Goal: Task Accomplishment & Management: Complete application form

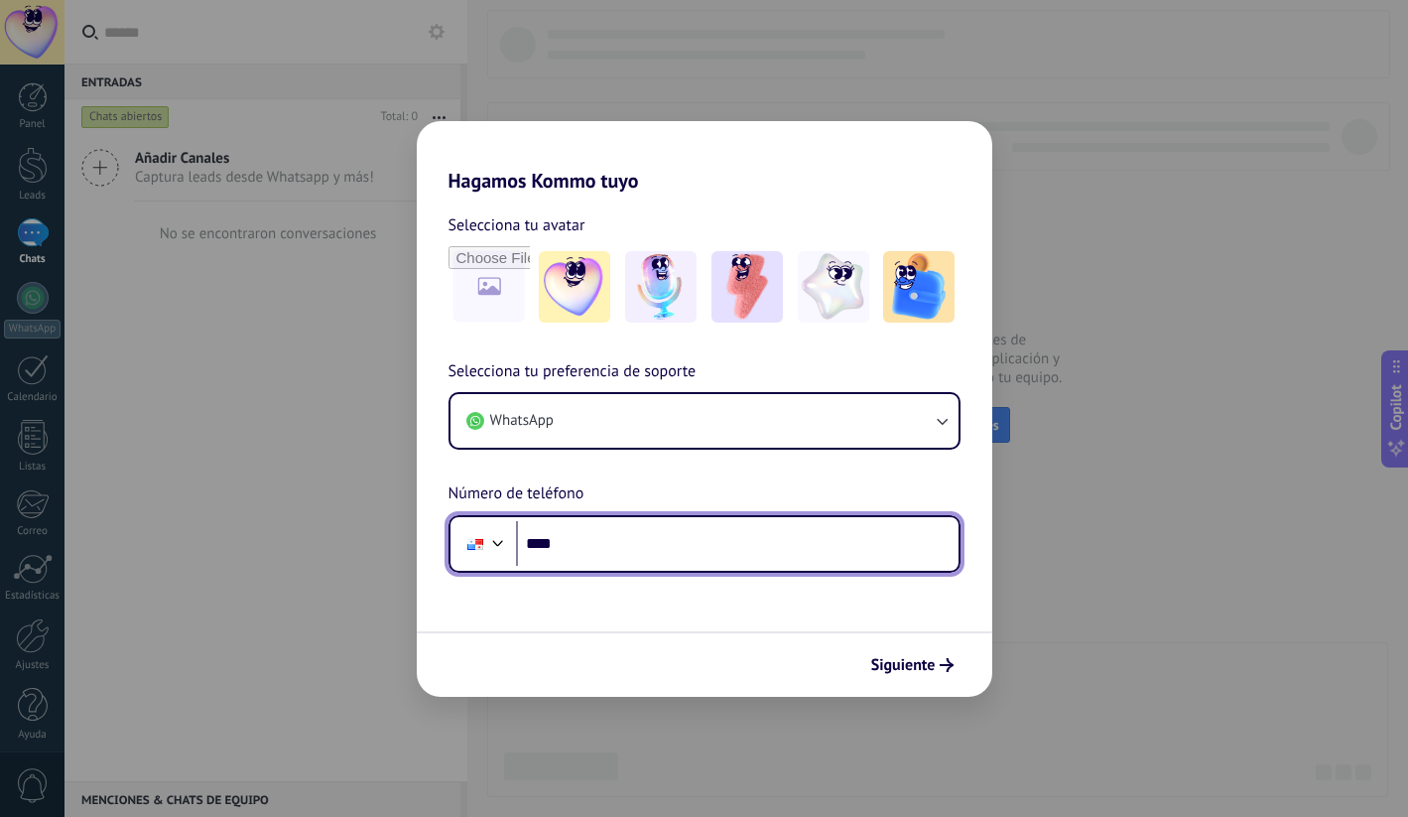
click at [602, 534] on input "****" at bounding box center [737, 544] width 443 height 46
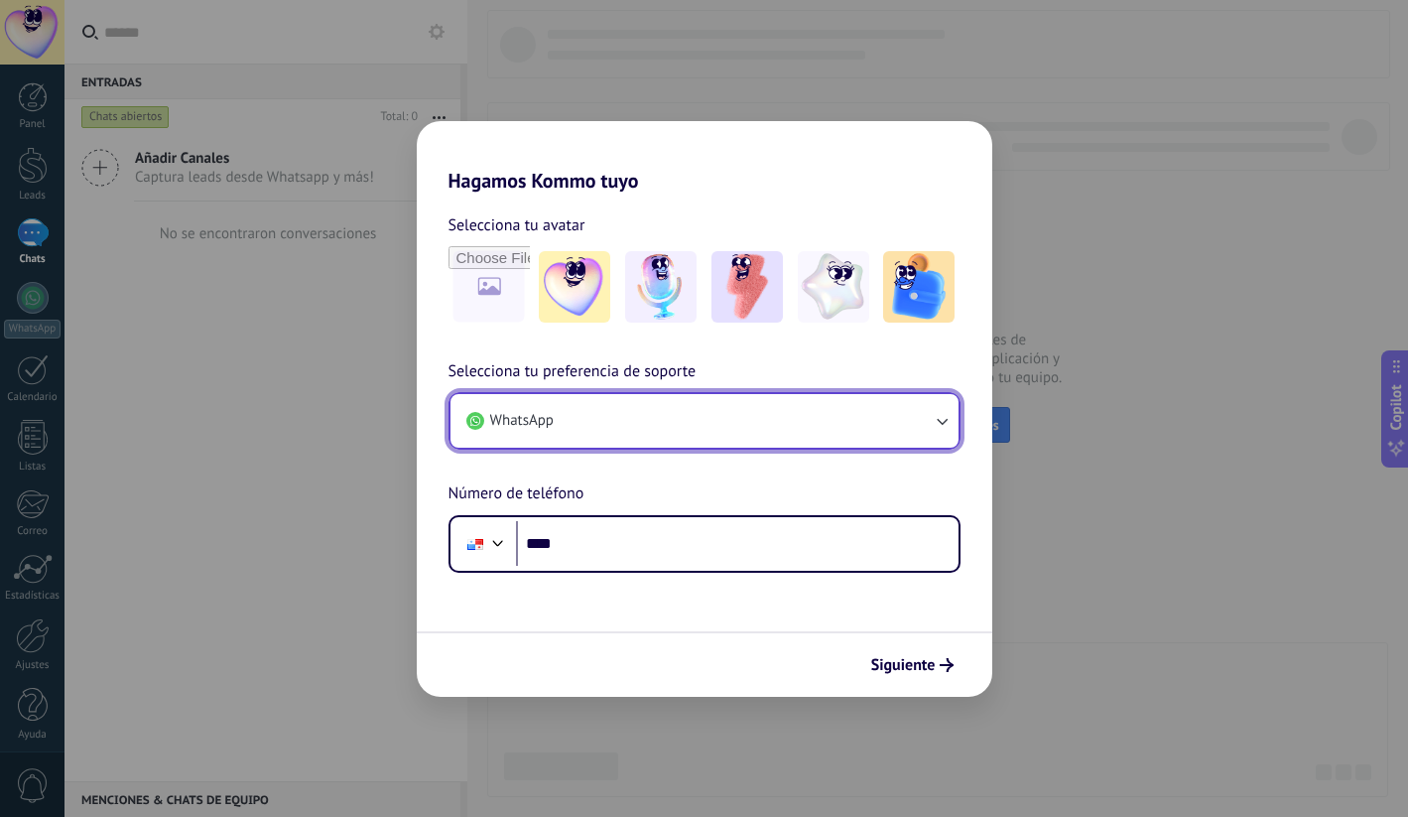
click at [582, 433] on button "WhatsApp" at bounding box center [704, 421] width 508 height 54
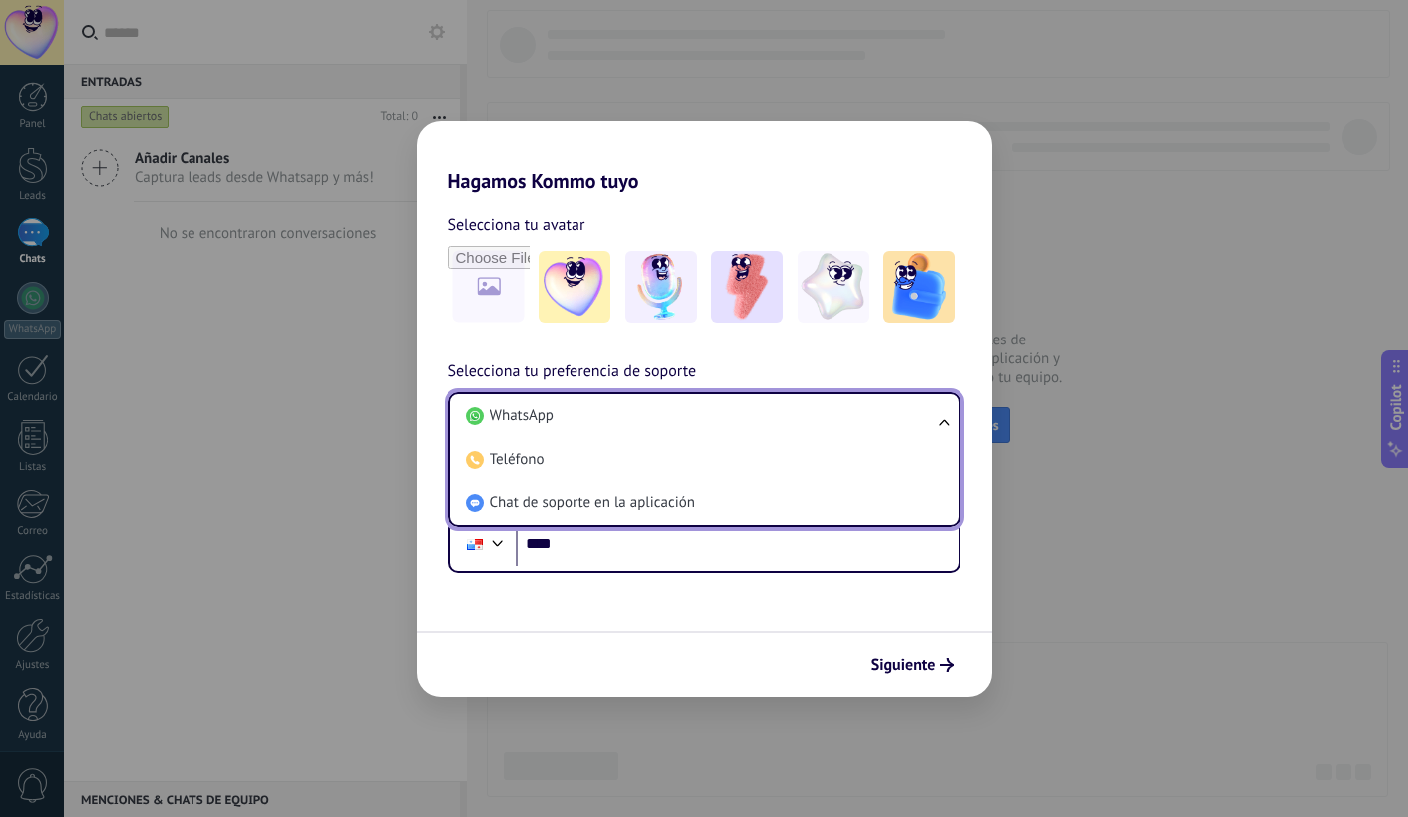
click at [582, 433] on li "WhatsApp" at bounding box center [700, 416] width 484 height 44
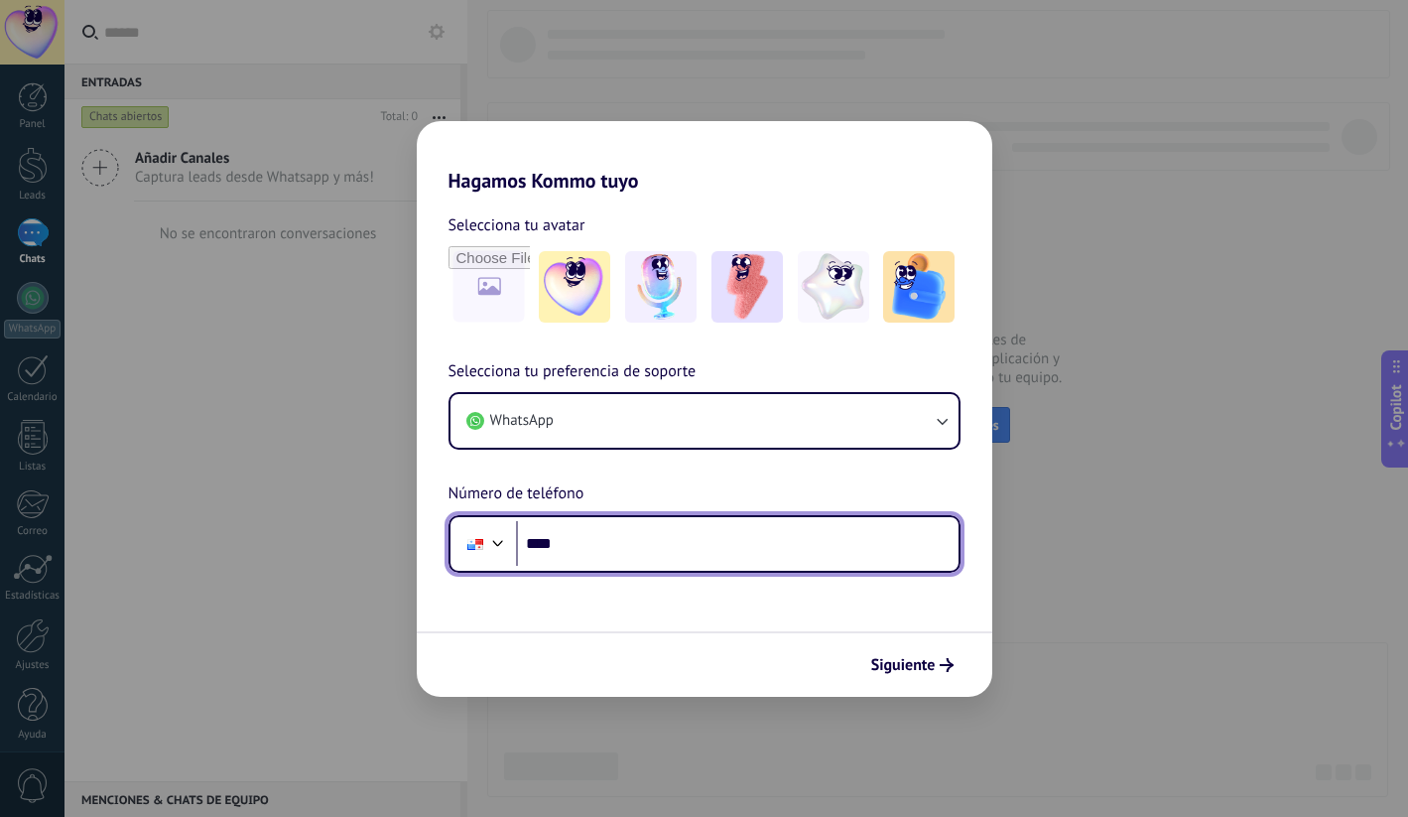
click at [585, 542] on input "****" at bounding box center [737, 544] width 443 height 46
type input "**********"
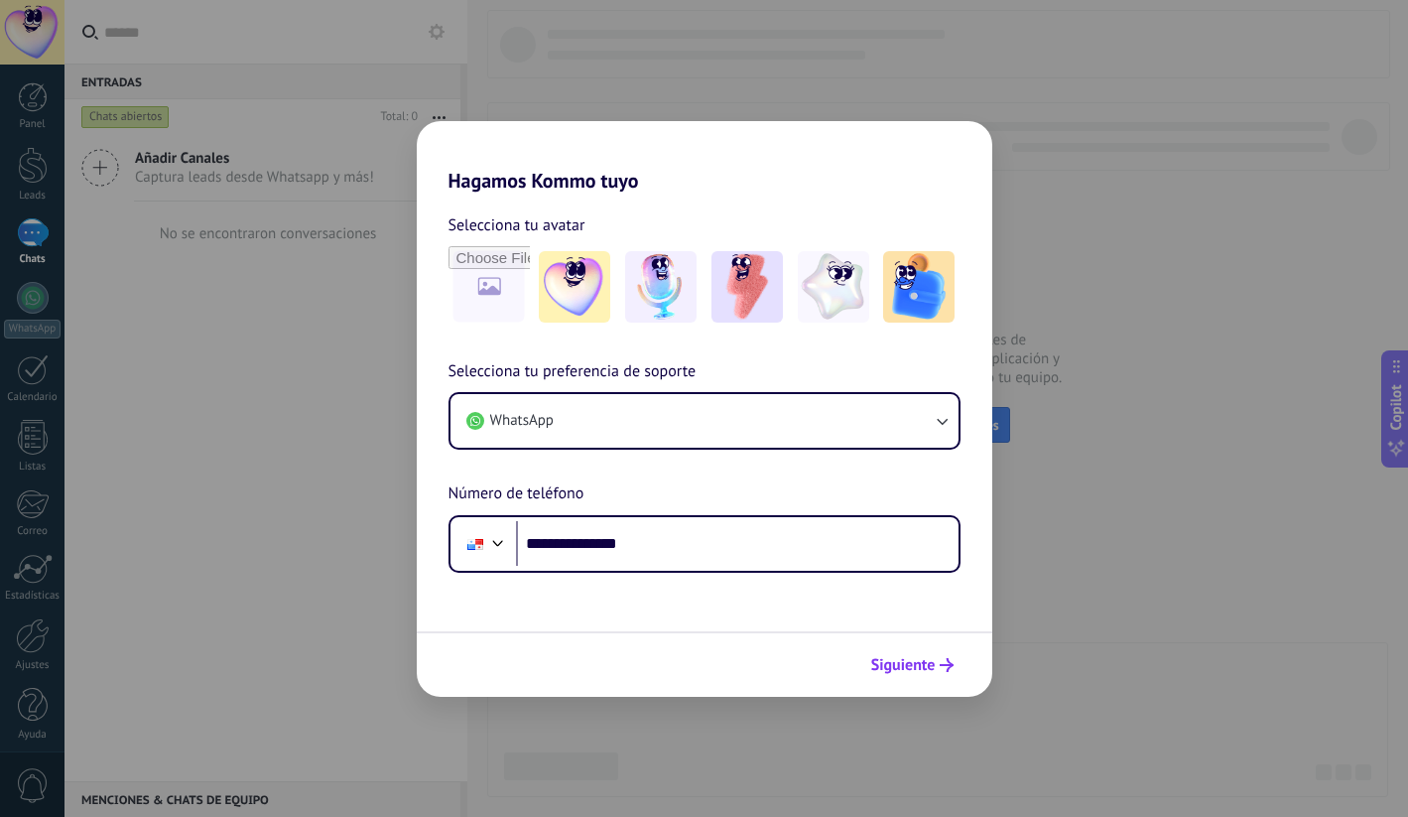
click at [910, 668] on span "Siguiente" at bounding box center [903, 665] width 64 height 14
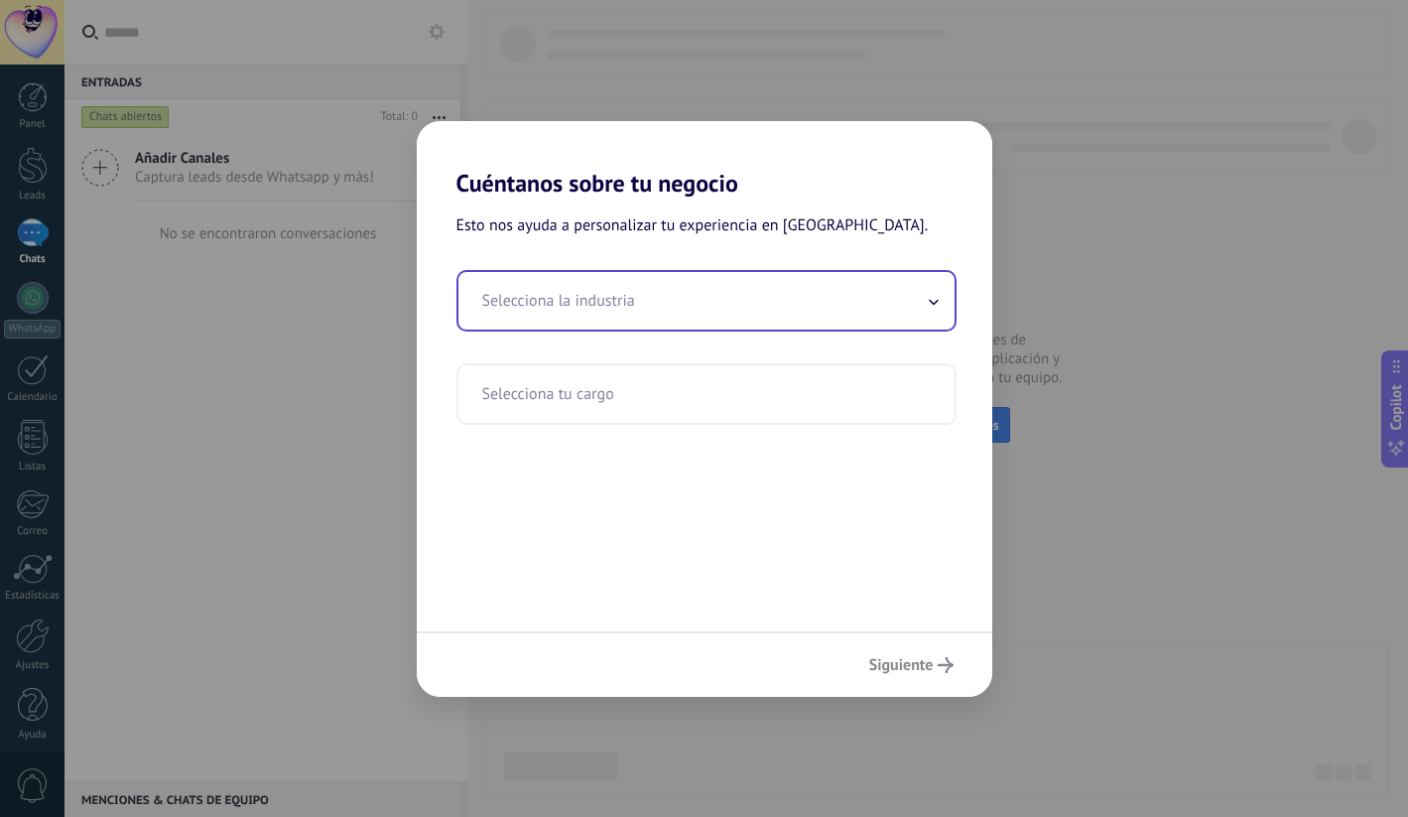
click at [824, 272] on input "text" at bounding box center [706, 301] width 496 height 58
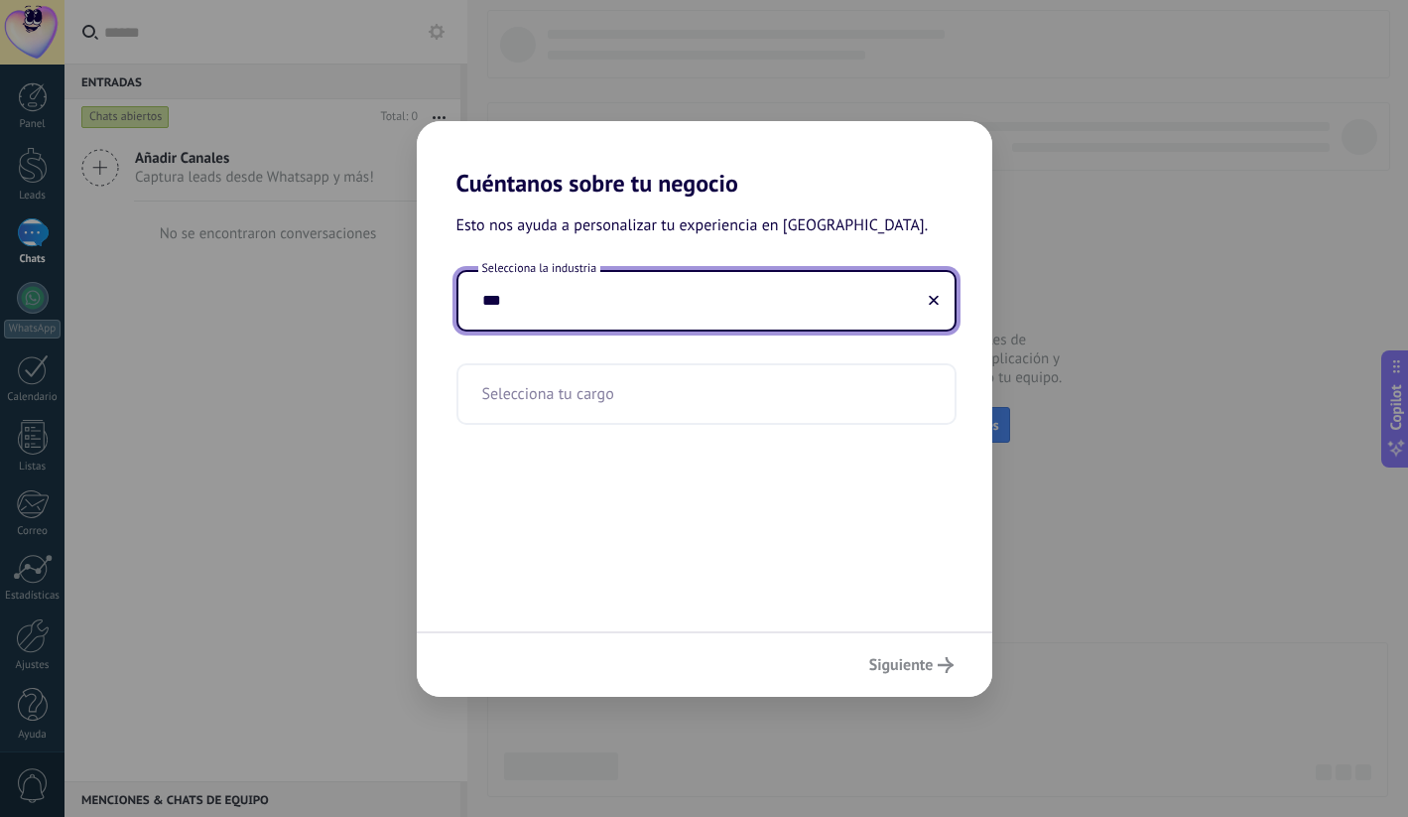
type input "****"
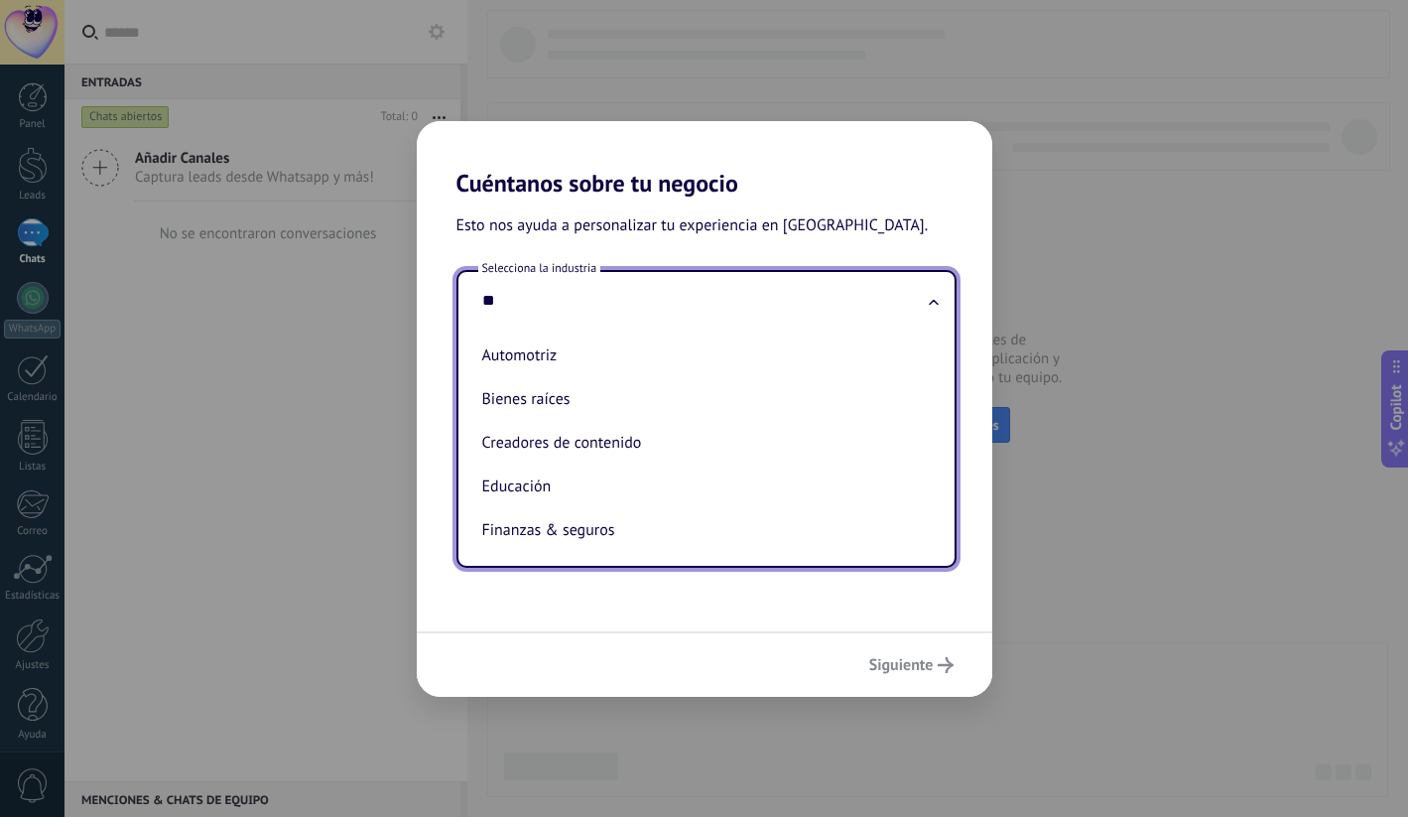
type input "***"
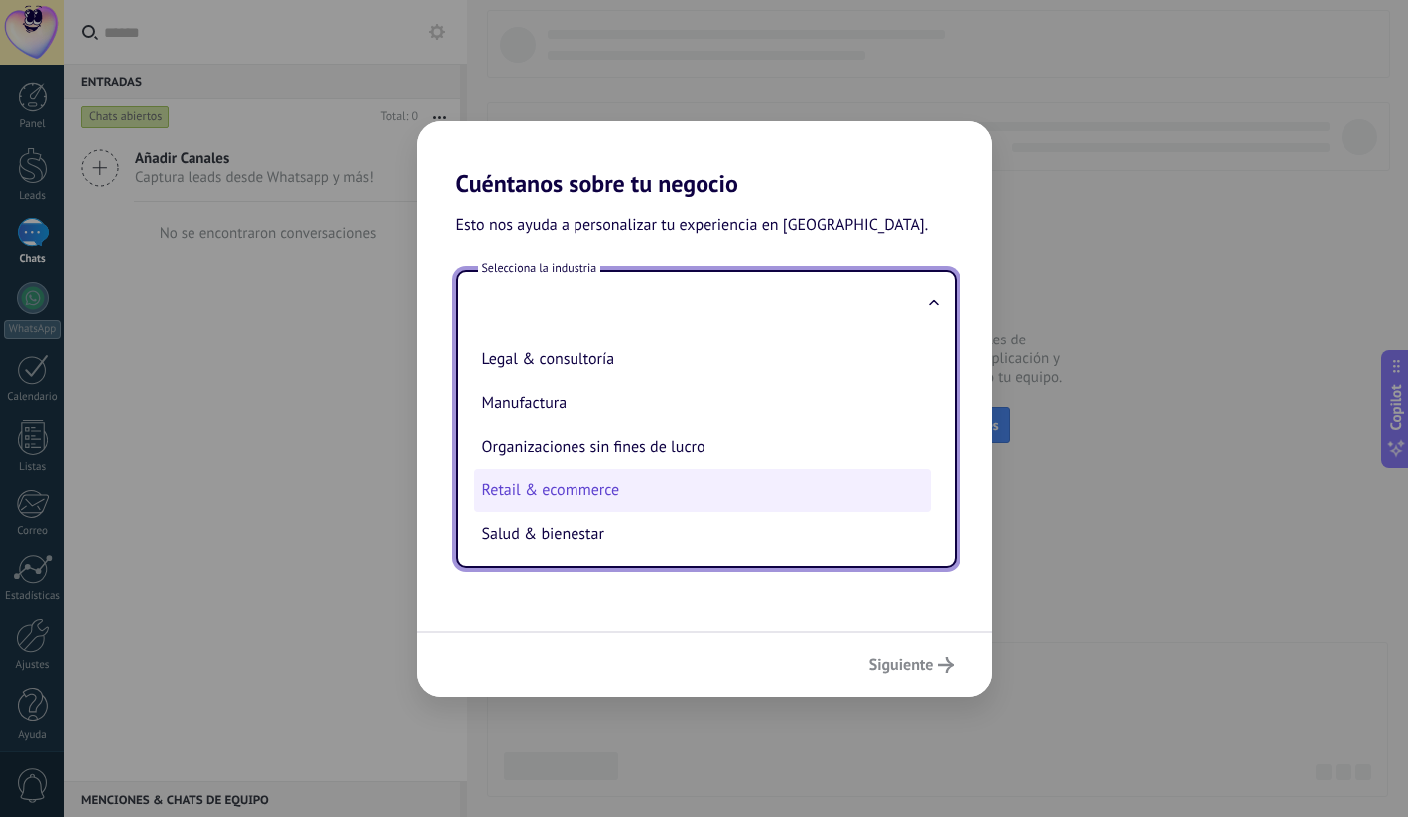
click at [589, 511] on li "Retail & ecommerce" at bounding box center [702, 490] width 456 height 44
type input "**********"
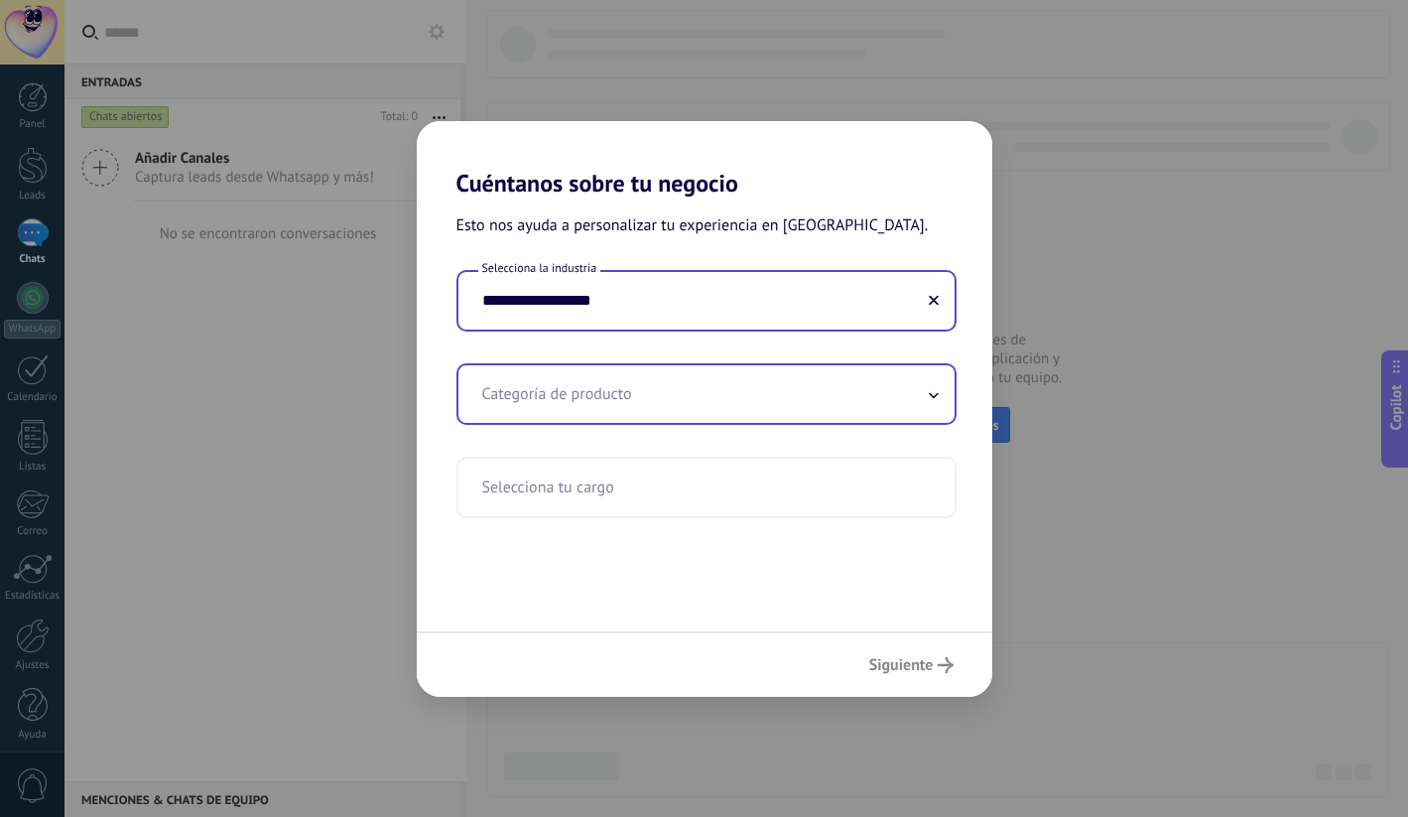
click at [579, 405] on input "text" at bounding box center [706, 394] width 496 height 58
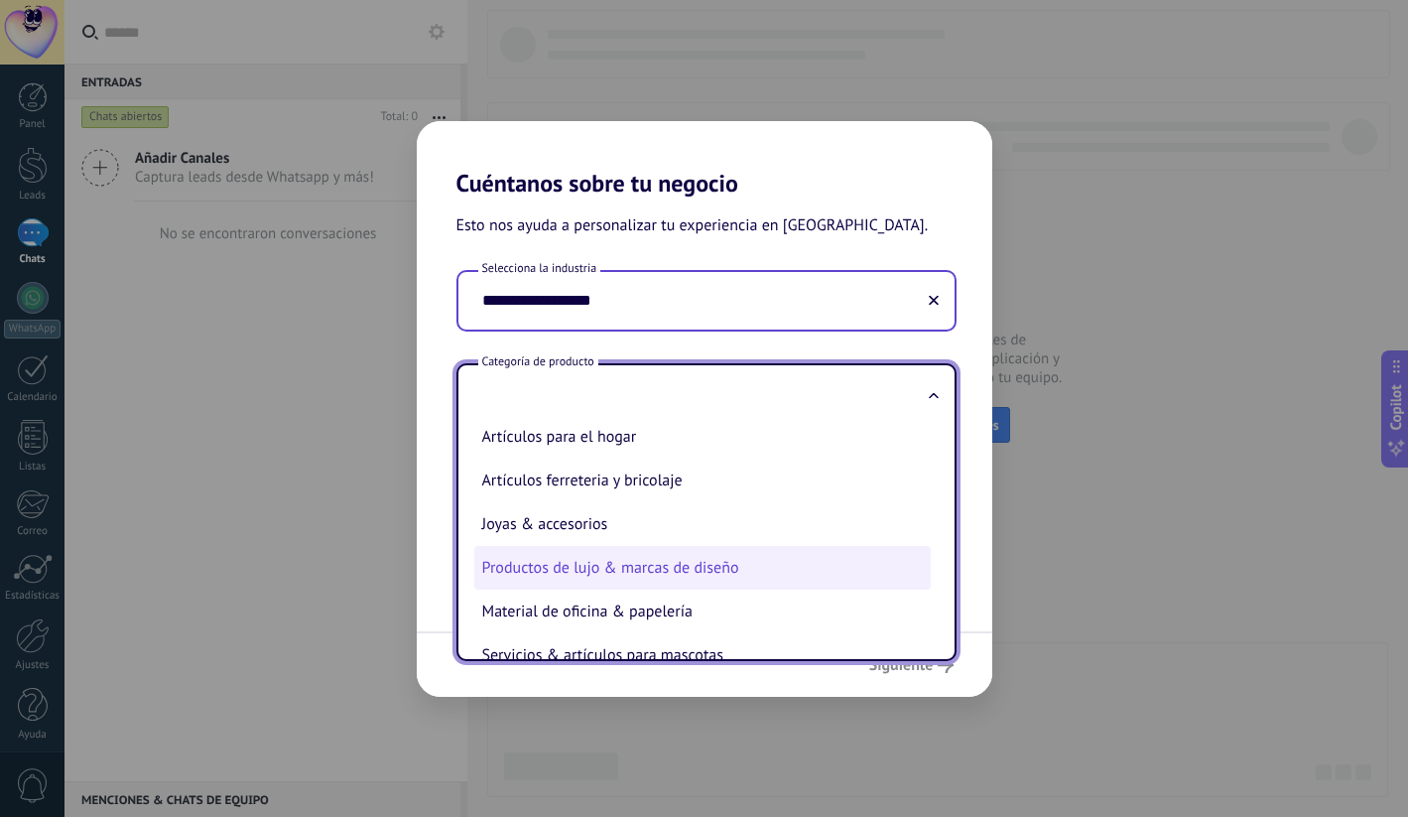
scroll to position [303, 0]
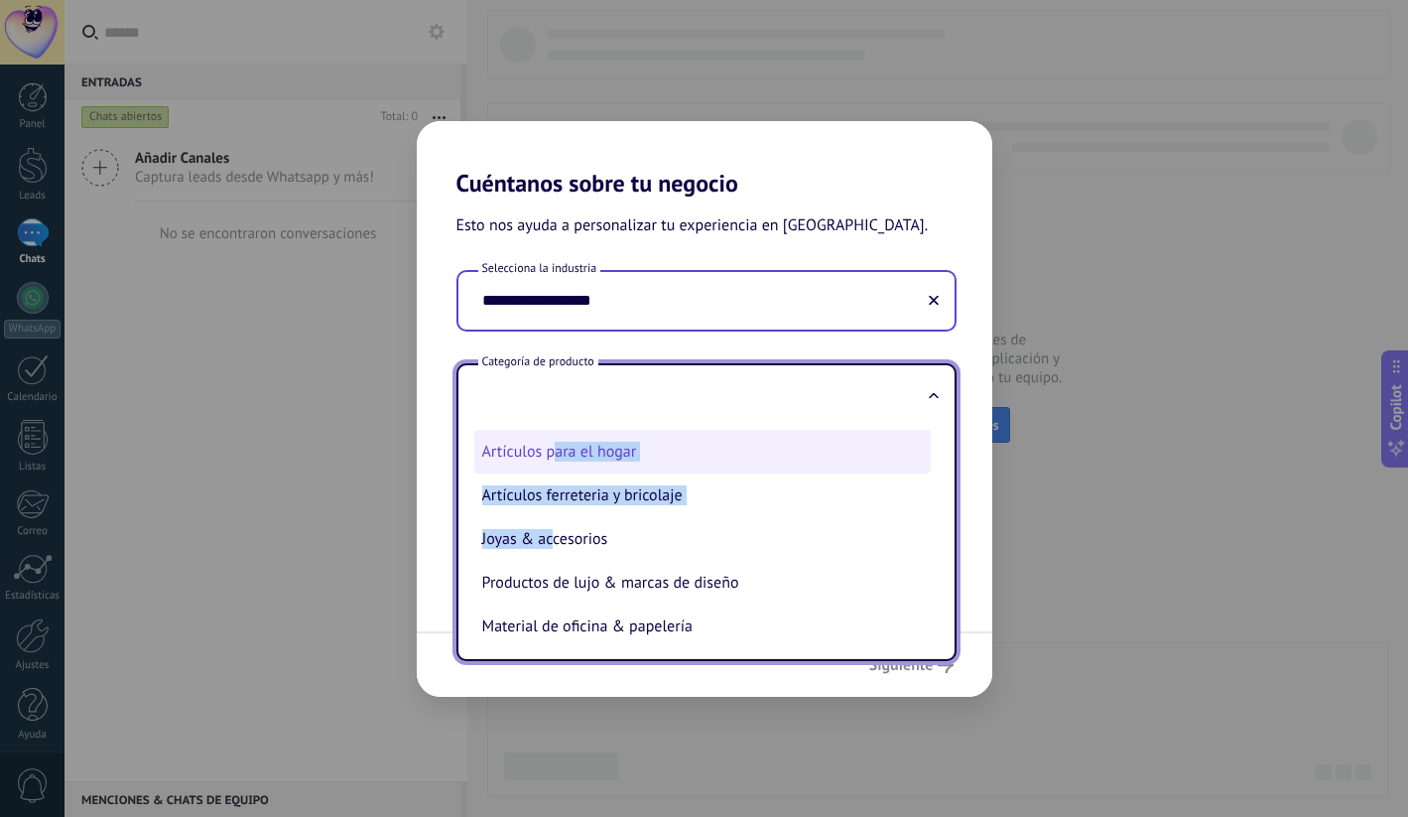
drag, startPoint x: 556, startPoint y: 556, endPoint x: 555, endPoint y: 460, distance: 95.3
click at [555, 460] on ul "Repuestos & accesorios para autos Artículos niños & bebés Libros & multimedia R…" at bounding box center [698, 541] width 480 height 236
click at [555, 460] on li "Artículos para el hogar" at bounding box center [702, 452] width 456 height 44
type input "**********"
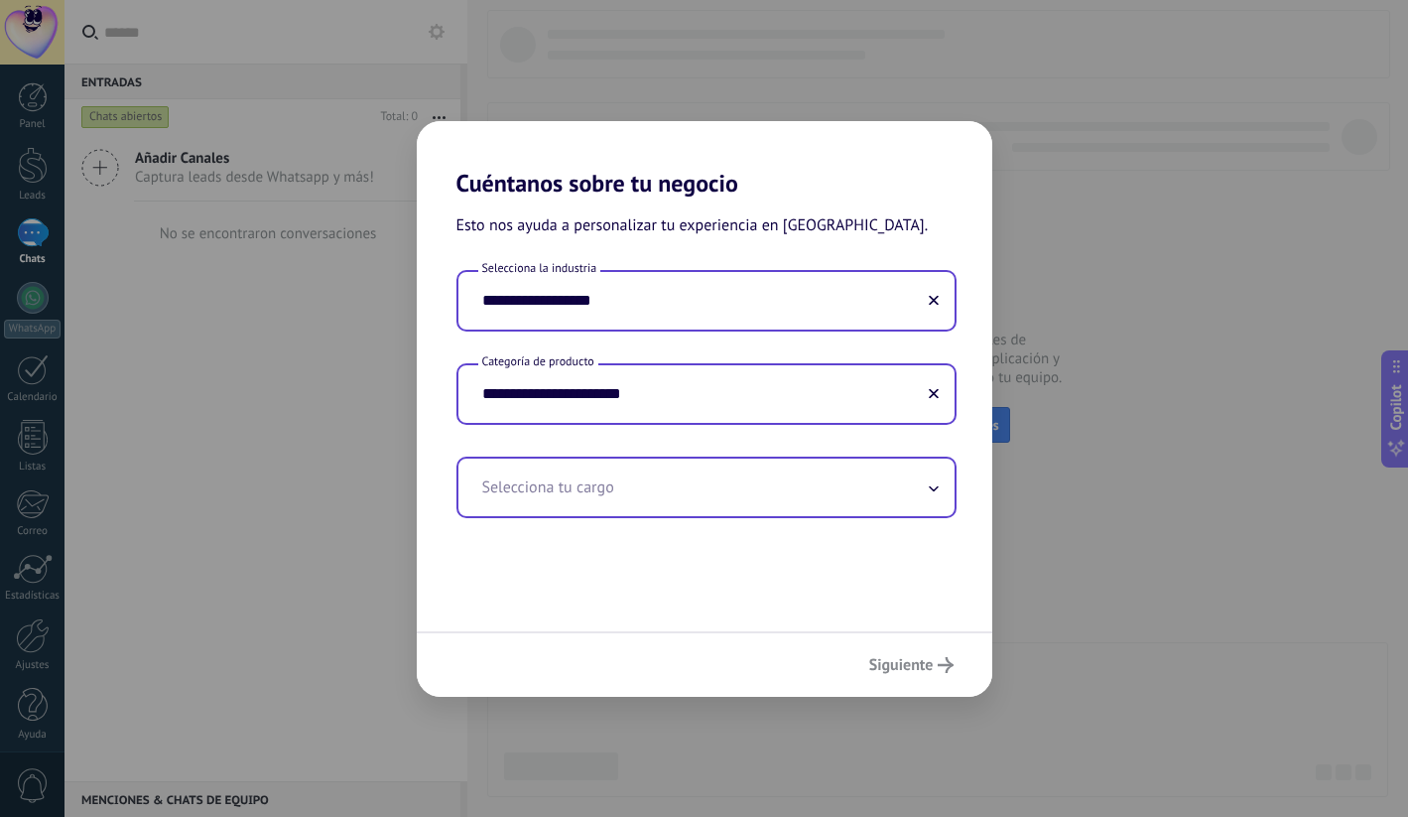
click at [555, 482] on input "text" at bounding box center [706, 487] width 496 height 58
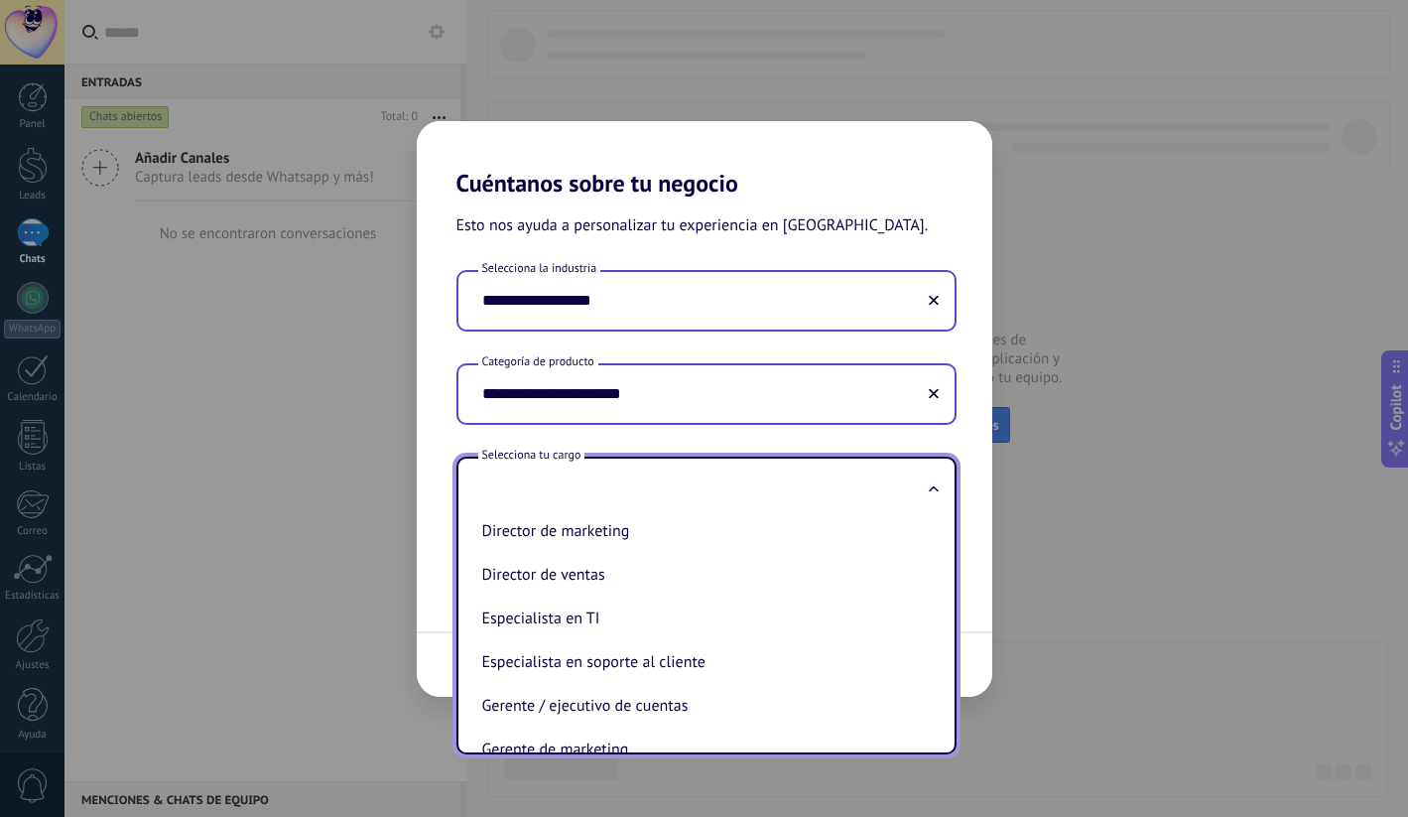
scroll to position [214, 0]
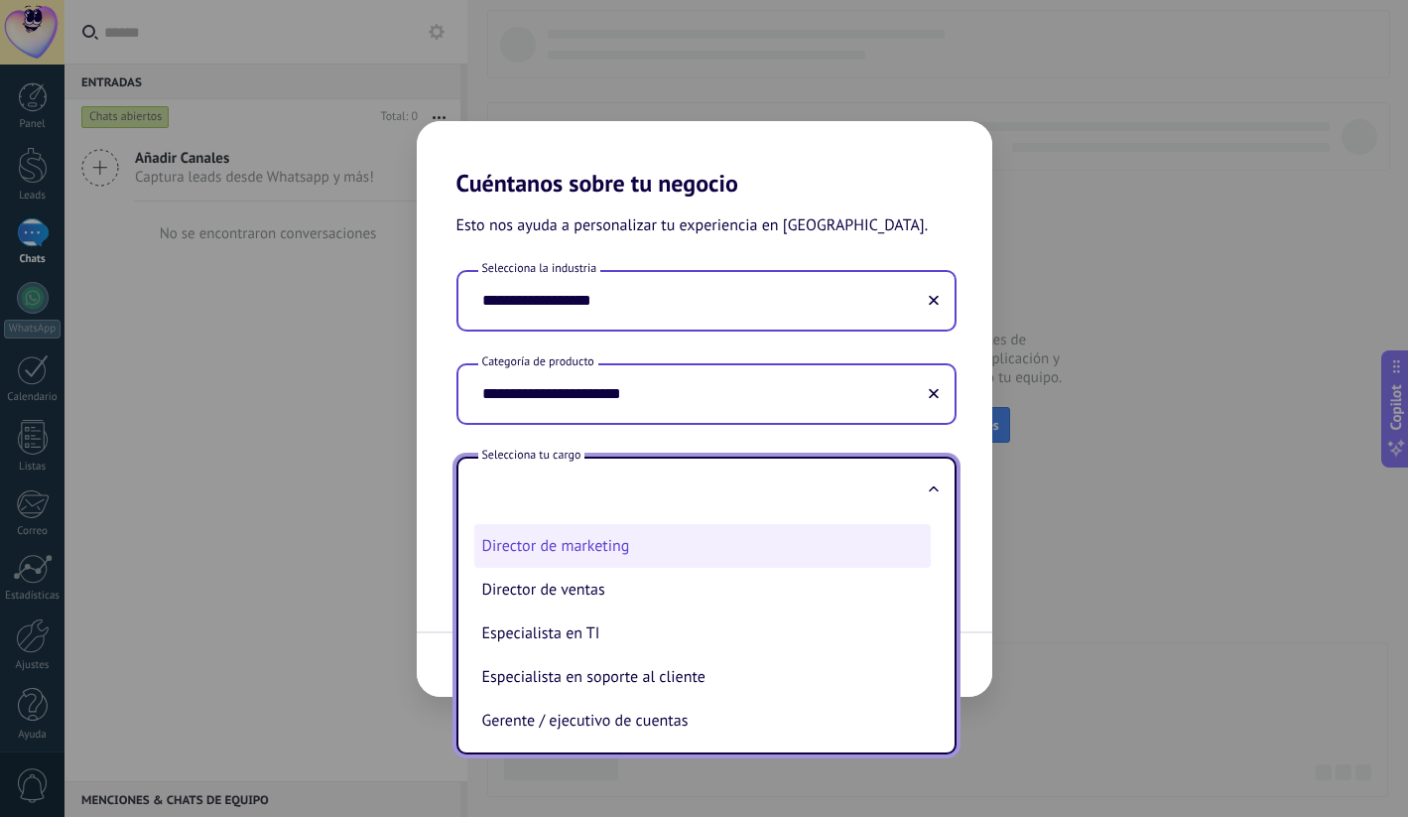
click at [554, 552] on li "Director de marketing" at bounding box center [702, 546] width 456 height 44
type input "**********"
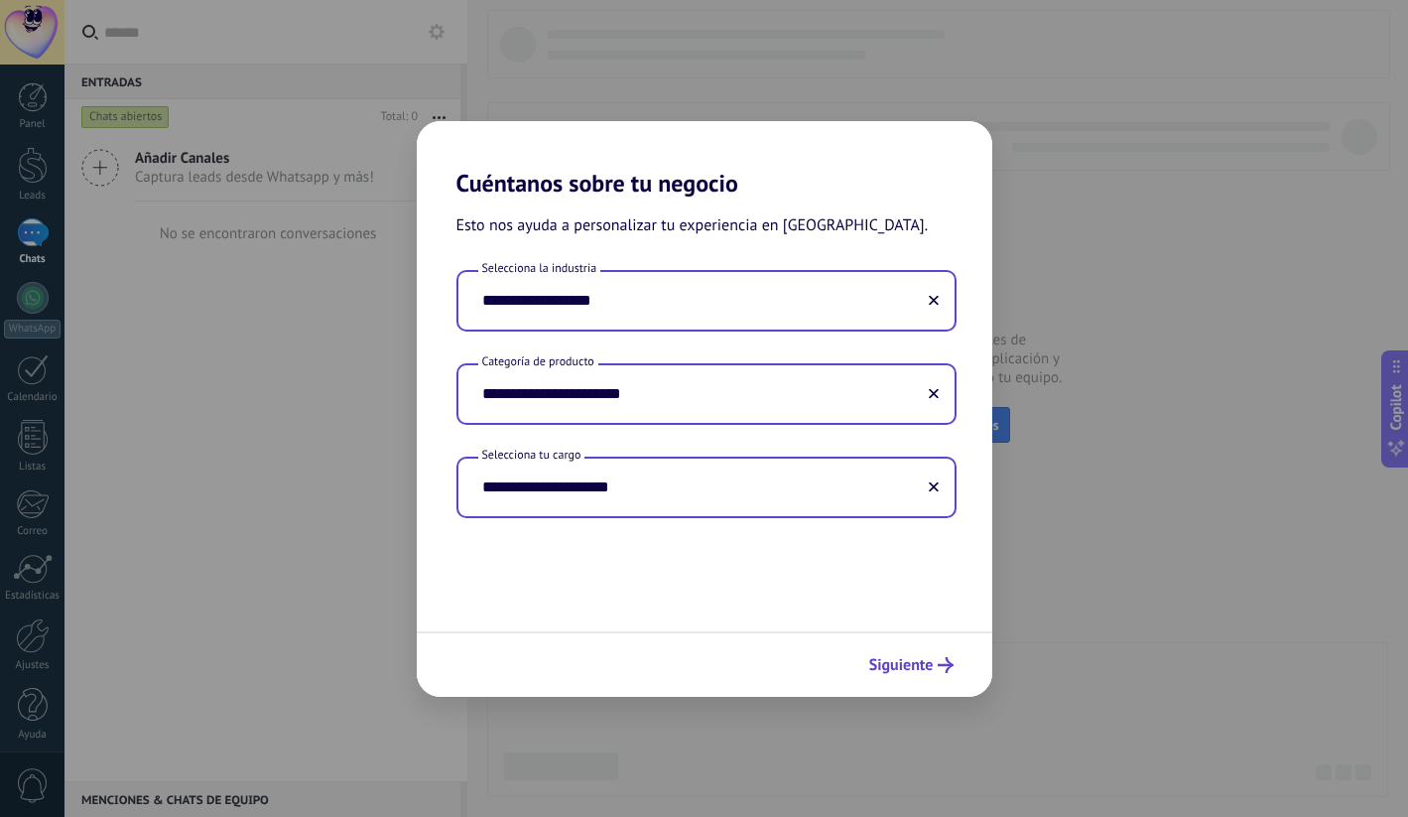
click at [915, 662] on span "Siguiente" at bounding box center [901, 665] width 64 height 14
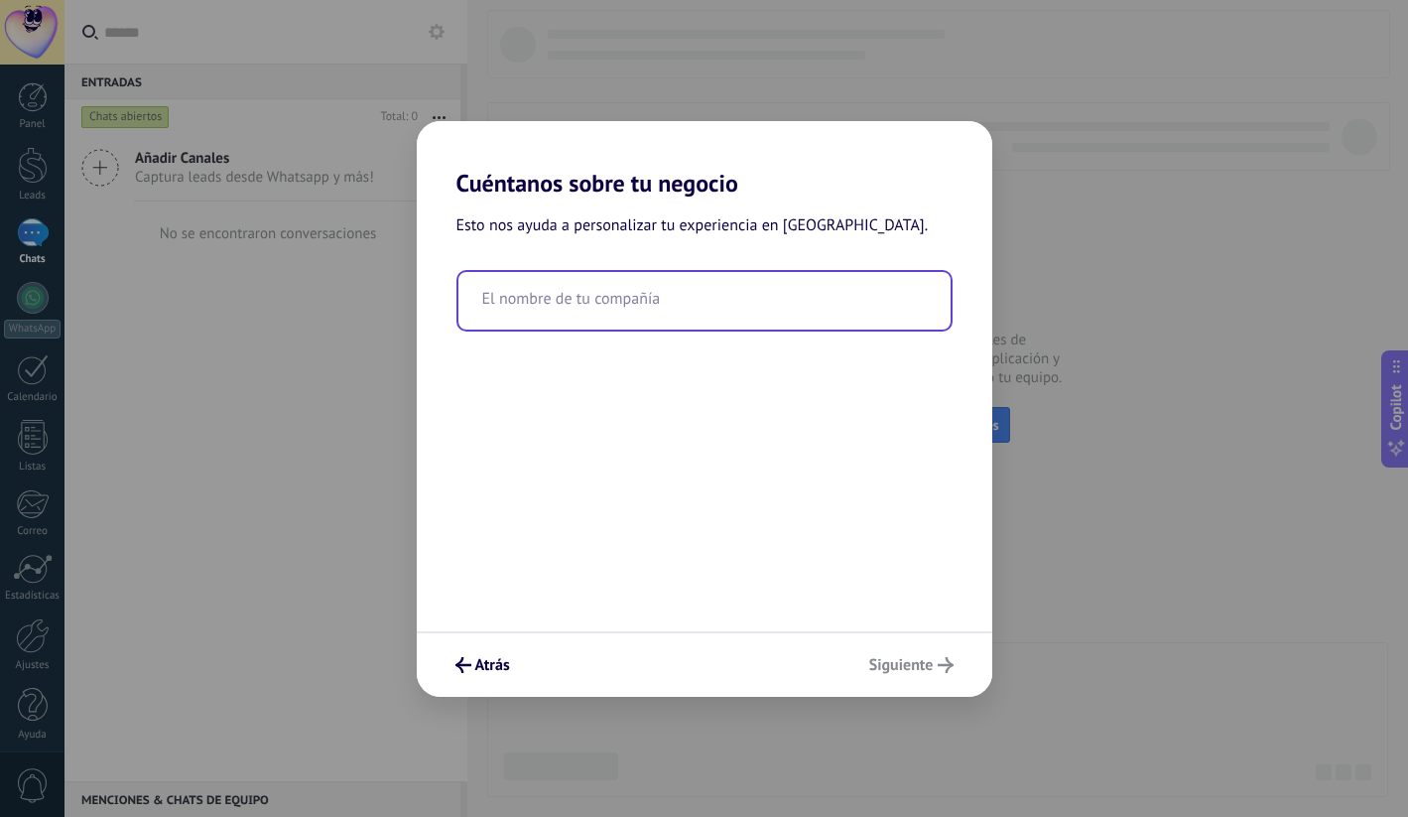
click at [726, 321] on input "text" at bounding box center [704, 301] width 492 height 58
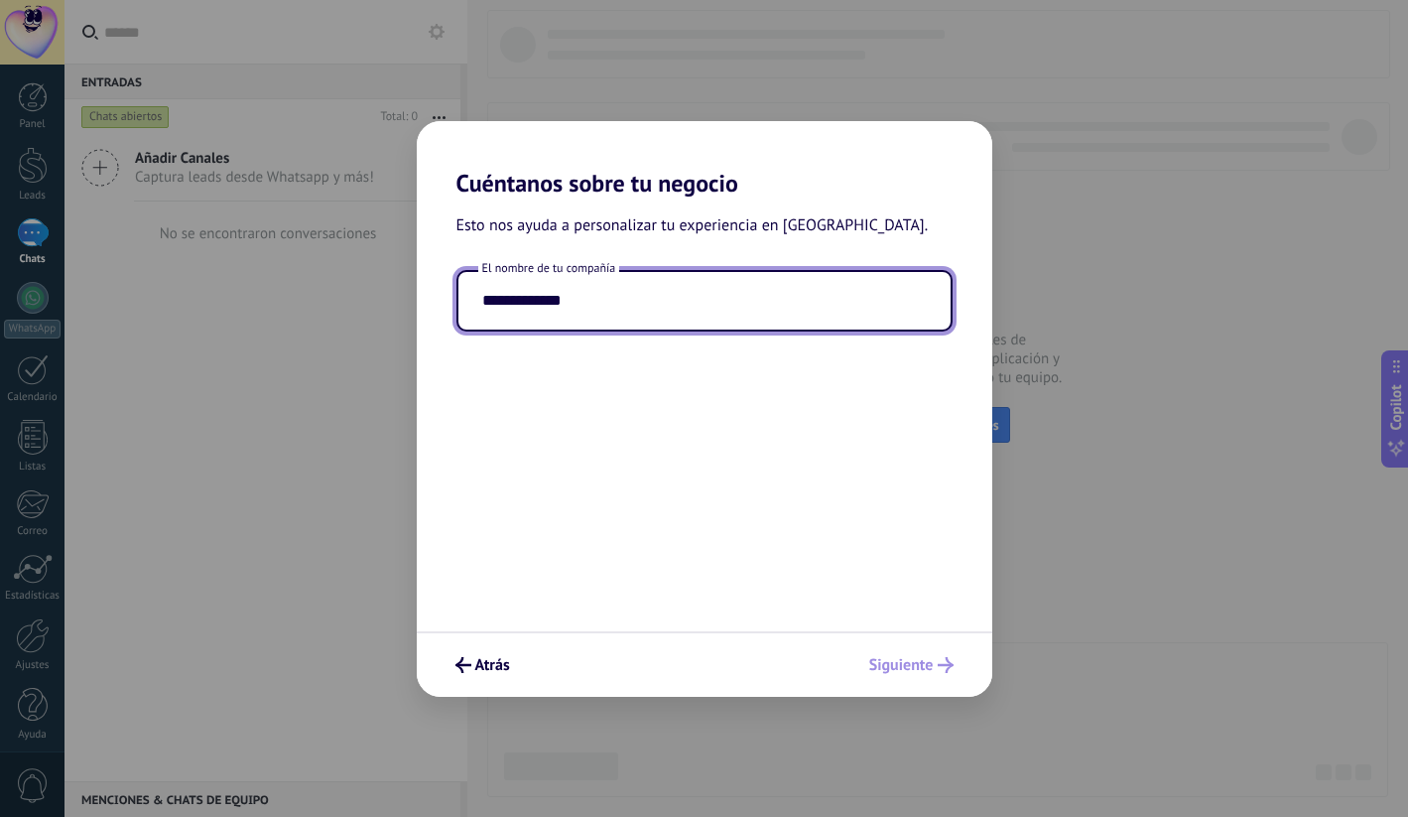
type input "**********"
click at [906, 661] on div "Atrás Siguiente" at bounding box center [704, 663] width 575 height 65
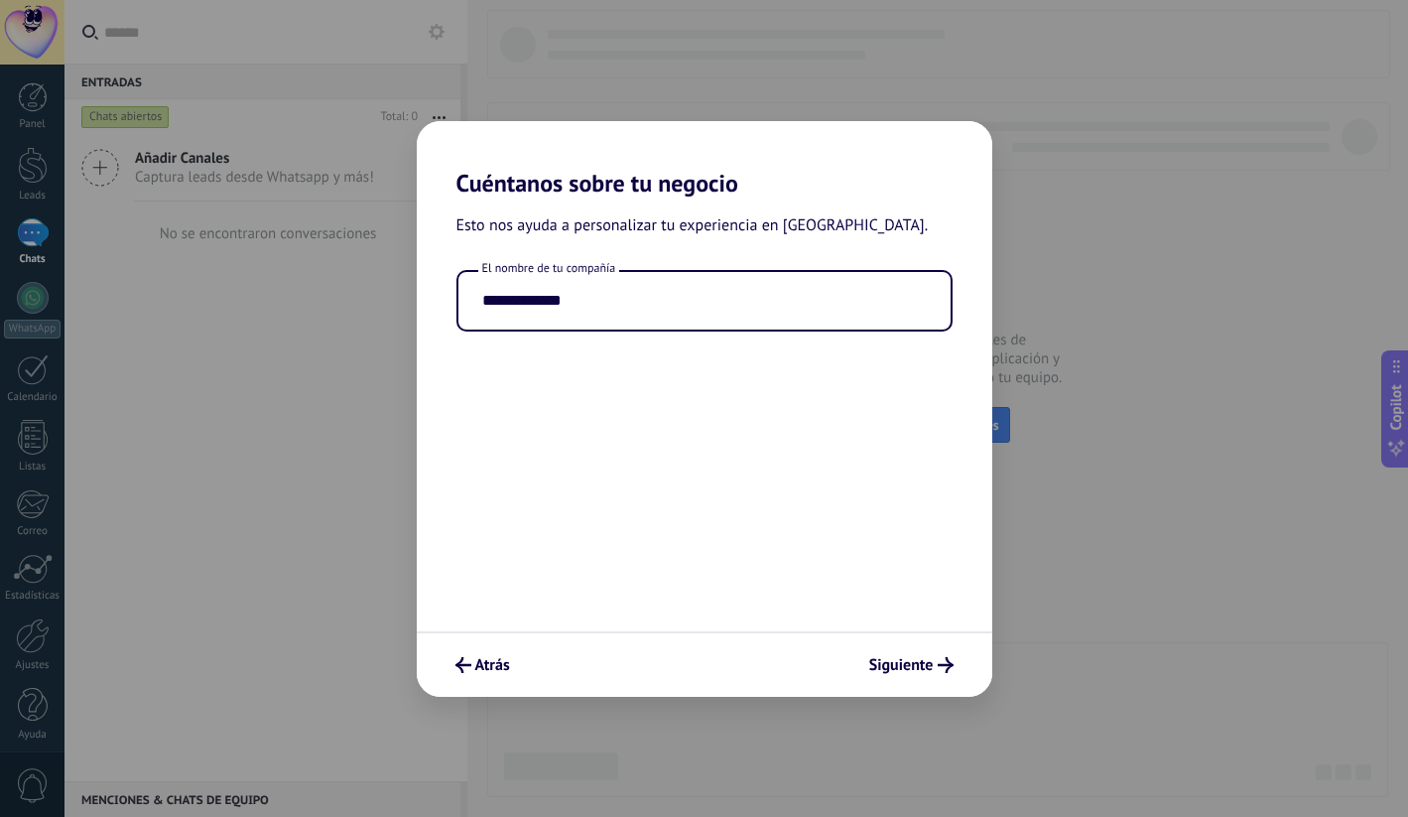
click at [840, 561] on div "**********" at bounding box center [704, 414] width 575 height 434
click at [896, 665] on span "Siguiente" at bounding box center [901, 665] width 64 height 14
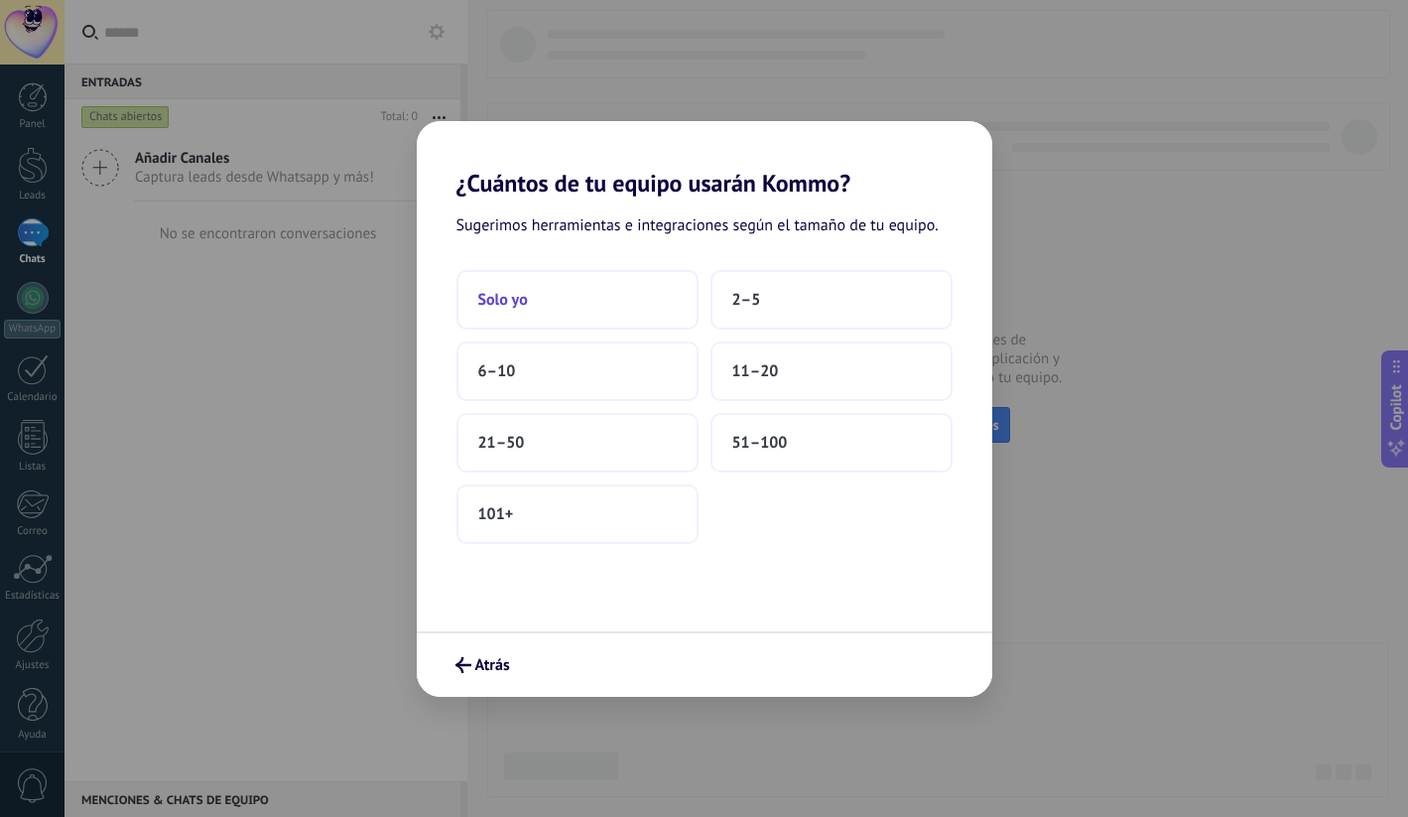
click at [689, 297] on button "Solo yo" at bounding box center [577, 300] width 242 height 60
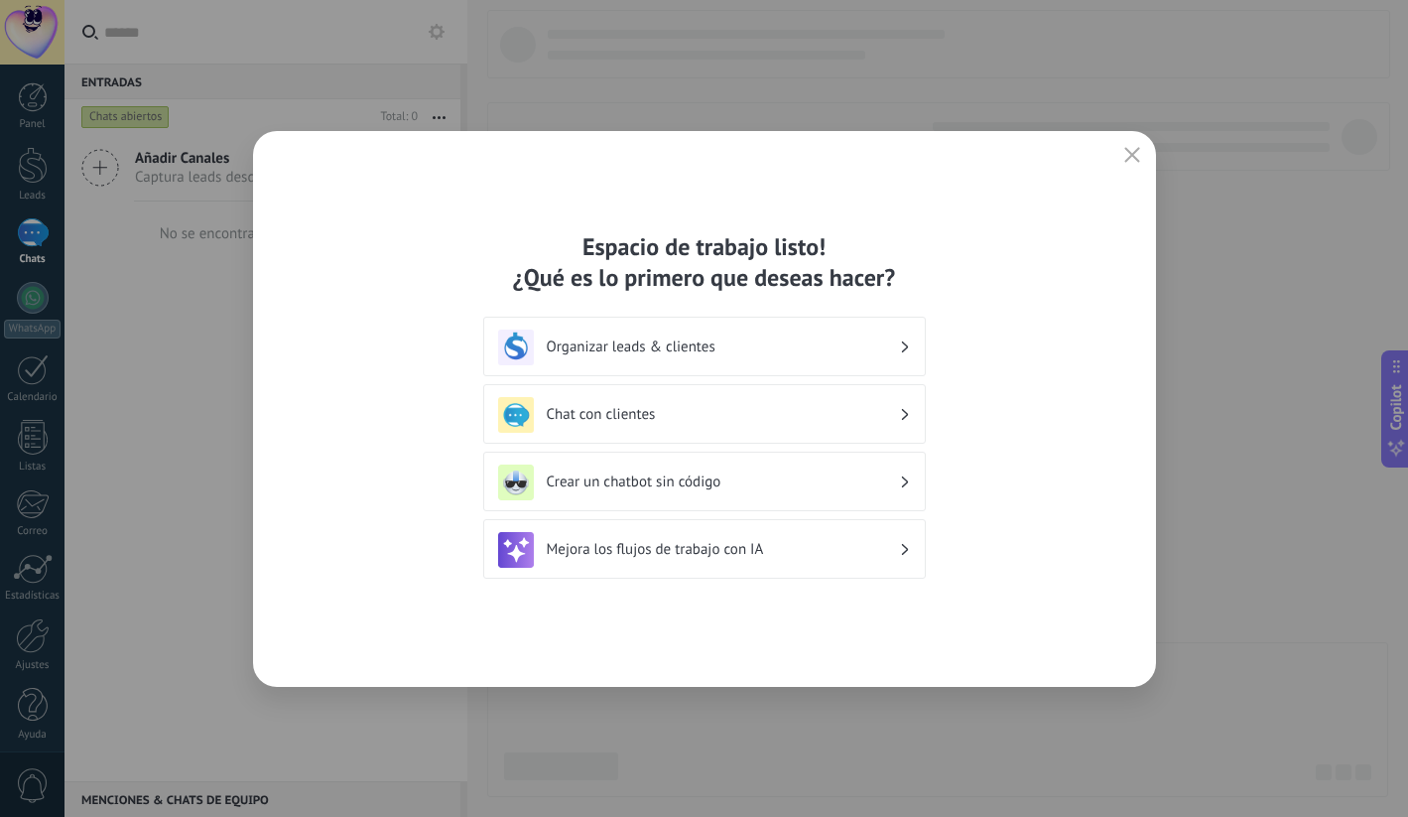
click at [740, 421] on h3 "Chat con clientes" at bounding box center [723, 414] width 352 height 19
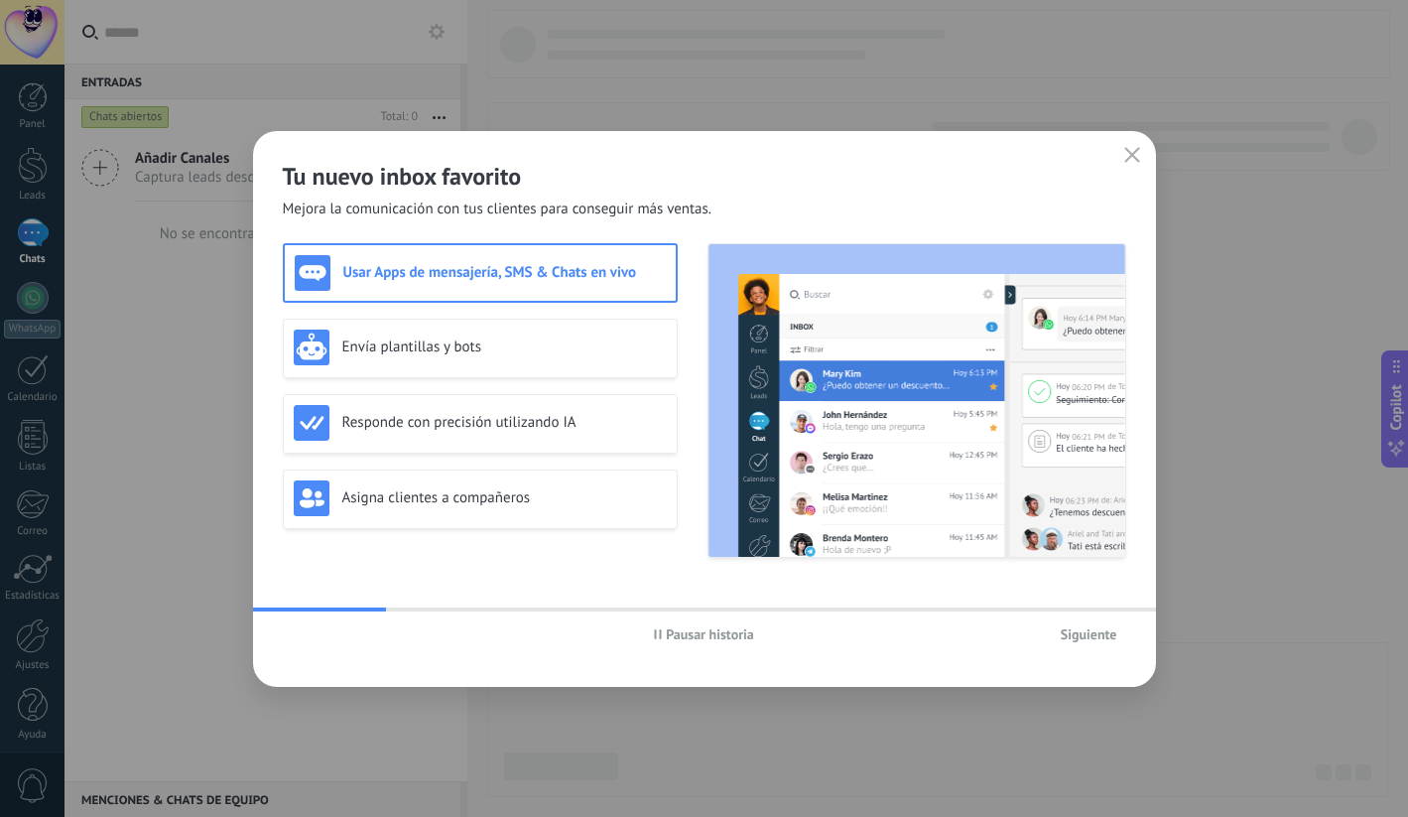
click at [1073, 631] on span "Siguiente" at bounding box center [1089, 634] width 57 height 14
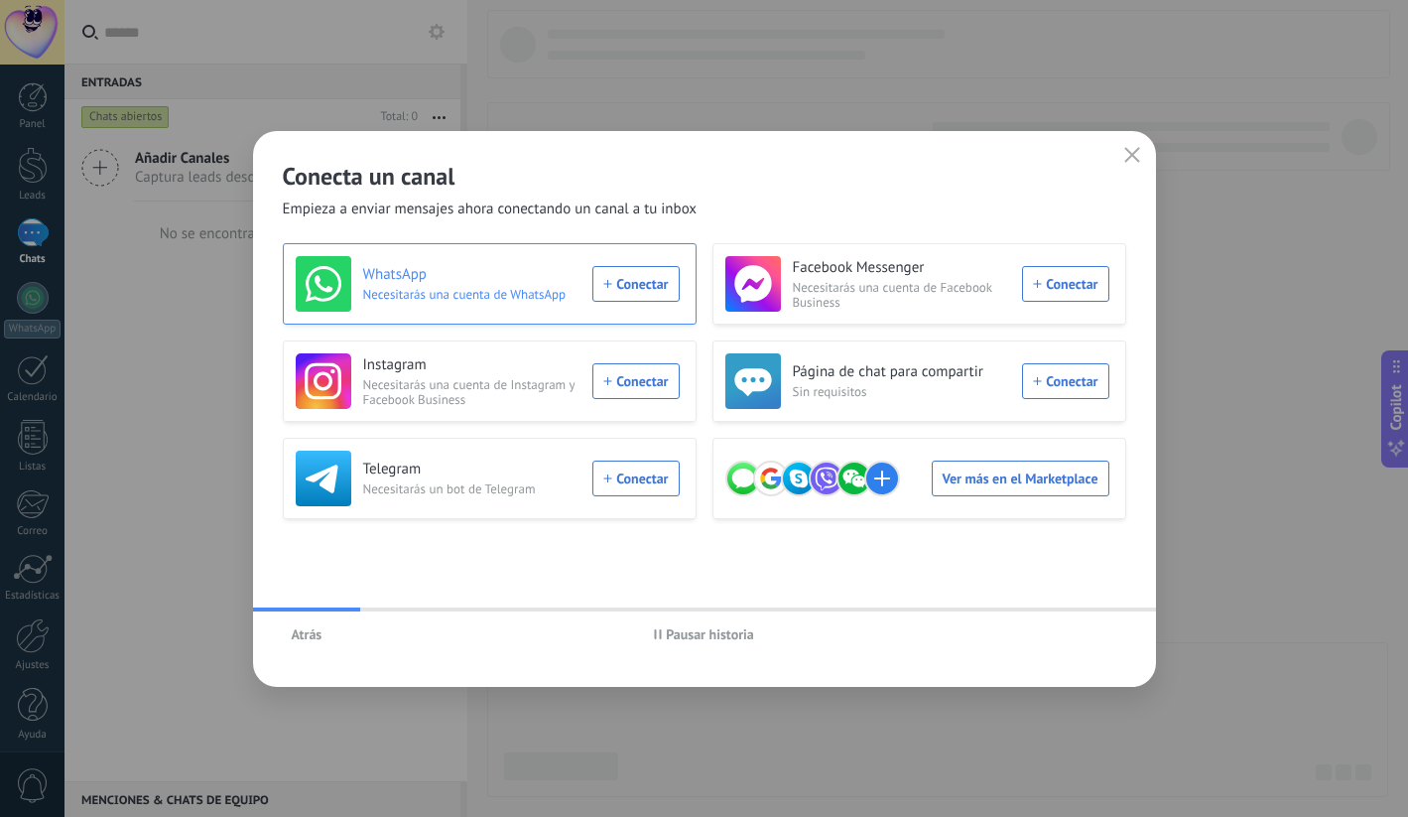
click at [637, 278] on div "WhatsApp Necesitarás una cuenta de WhatsApp Conectar" at bounding box center [488, 284] width 384 height 56
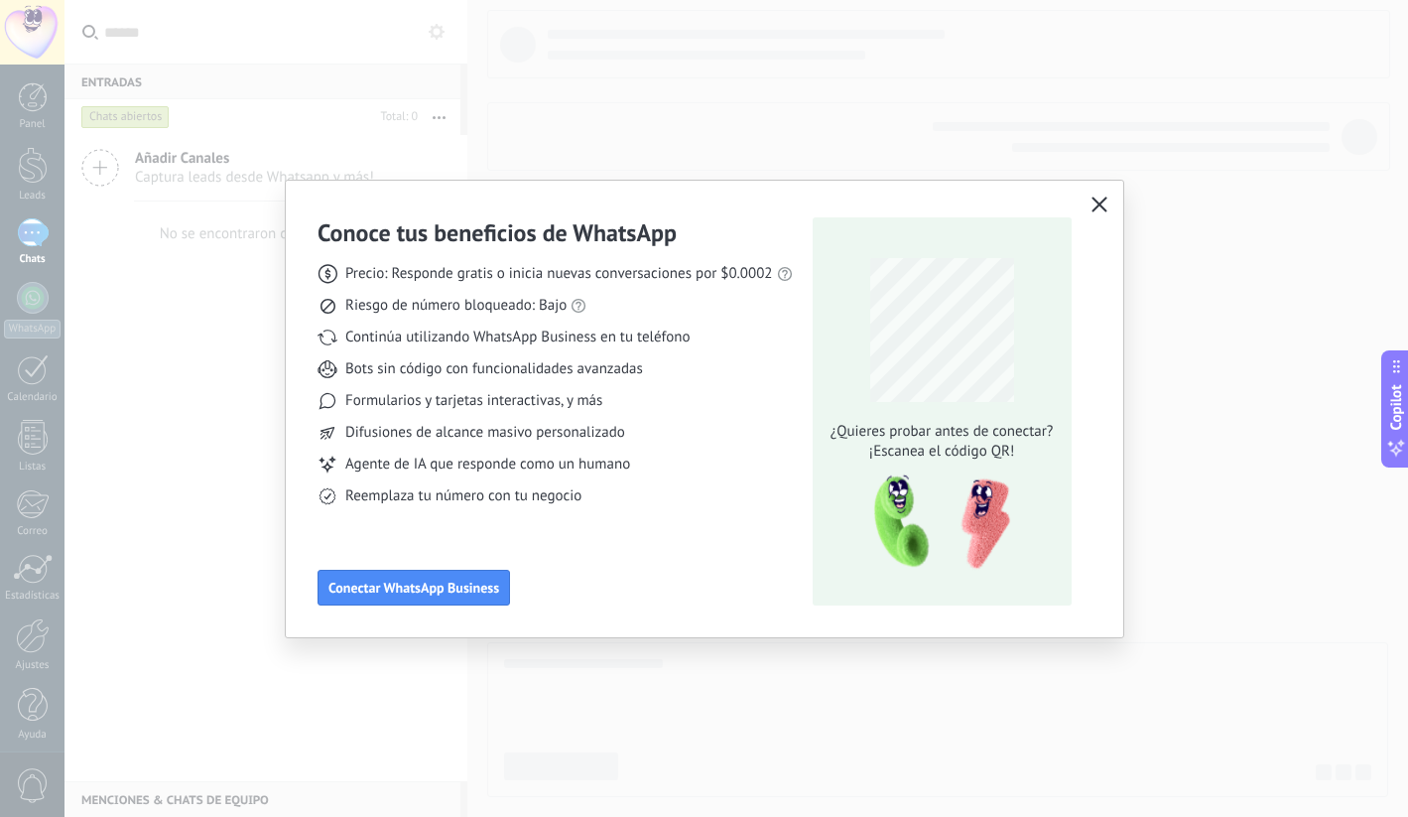
click at [1093, 199] on use "button" at bounding box center [1098, 203] width 15 height 15
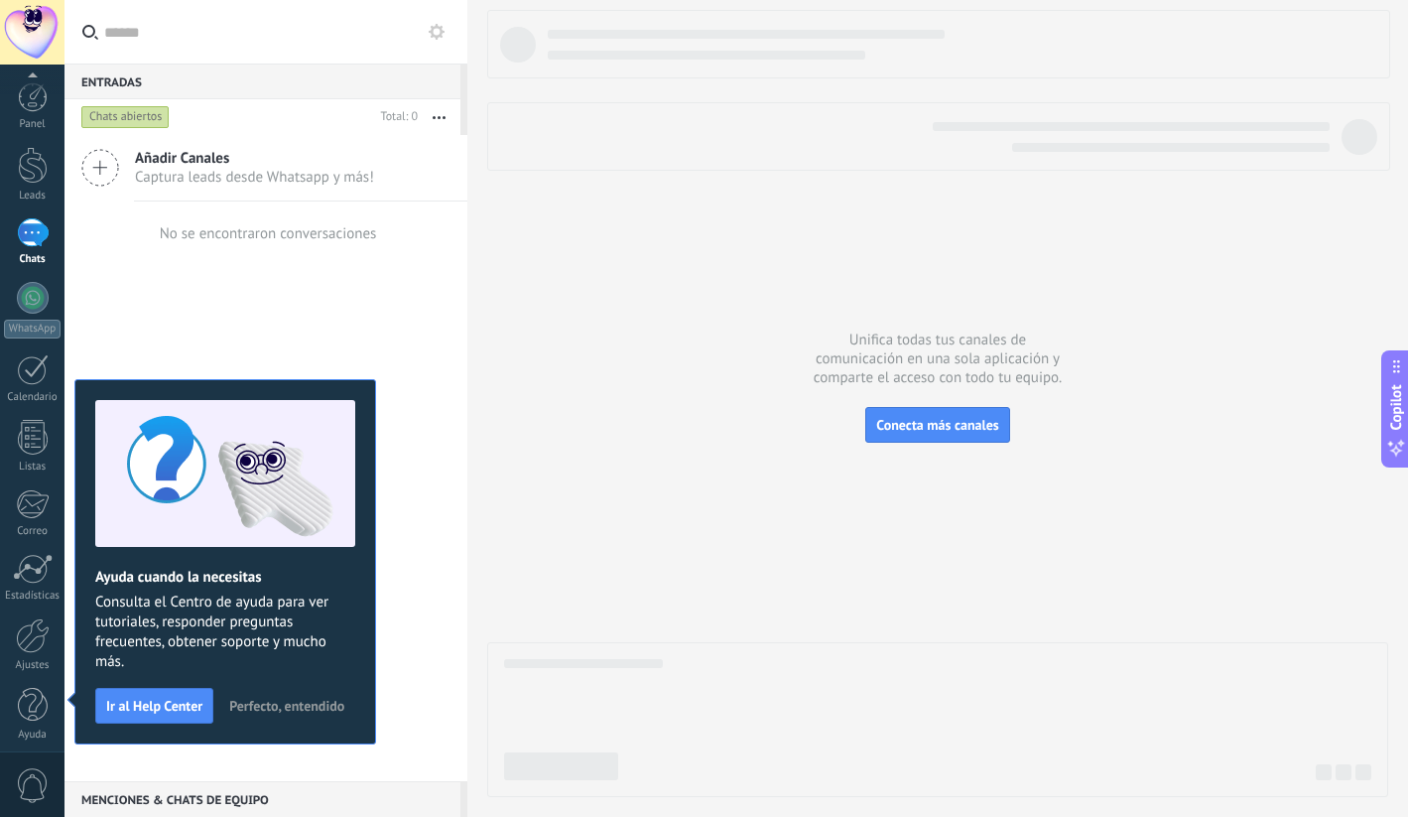
scroll to position [9, 0]
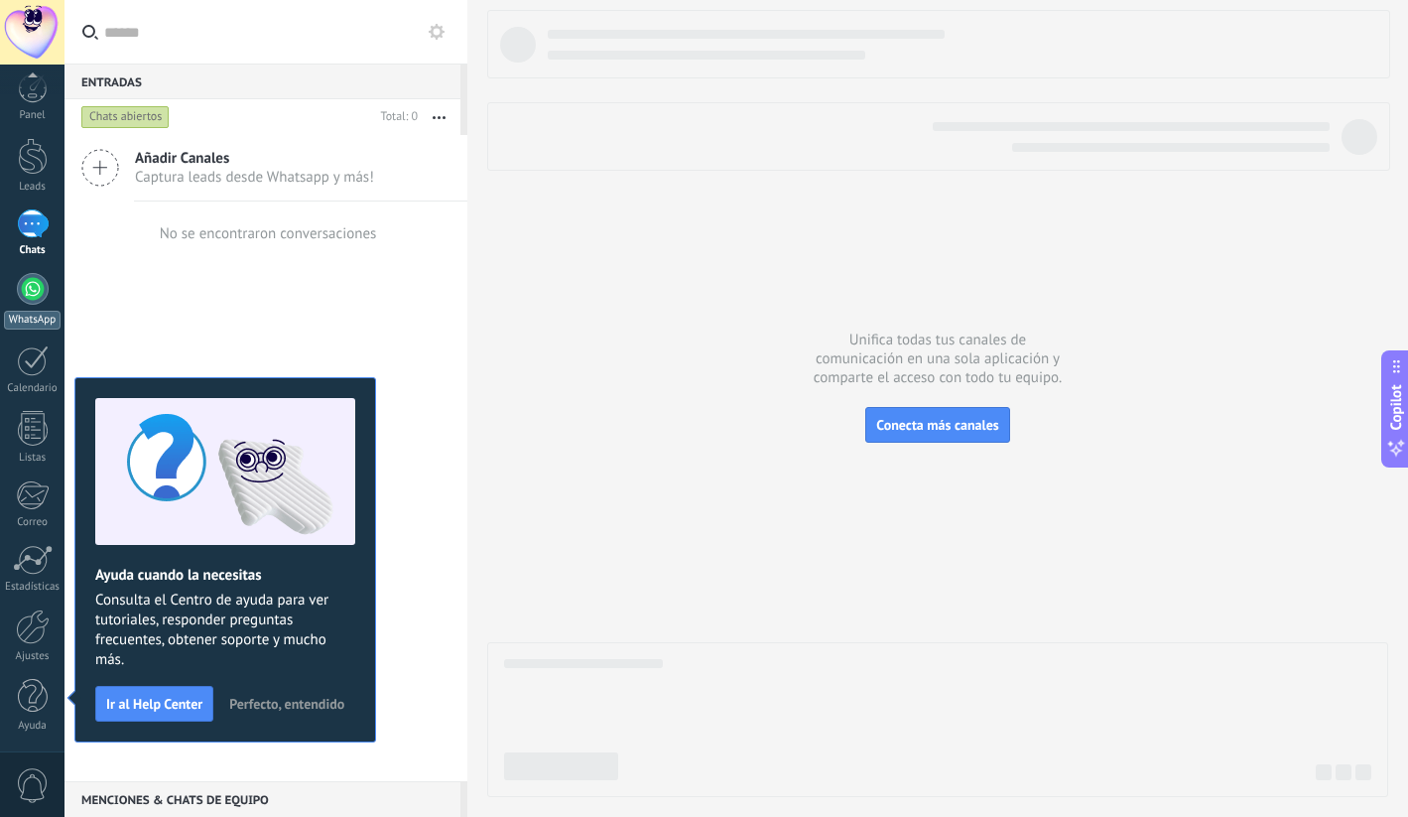
click at [38, 308] on link "WhatsApp" at bounding box center [32, 301] width 64 height 57
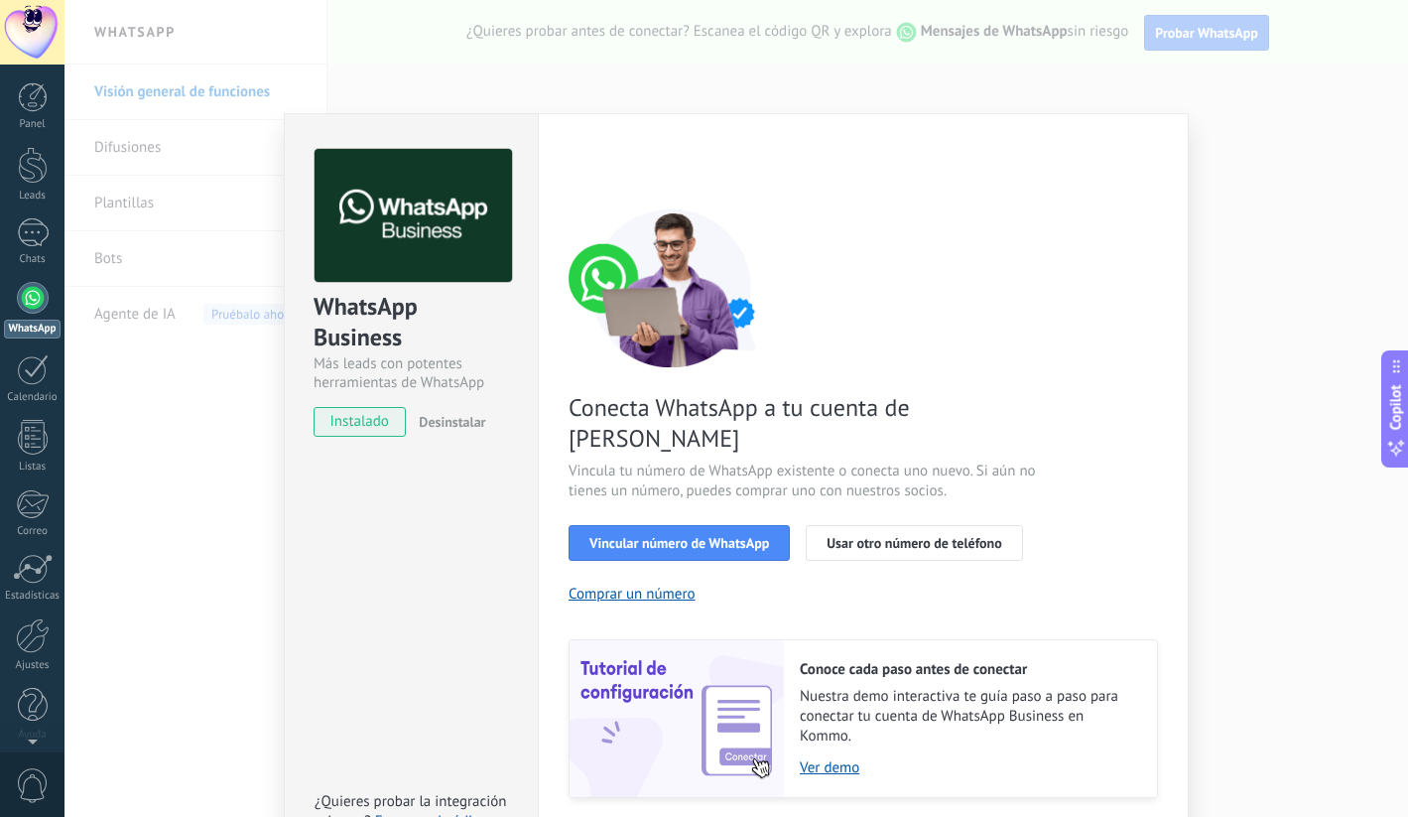
scroll to position [40, 0]
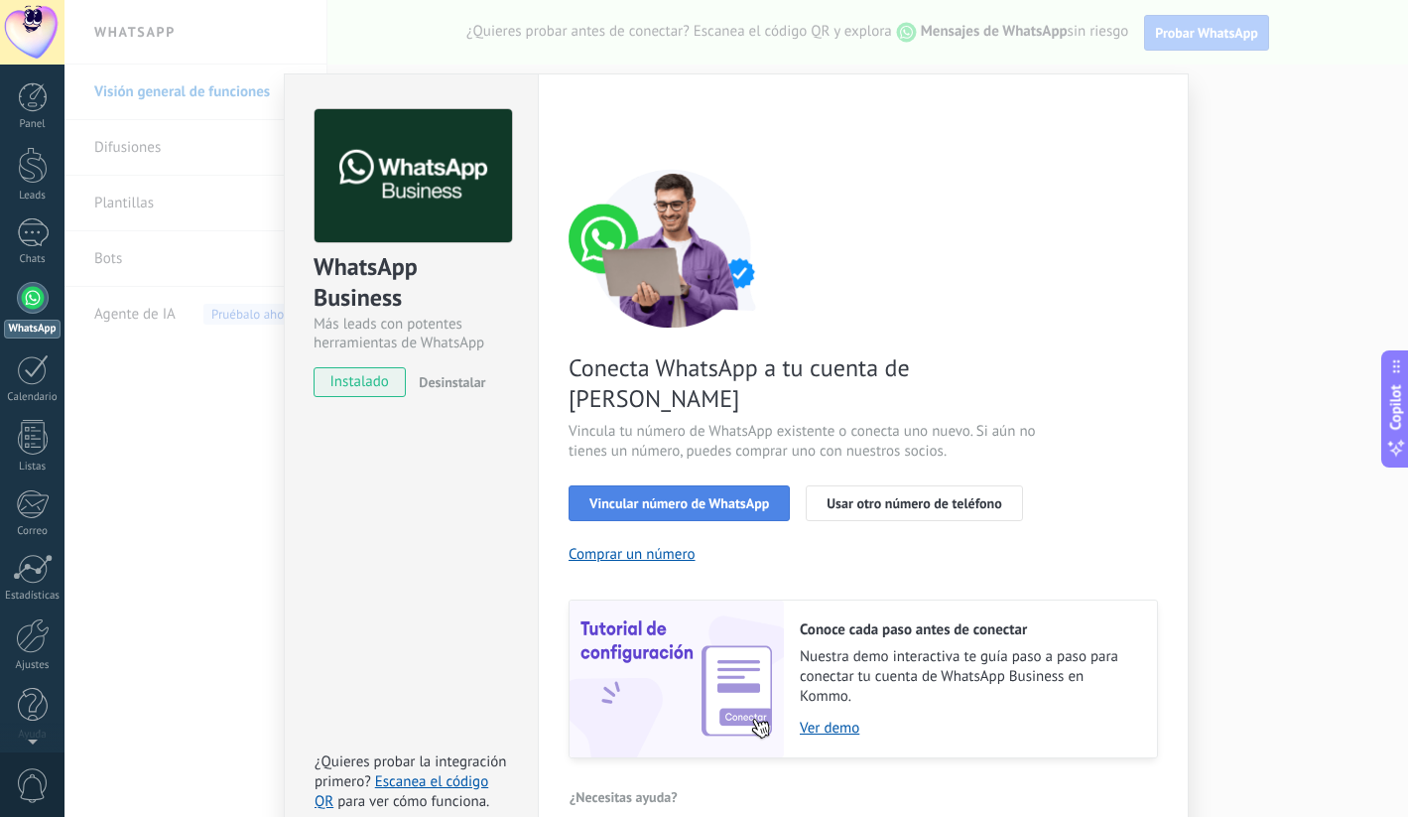
click at [647, 485] on button "Vincular número de WhatsApp" at bounding box center [679, 503] width 221 height 36
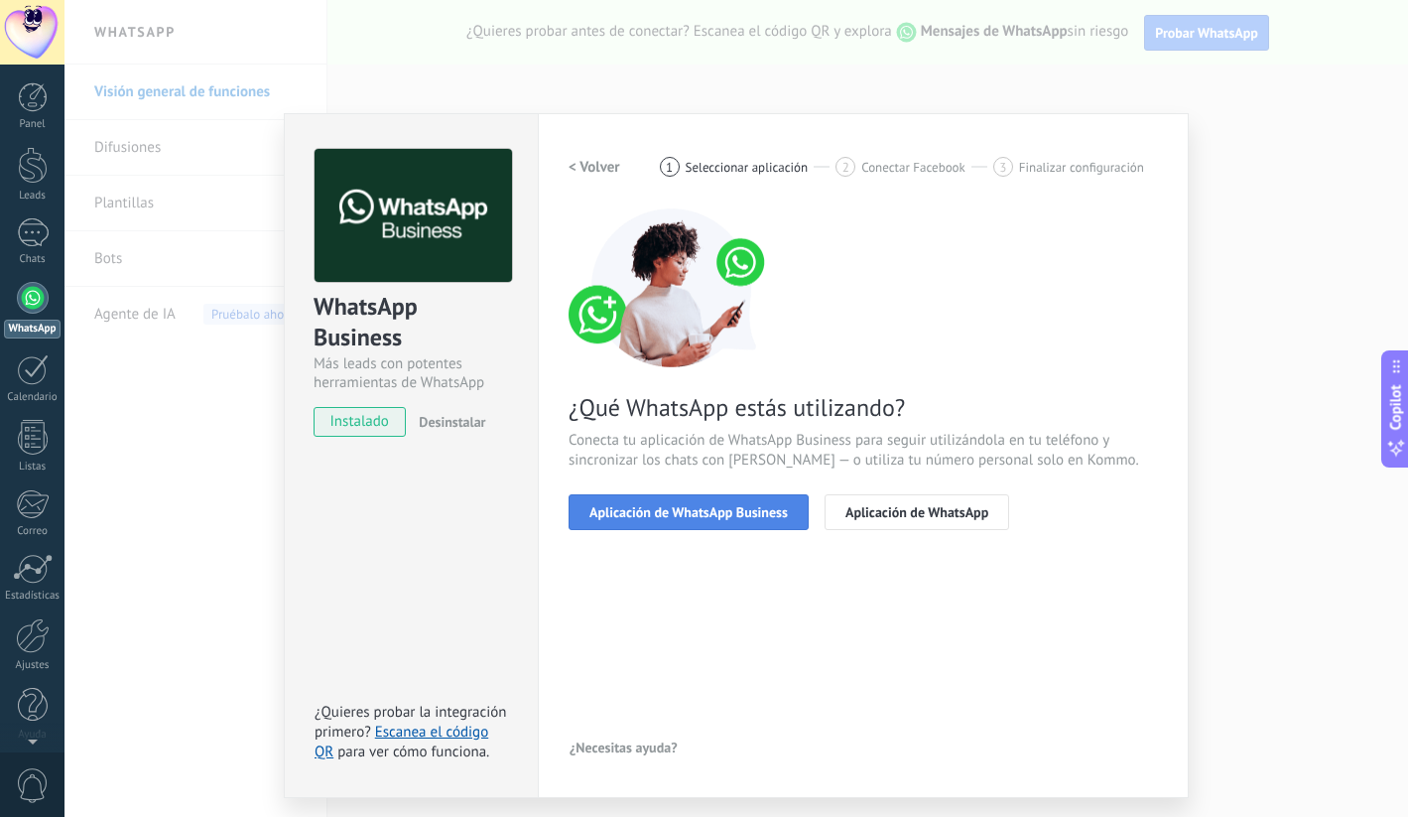
click at [669, 521] on button "Aplicación de WhatsApp Business" at bounding box center [689, 512] width 240 height 36
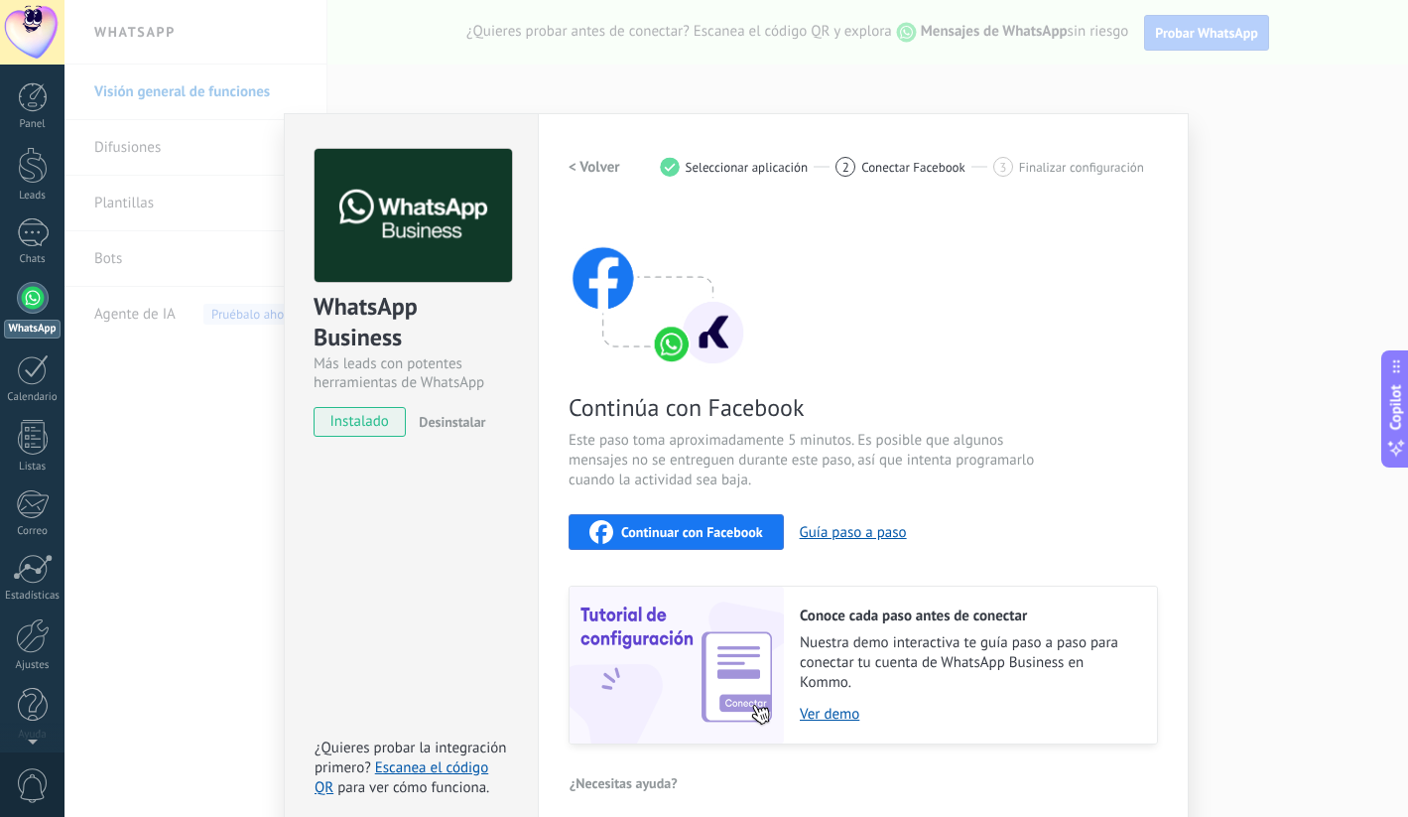
scroll to position [16, 0]
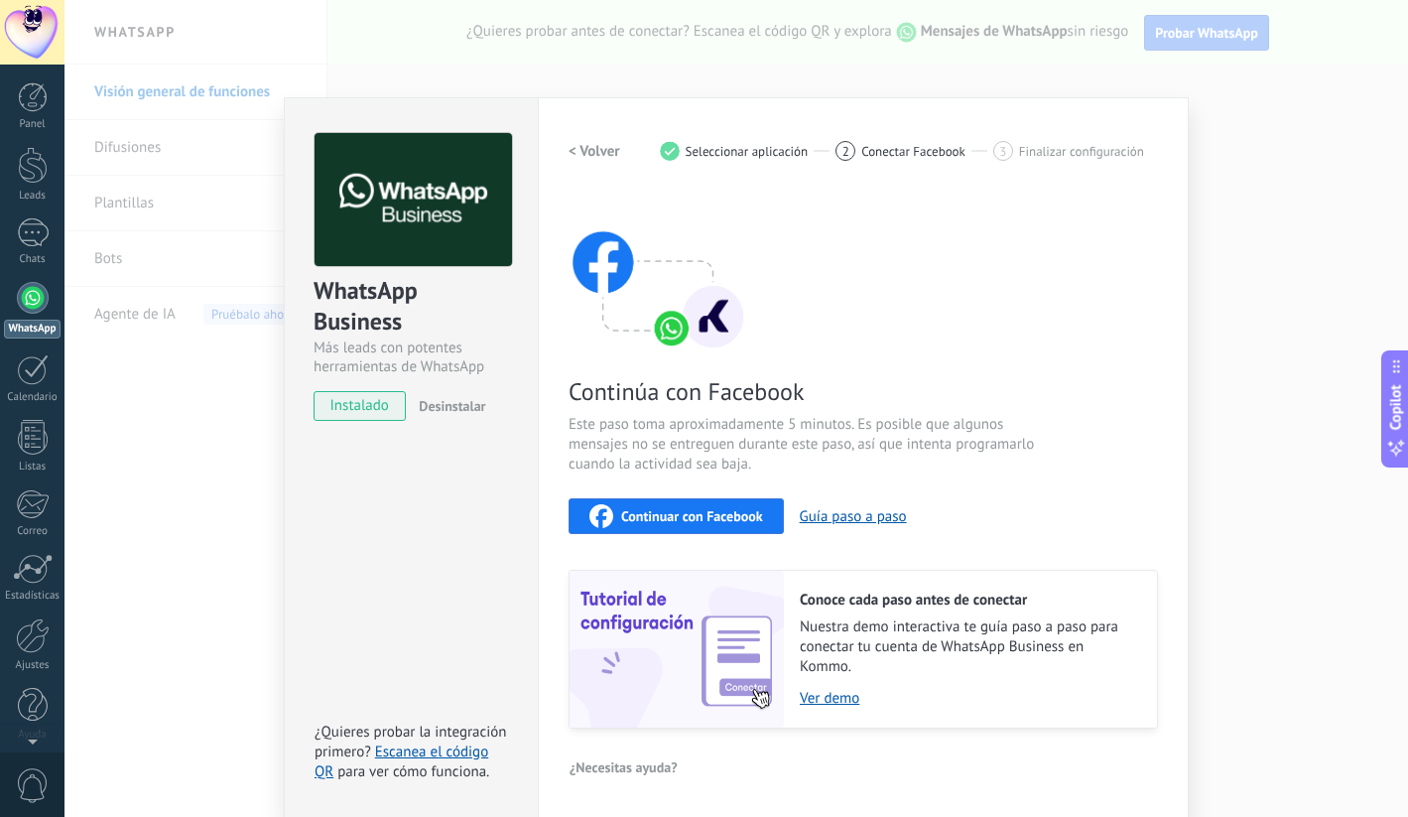
click at [664, 509] on span "Continuar con Facebook" at bounding box center [692, 516] width 142 height 14
click at [655, 509] on span "Continuar con Facebook" at bounding box center [692, 516] width 142 height 14
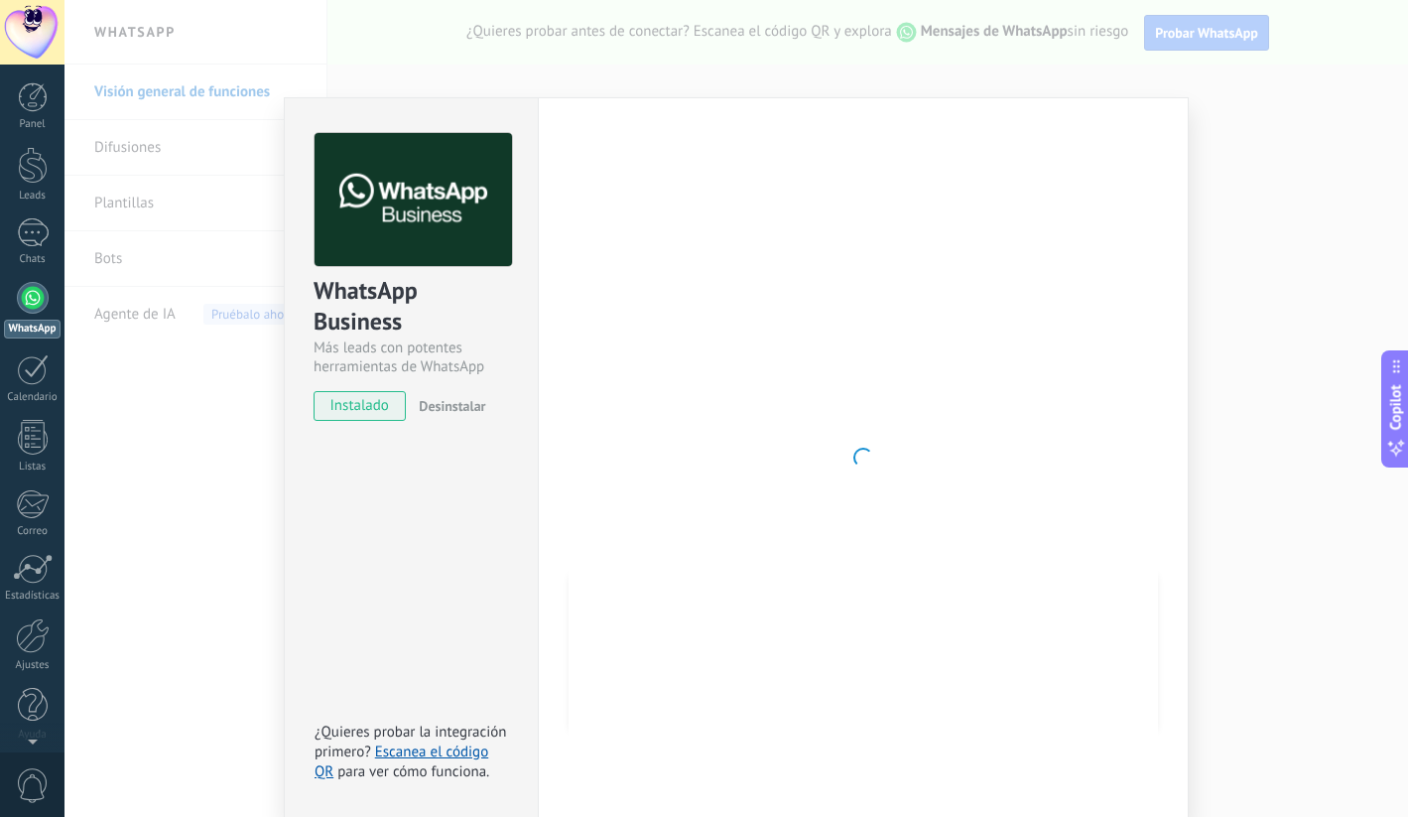
click at [360, 608] on div "WhatsApp Business Más leads con potentes herramientas de WhatsApp instalado Des…" at bounding box center [411, 457] width 254 height 720
click at [434, 409] on span "Desinstalar" at bounding box center [452, 406] width 66 height 18
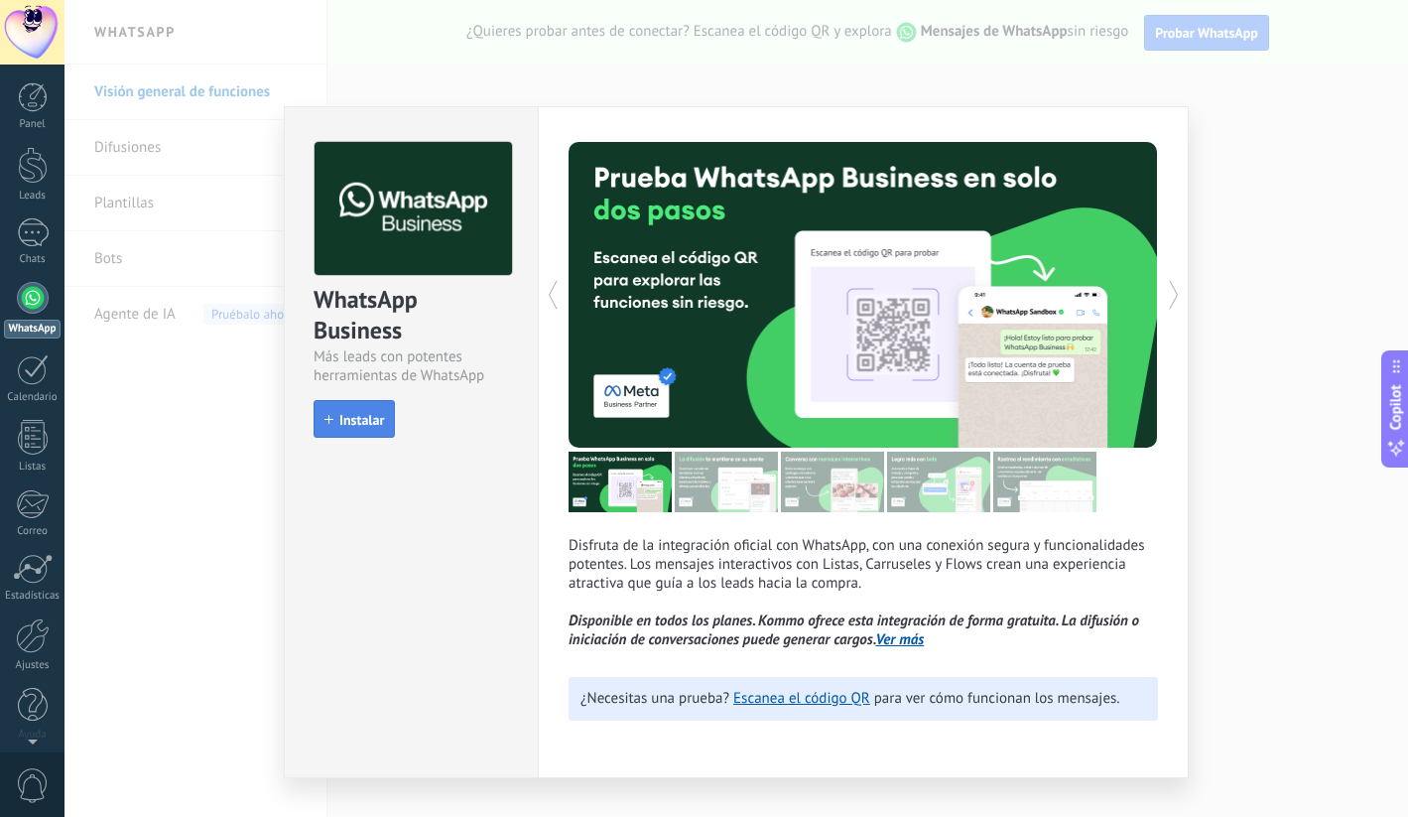
click at [358, 414] on span "Instalar" at bounding box center [361, 420] width 45 height 14
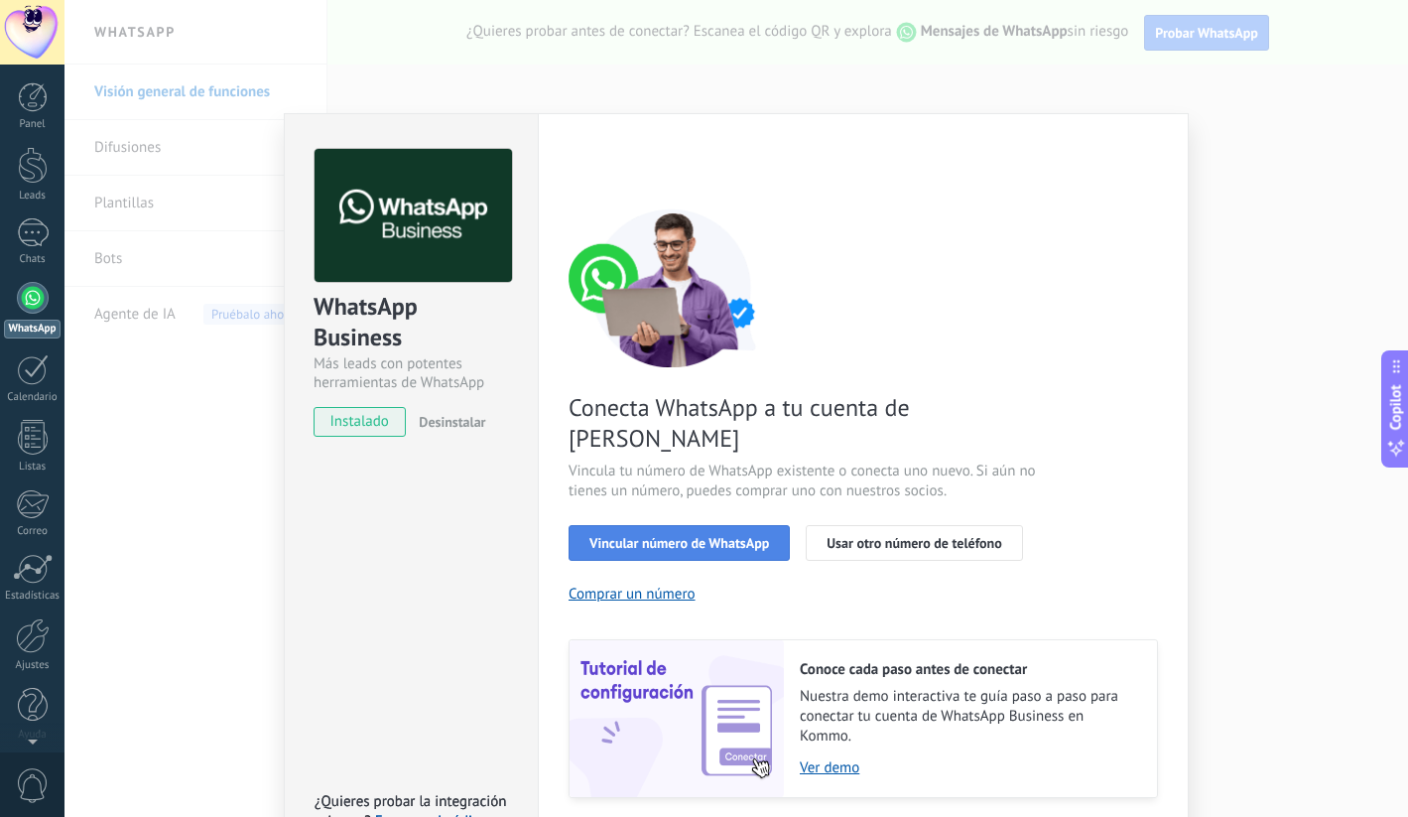
click at [675, 536] on span "Vincular número de WhatsApp" at bounding box center [679, 543] width 180 height 14
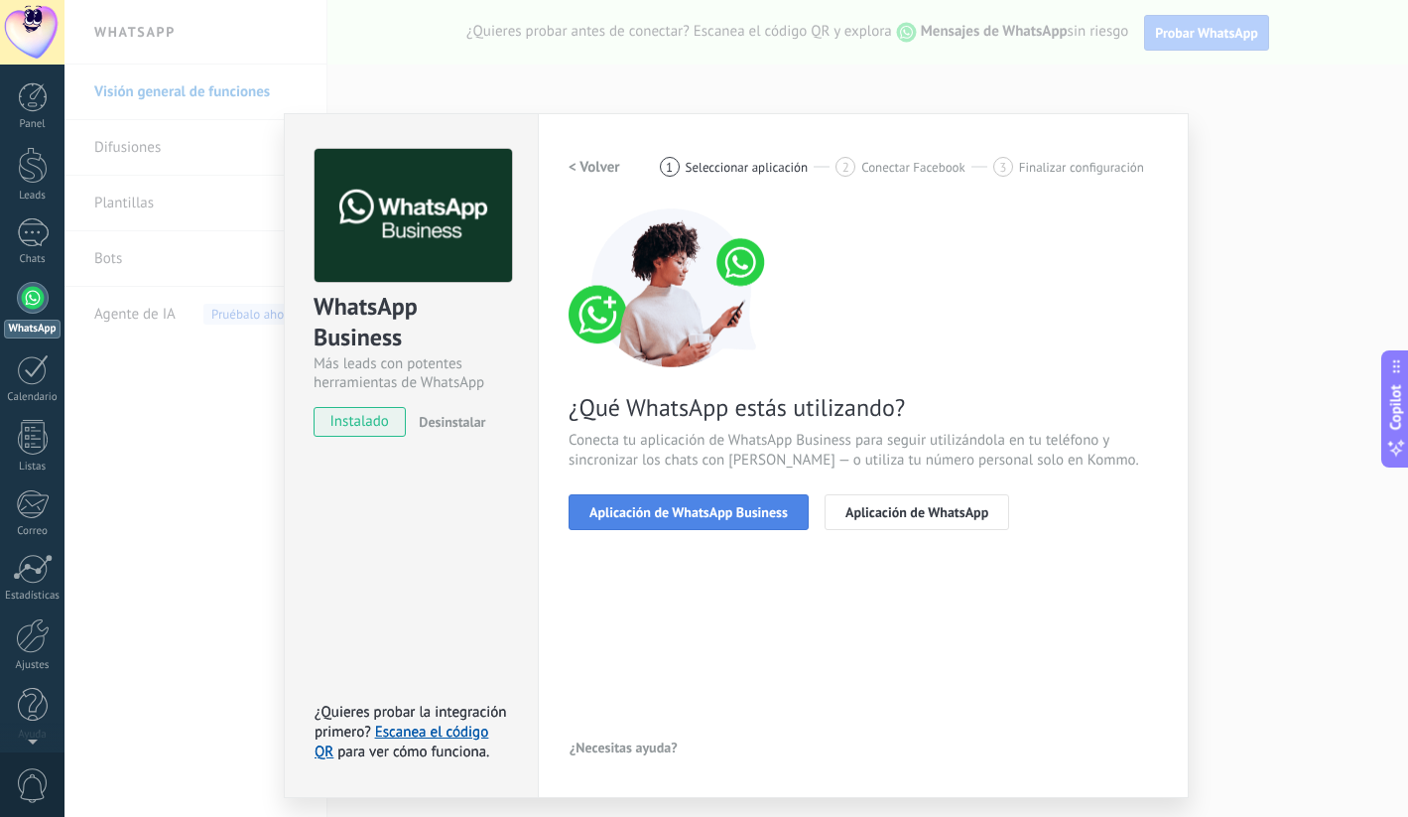
click at [719, 523] on button "Aplicación de WhatsApp Business" at bounding box center [689, 512] width 240 height 36
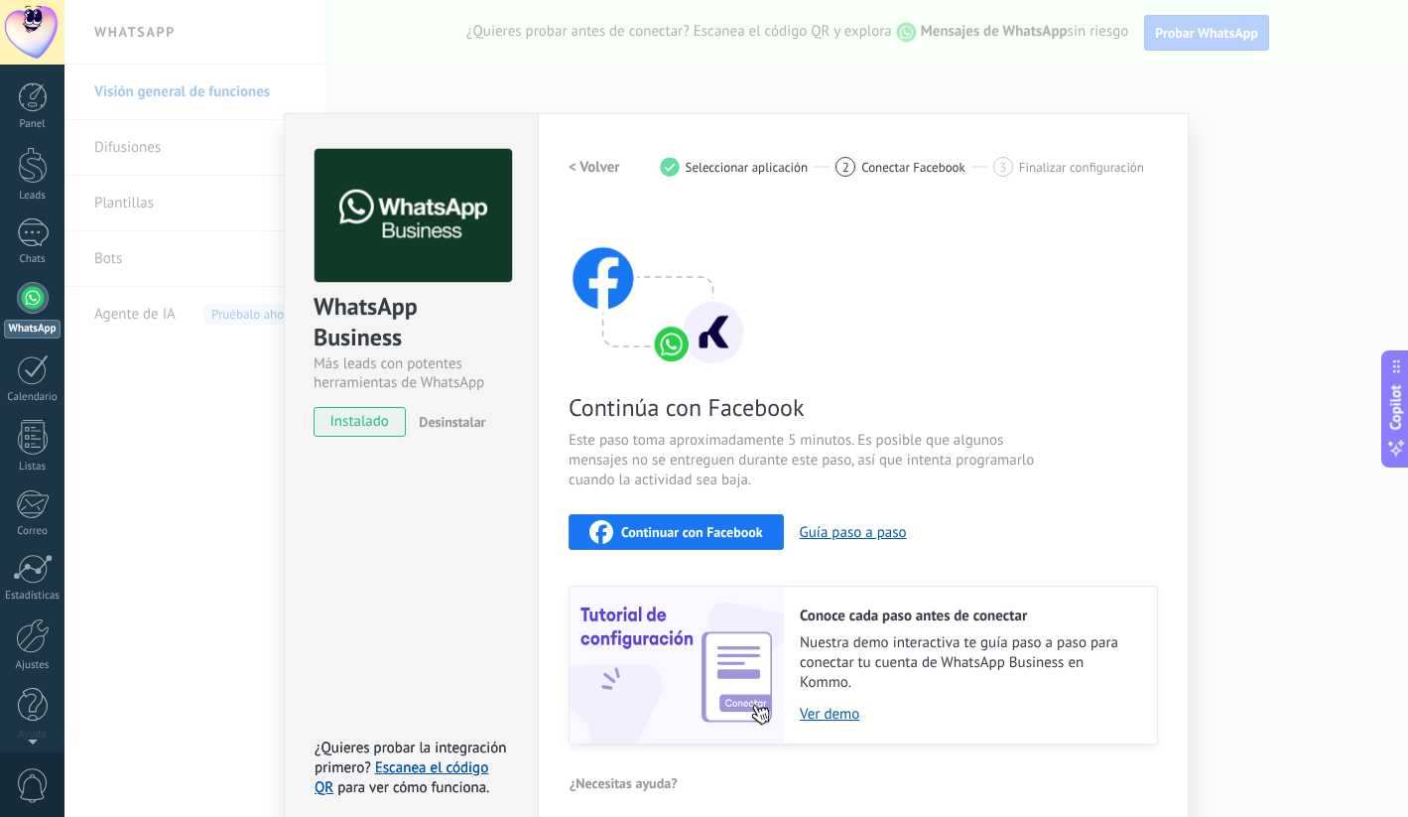
scroll to position [16, 0]
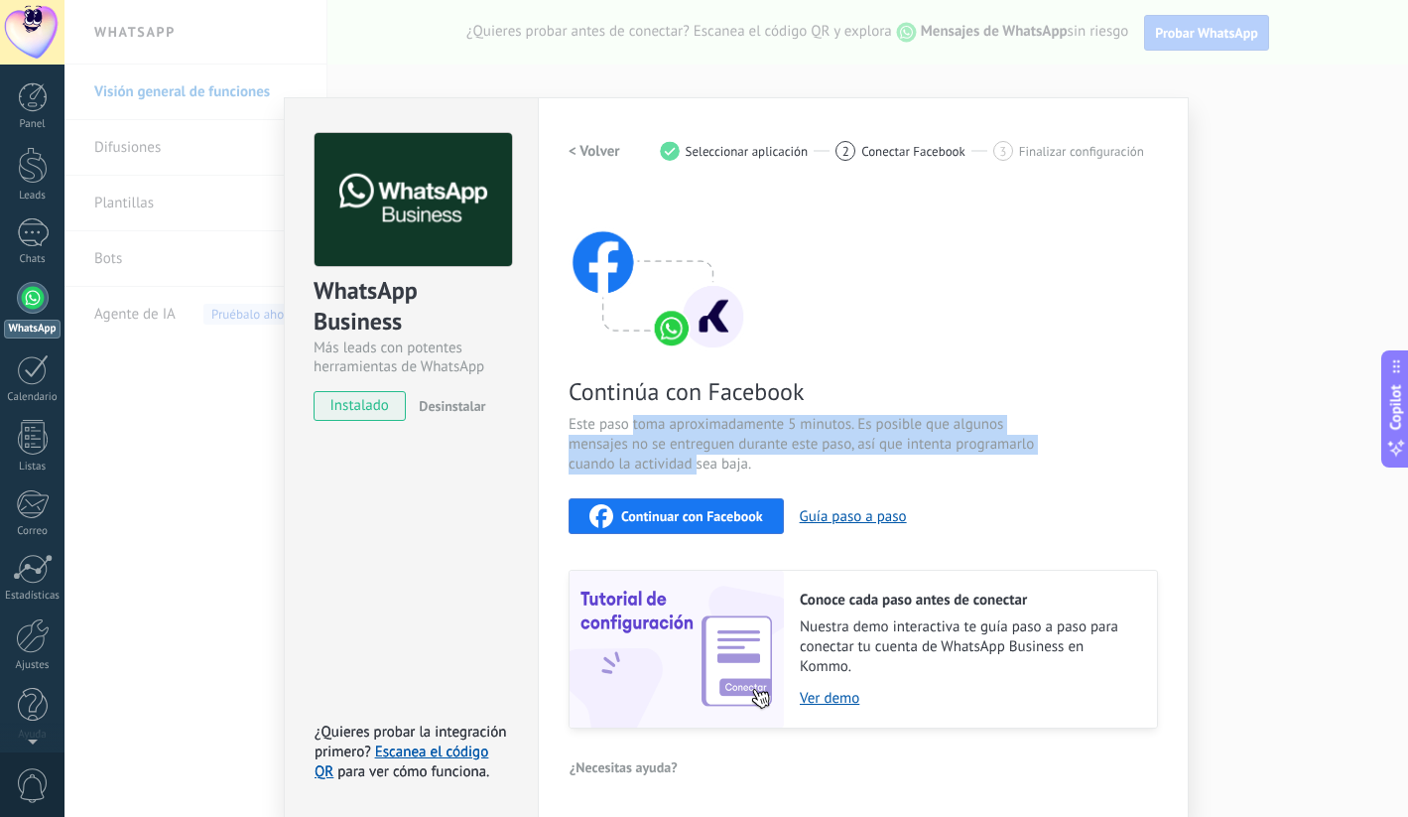
drag, startPoint x: 630, startPoint y: 431, endPoint x: 689, endPoint y: 461, distance: 66.1
click at [693, 461] on span "Este paso toma aproximadamente 5 minutos. Es posible que algunos mensajes no se…" at bounding box center [805, 445] width 472 height 60
click at [671, 526] on button "Continuar con Facebook" at bounding box center [676, 516] width 215 height 36
click at [683, 525] on div "Continuar con Facebook" at bounding box center [676, 516] width 174 height 24
click at [677, 521] on span "Continuar con Facebook" at bounding box center [692, 516] width 142 height 14
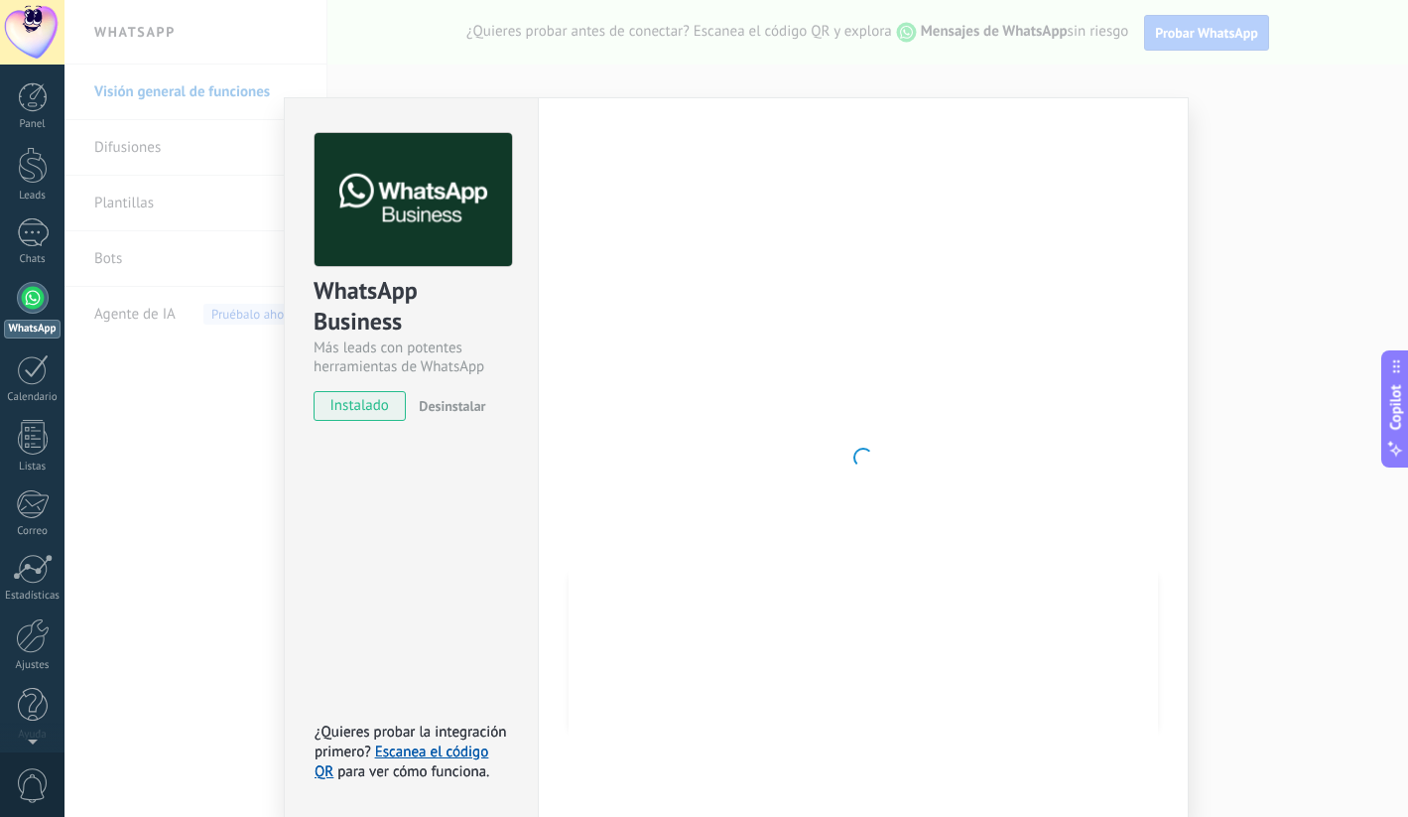
scroll to position [0, 0]
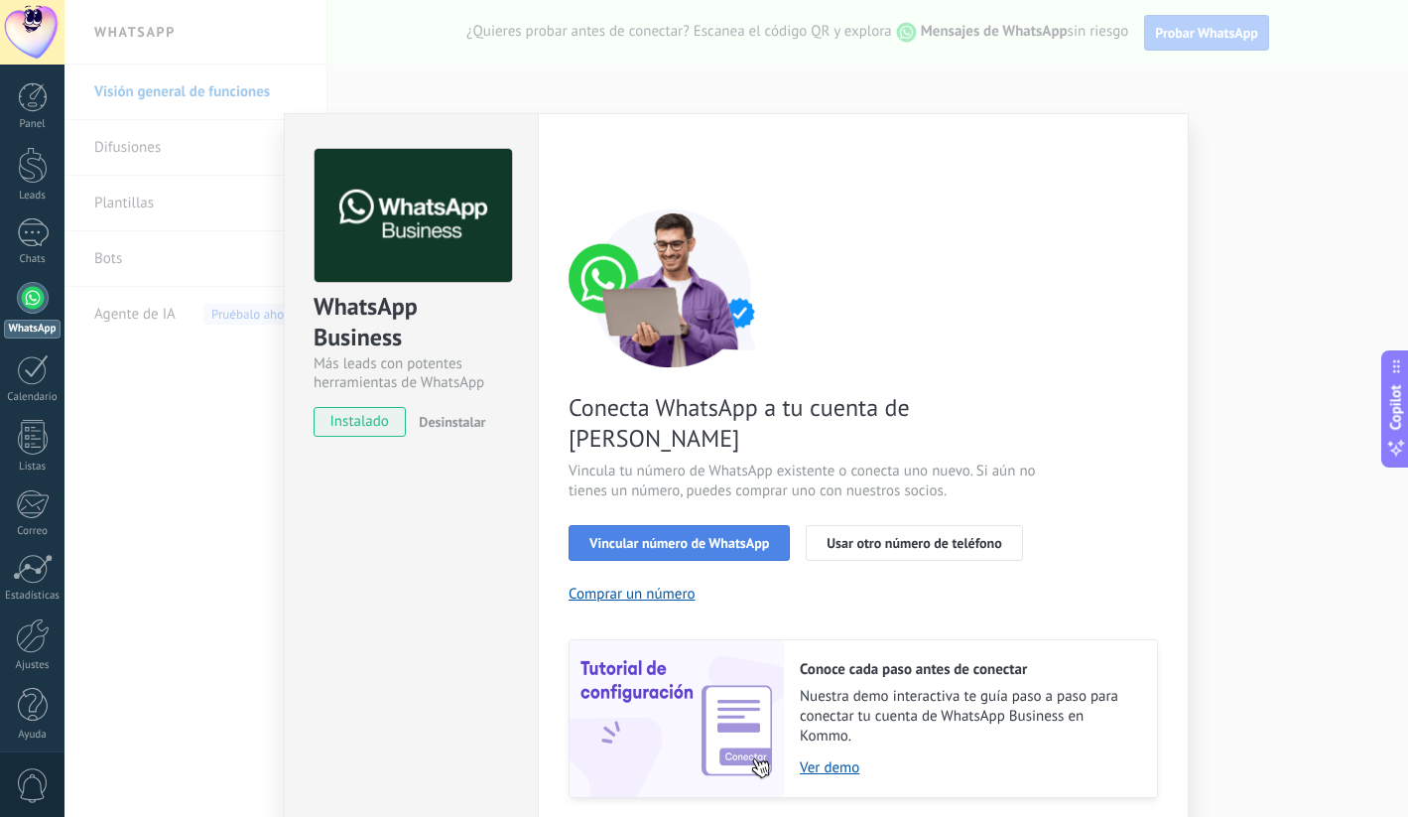
click at [690, 536] on span "Vincular número de WhatsApp" at bounding box center [679, 543] width 180 height 14
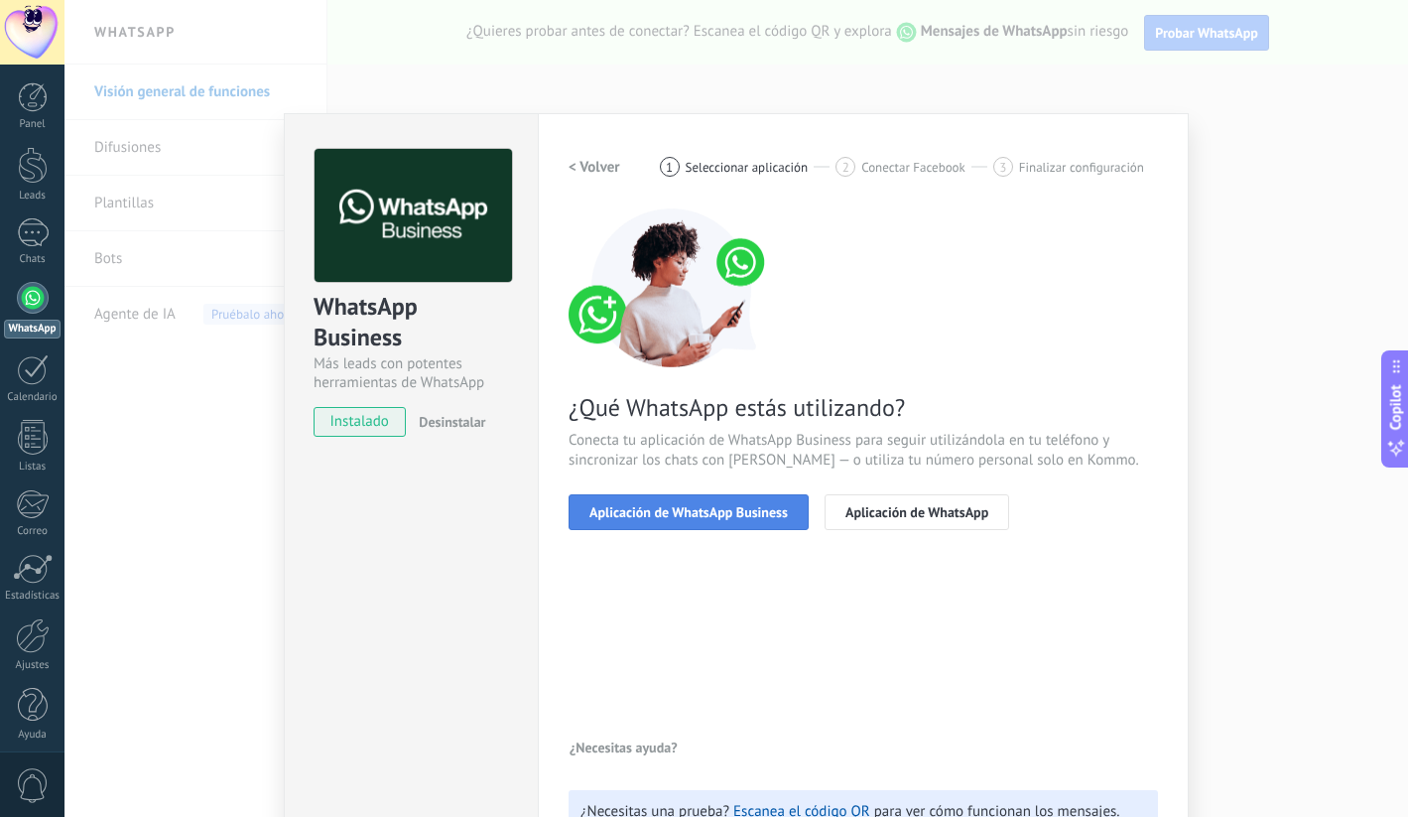
click at [677, 508] on span "Aplicación de WhatsApp Business" at bounding box center [688, 512] width 198 height 14
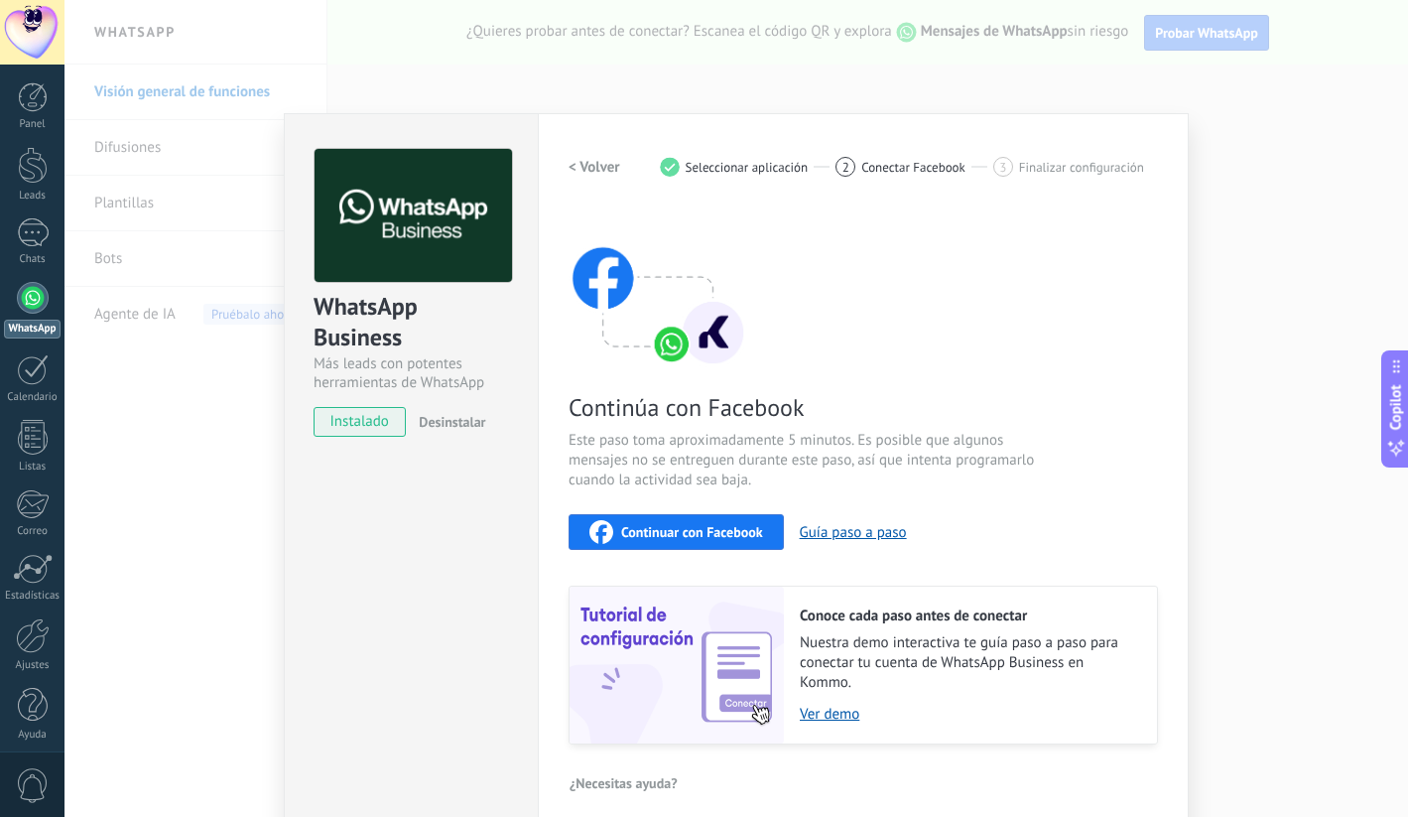
click at [667, 537] on span "Continuar con Facebook" at bounding box center [692, 532] width 142 height 14
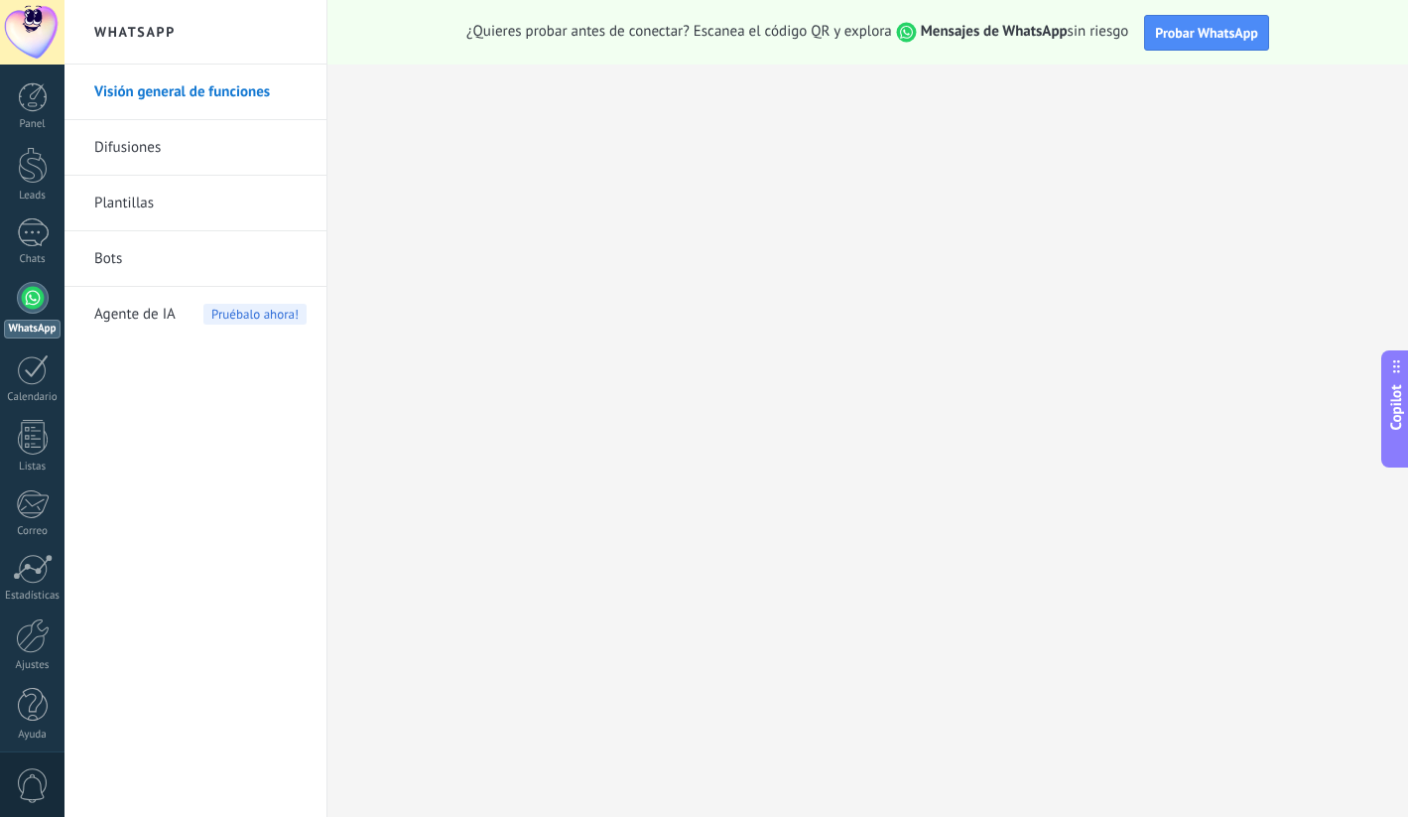
click at [1402, 415] on span "Copilot" at bounding box center [1396, 407] width 20 height 46
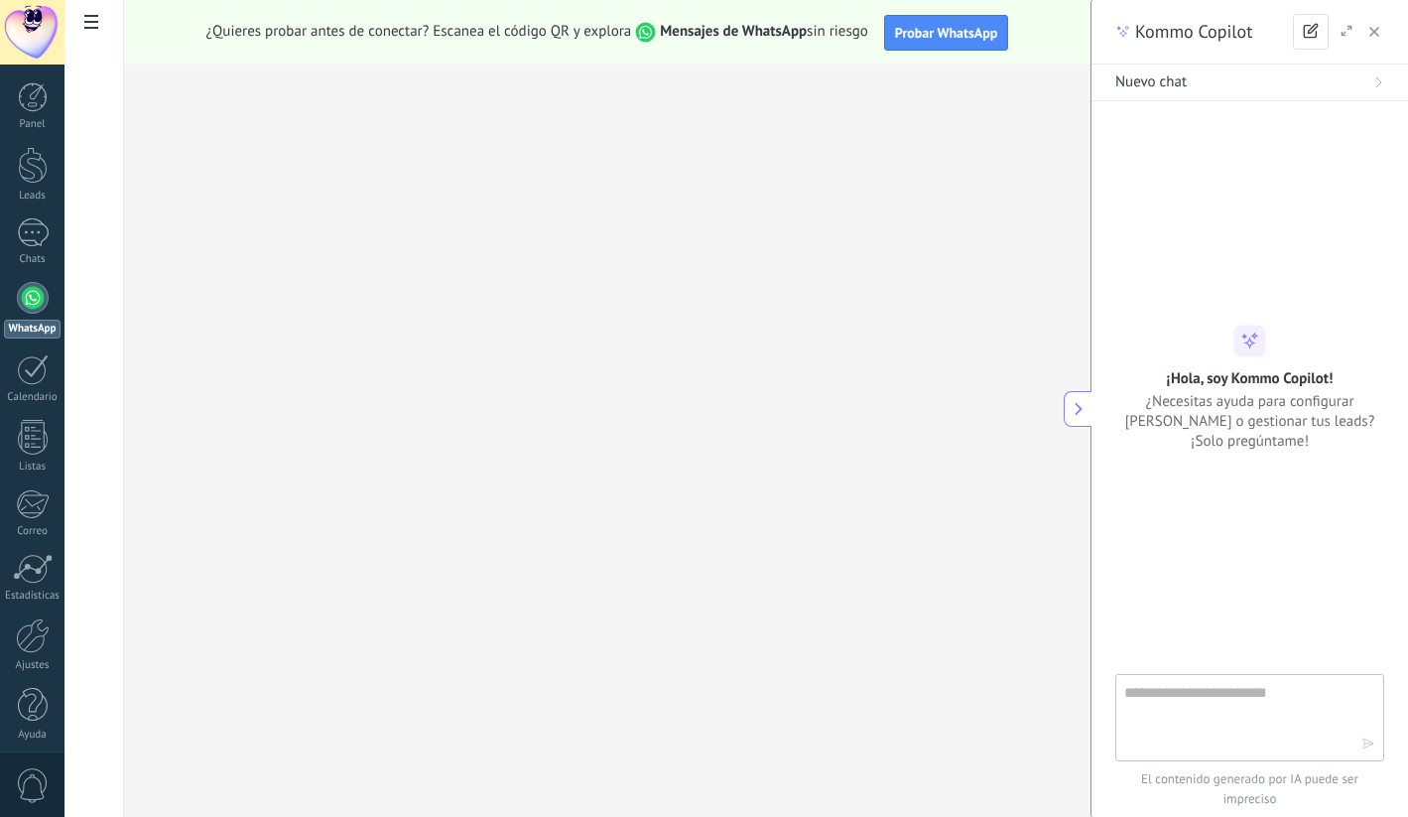
click at [1212, 714] on textarea at bounding box center [1242, 716] width 237 height 71
type textarea "**********"
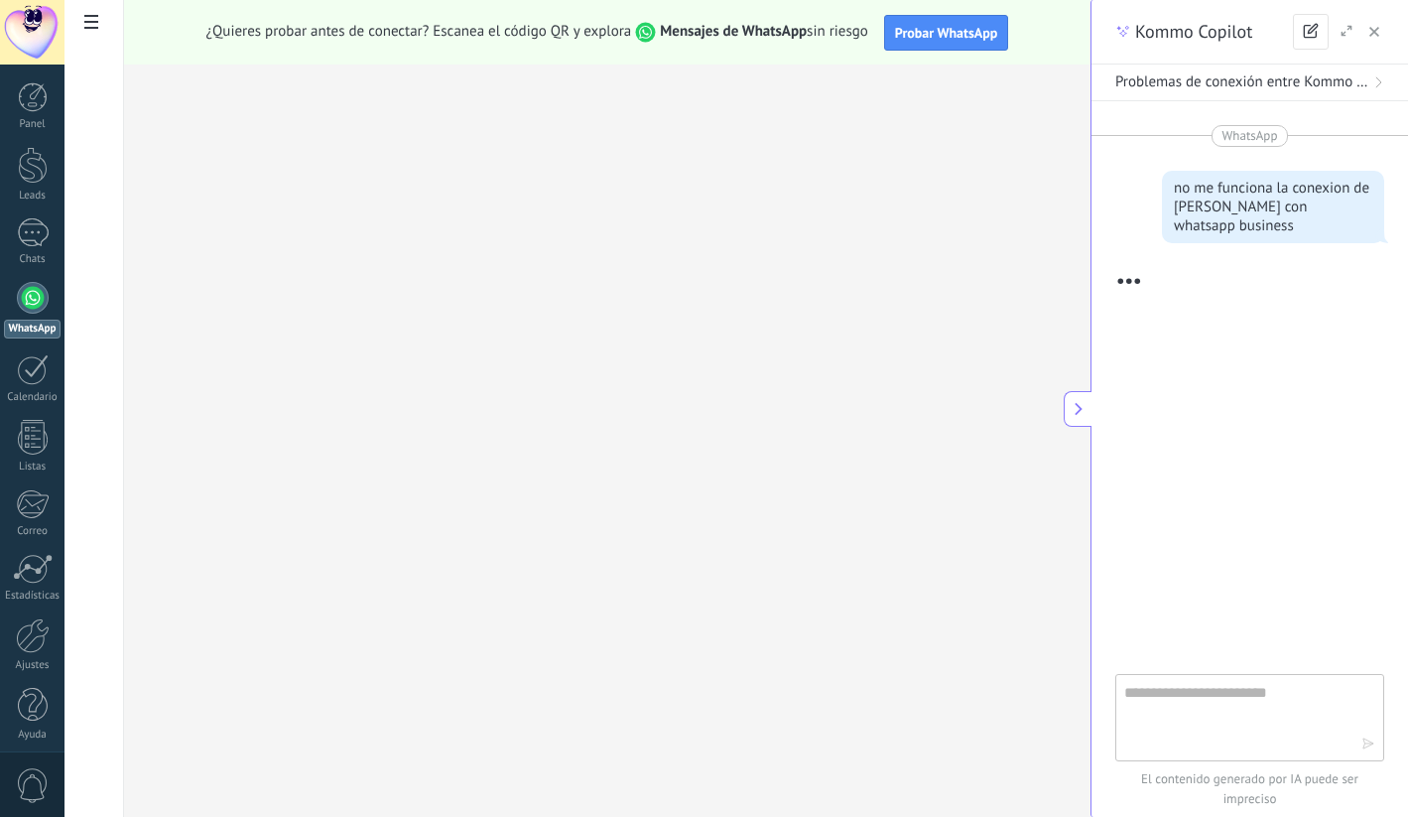
click at [1180, 701] on textarea at bounding box center [1242, 716] width 237 height 71
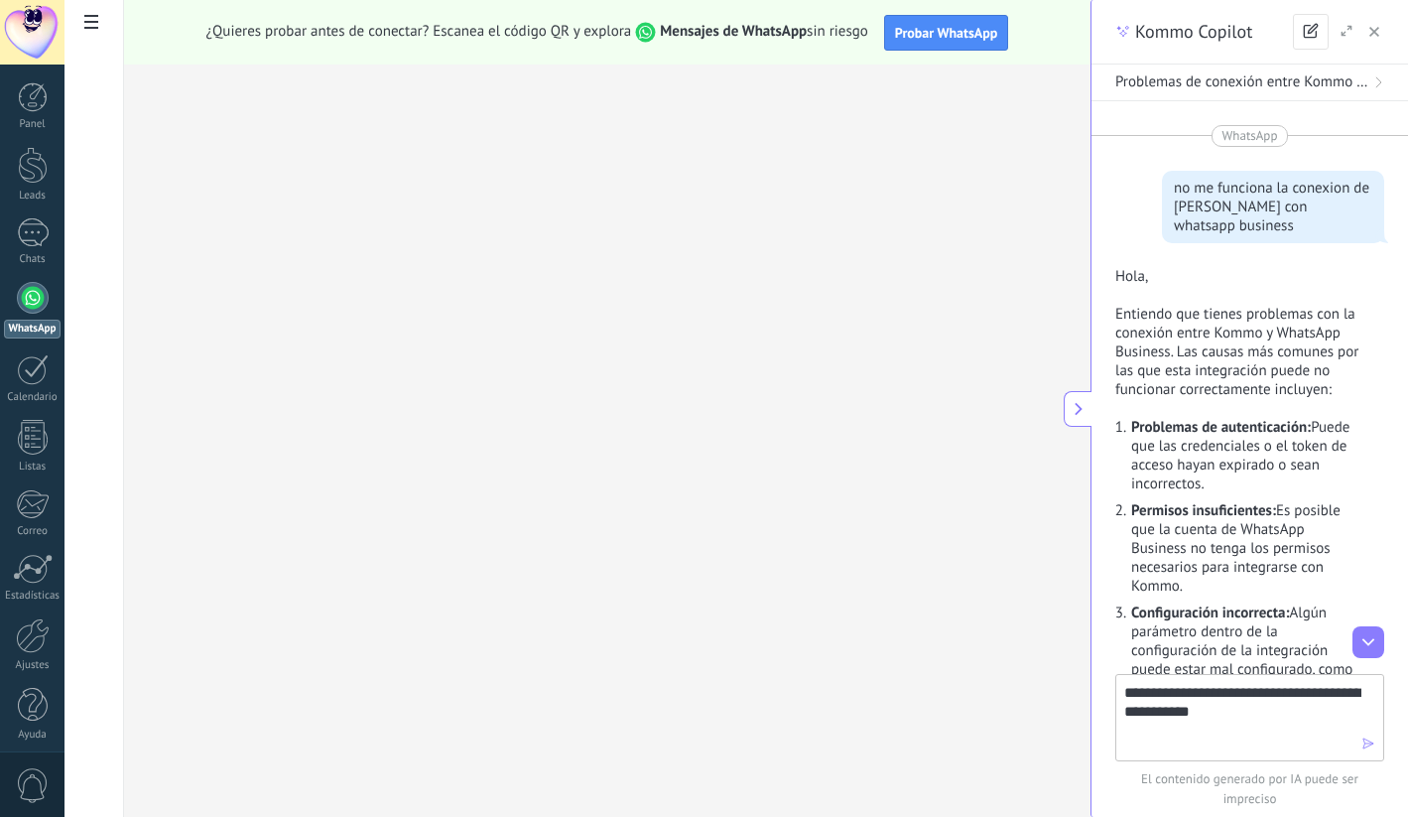
type textarea "**********"
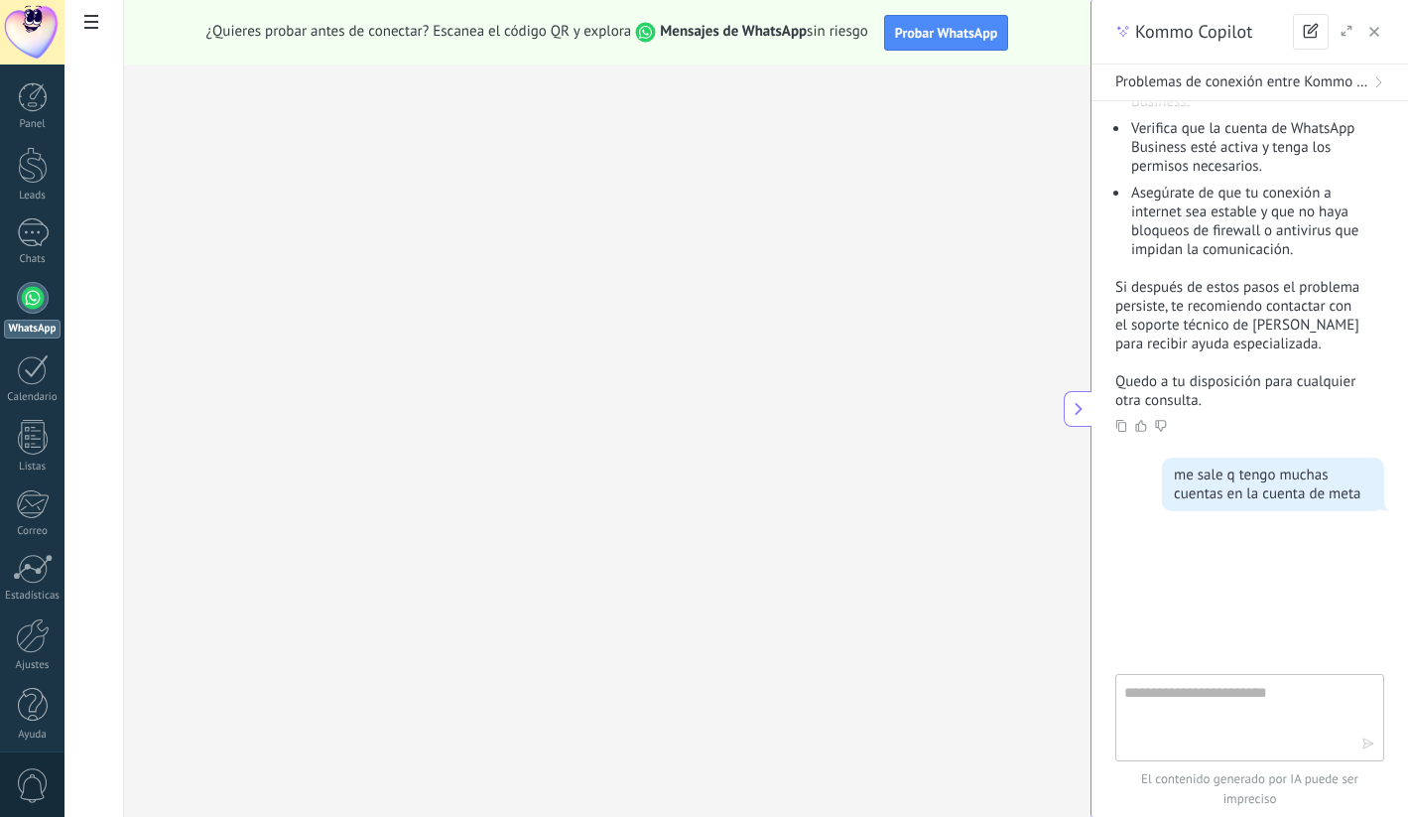
scroll to position [1018, 0]
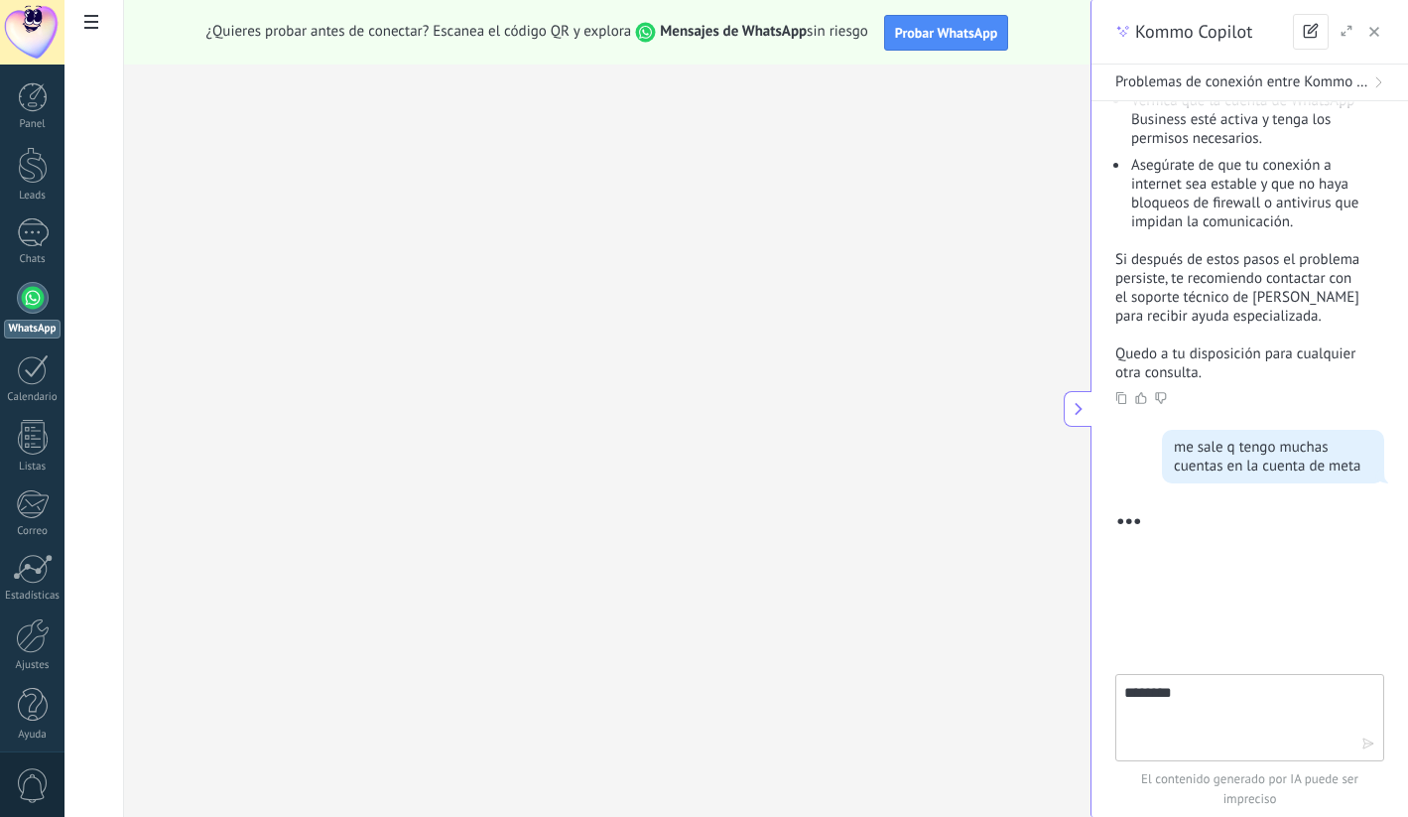
click at [1222, 271] on p "Si después de estos pasos el problema persiste, te recomiendo contactar con el …" at bounding box center [1237, 287] width 245 height 75
click at [1253, 693] on textarea "*******" at bounding box center [1242, 716] width 237 height 71
type textarea "**********"
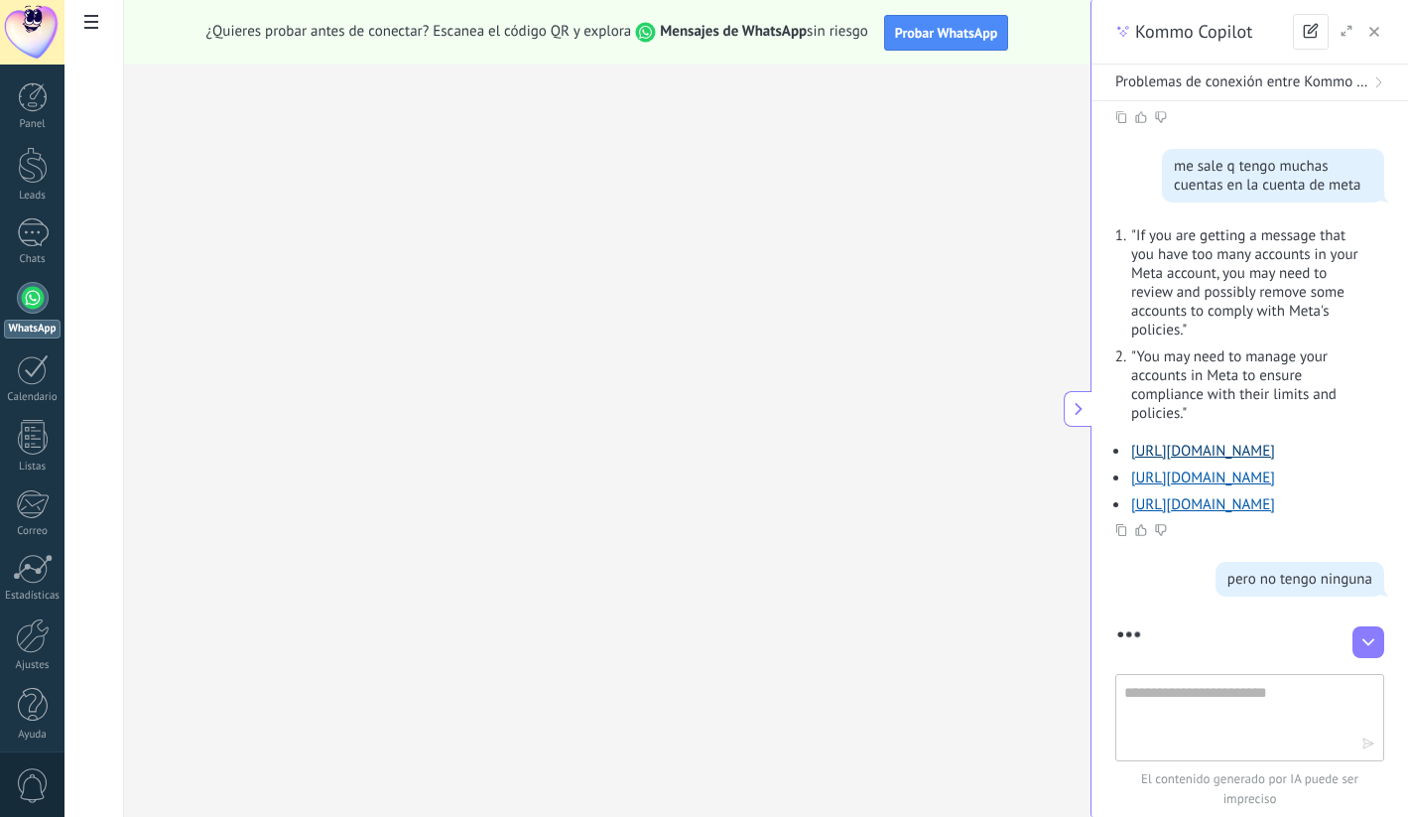
scroll to position [1497, 0]
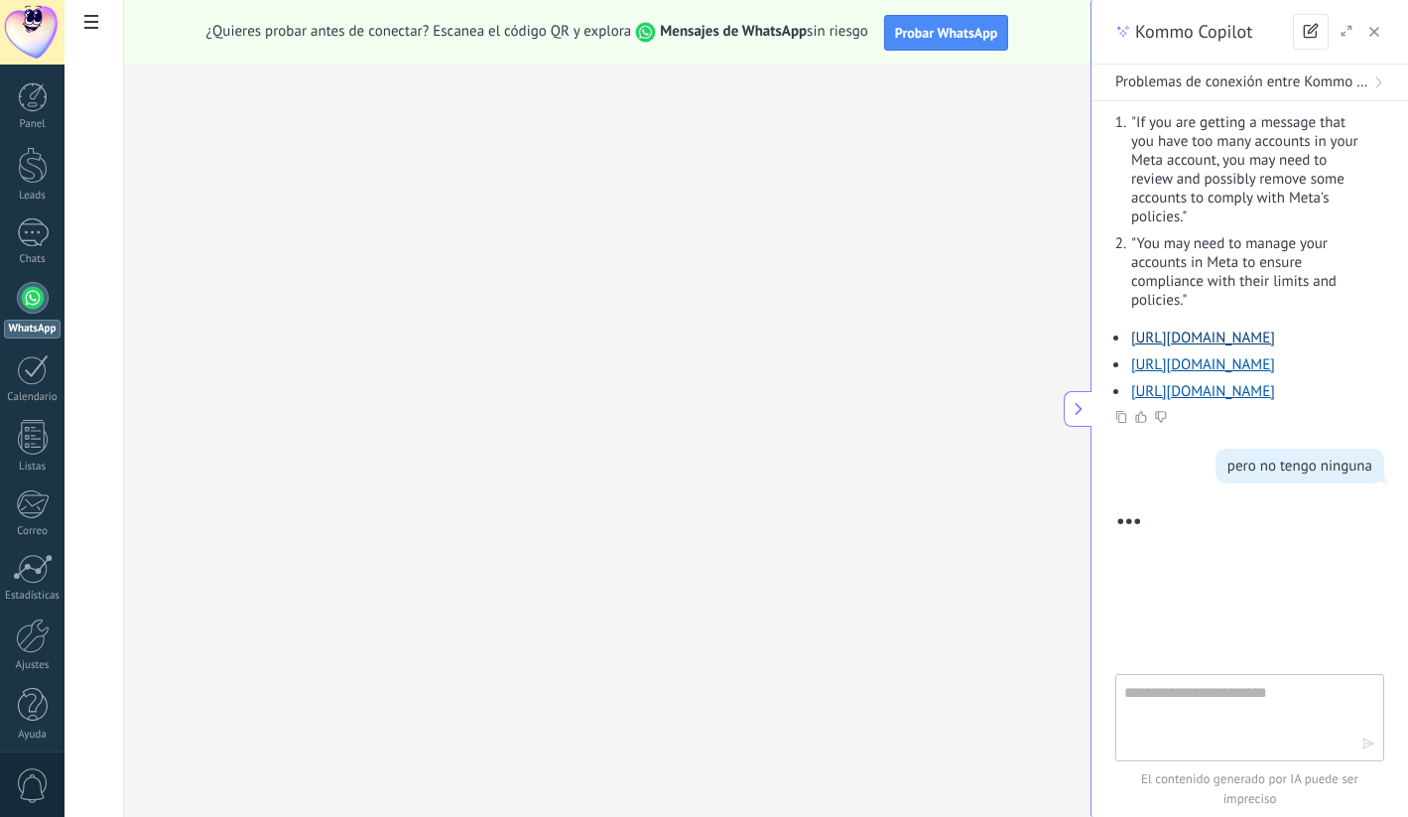
click at [1201, 328] on link "https://www.kommo.com/support/getting-started/messenger-faqs" at bounding box center [1203, 337] width 144 height 19
click at [1201, 355] on link "https://www.kommo.com/support/messenger-apps/whatsapp-errors" at bounding box center [1203, 364] width 144 height 19
click at [1202, 382] on link "https://www.kommo.com/support/account-settings/account-settings-faqs" at bounding box center [1203, 391] width 144 height 19
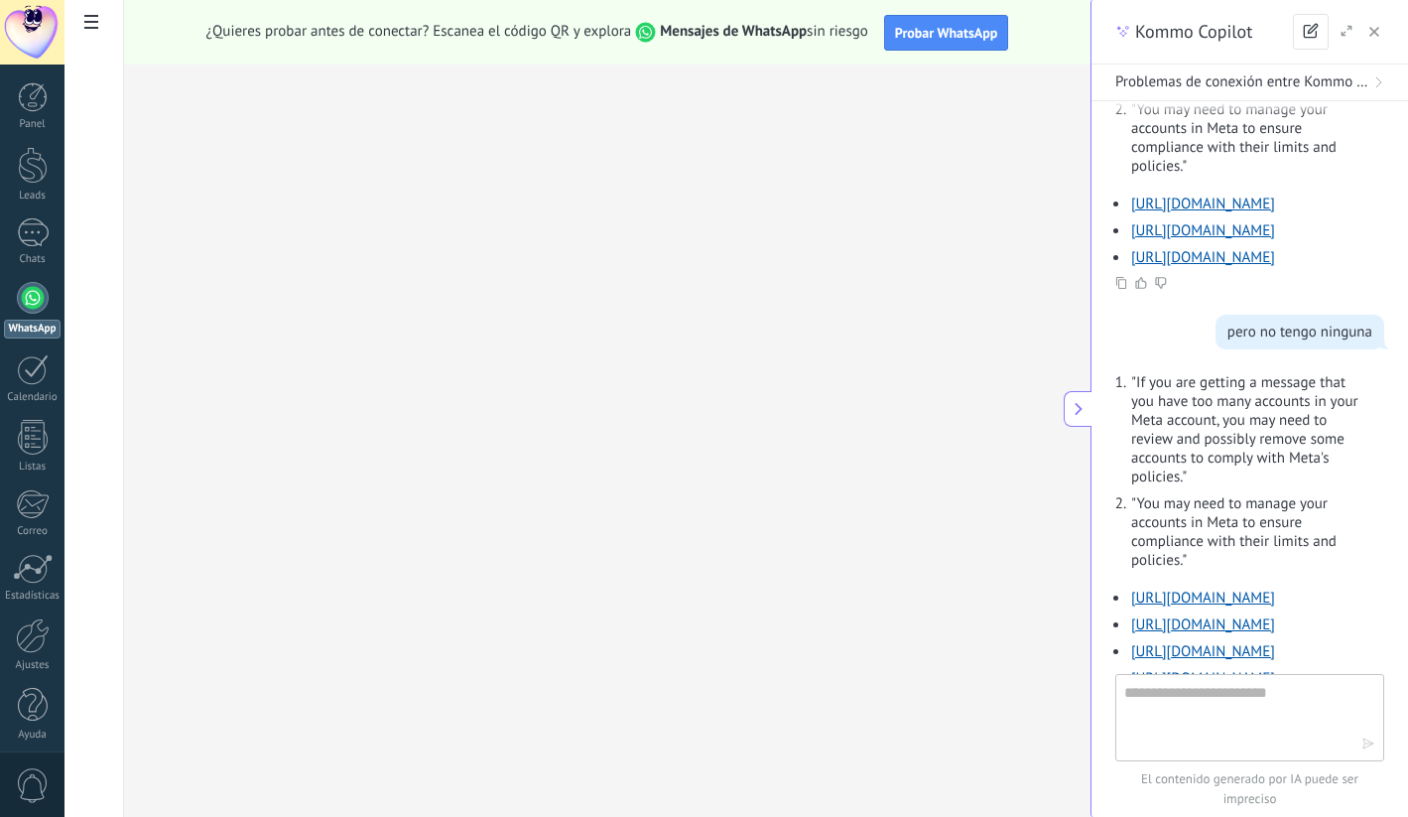
scroll to position [1936, 0]
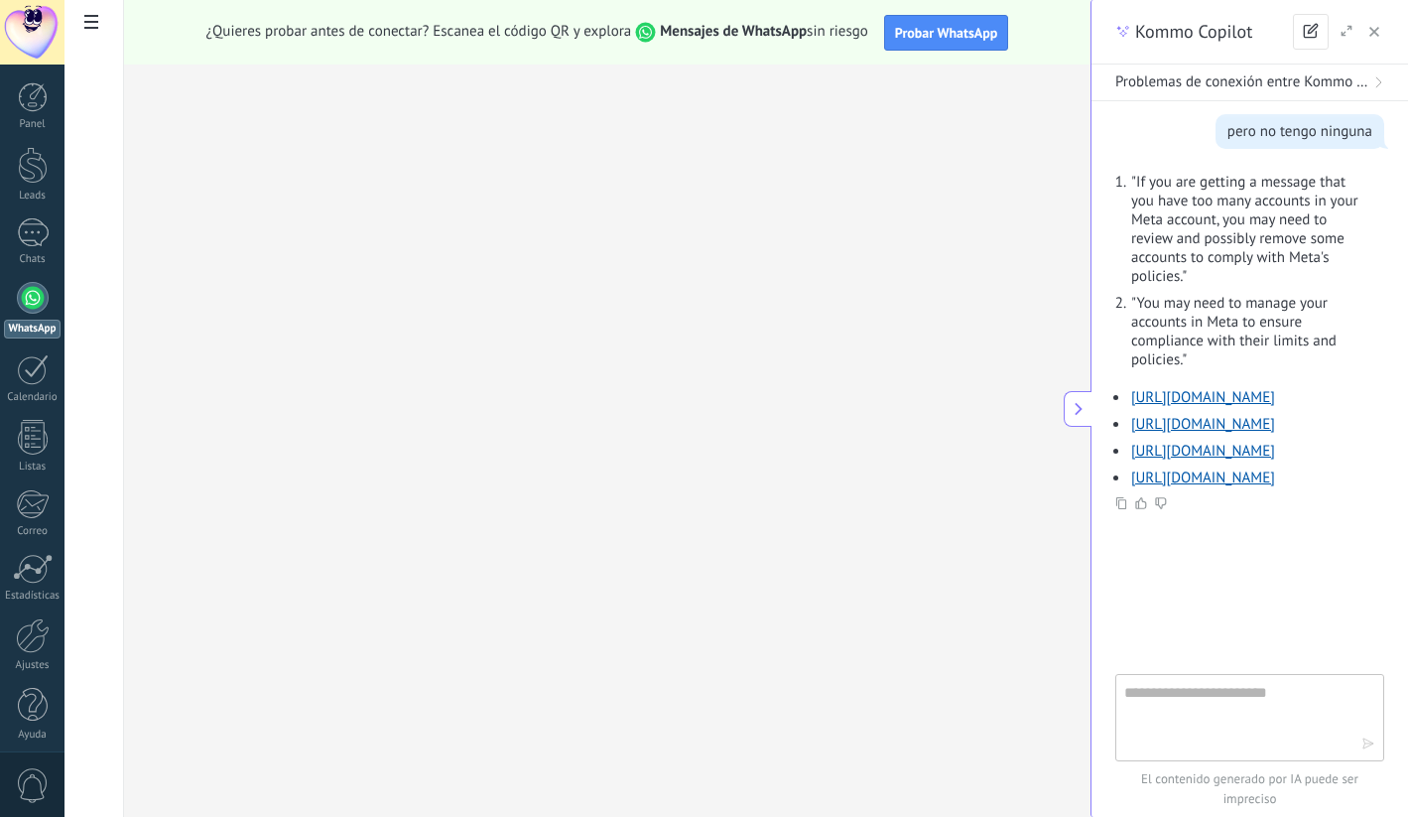
click at [1123, 759] on div at bounding box center [1249, 717] width 269 height 87
click at [1168, 732] on textarea at bounding box center [1242, 716] width 237 height 71
type textarea "******"
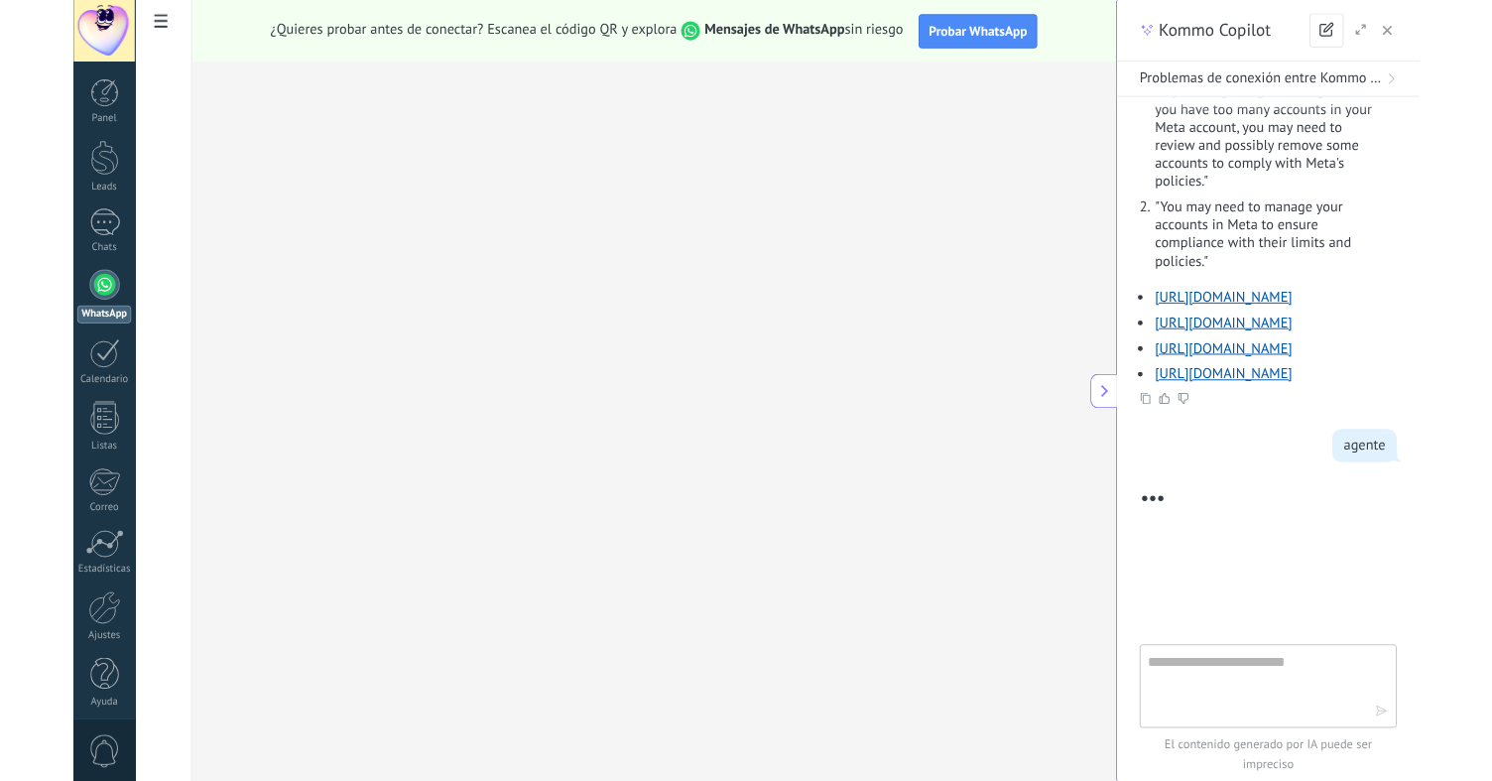
scroll to position [2341, 0]
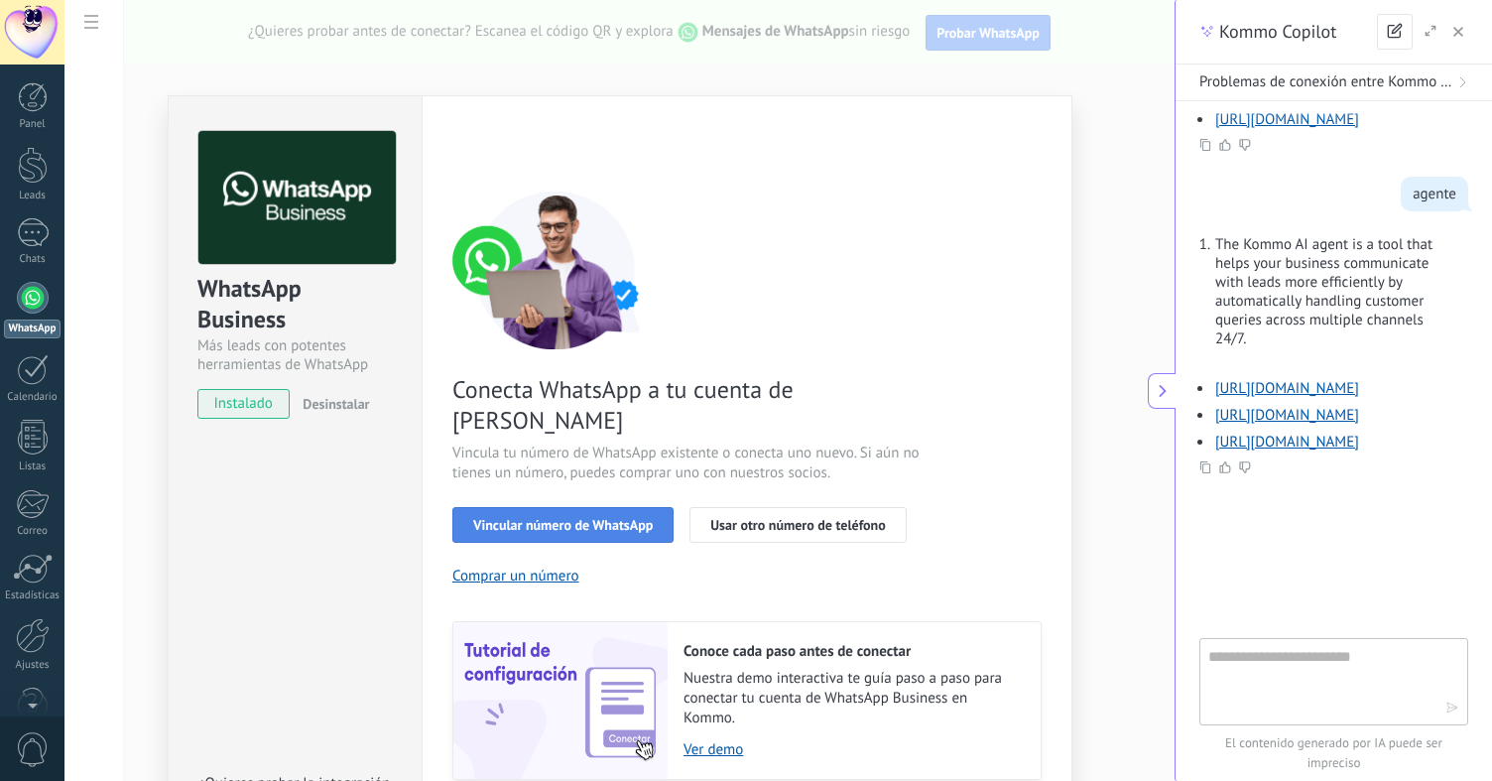
click at [573, 518] on span "Vincular número de WhatsApp" at bounding box center [563, 525] width 180 height 14
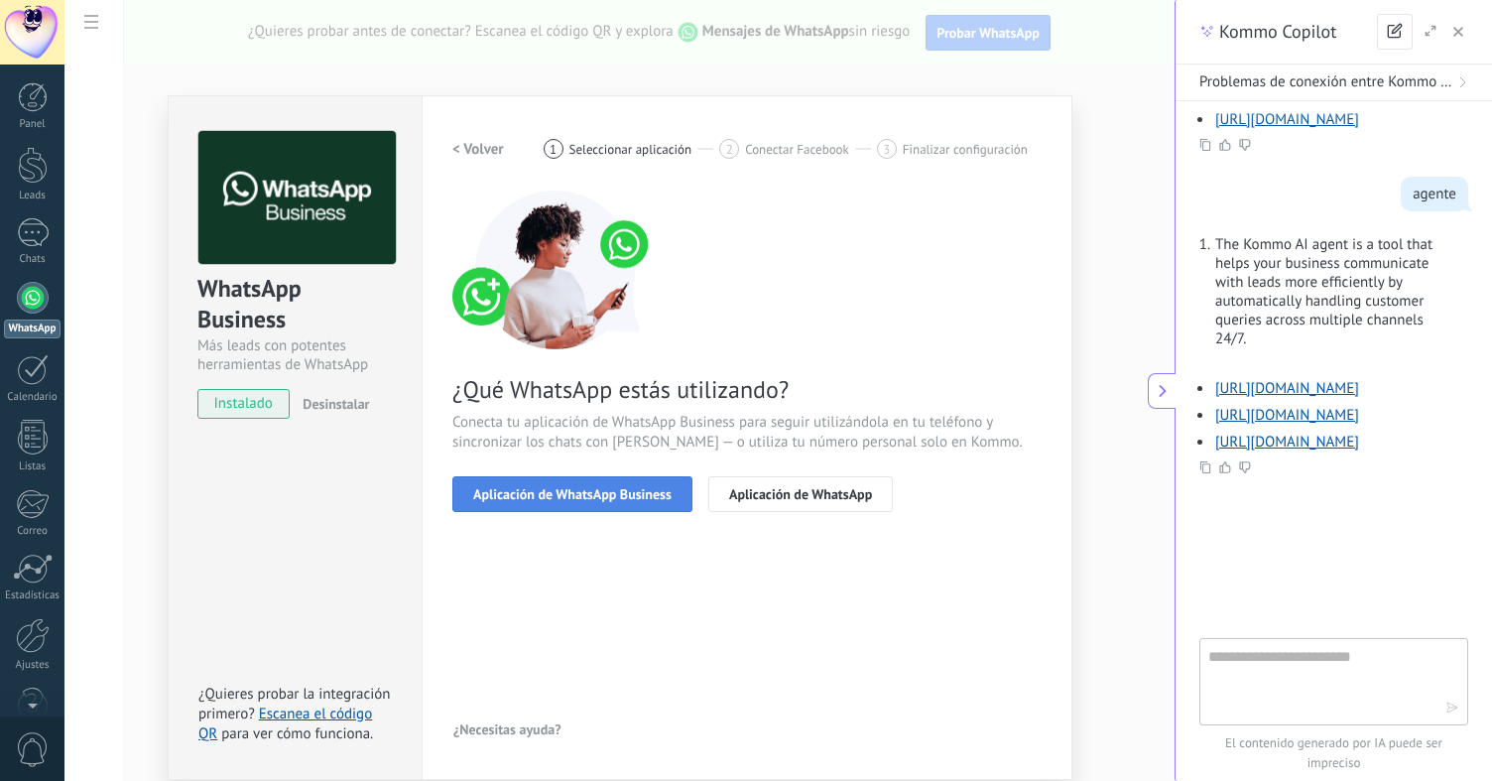
click at [556, 497] on span "Aplicación de WhatsApp Business" at bounding box center [572, 494] width 198 height 14
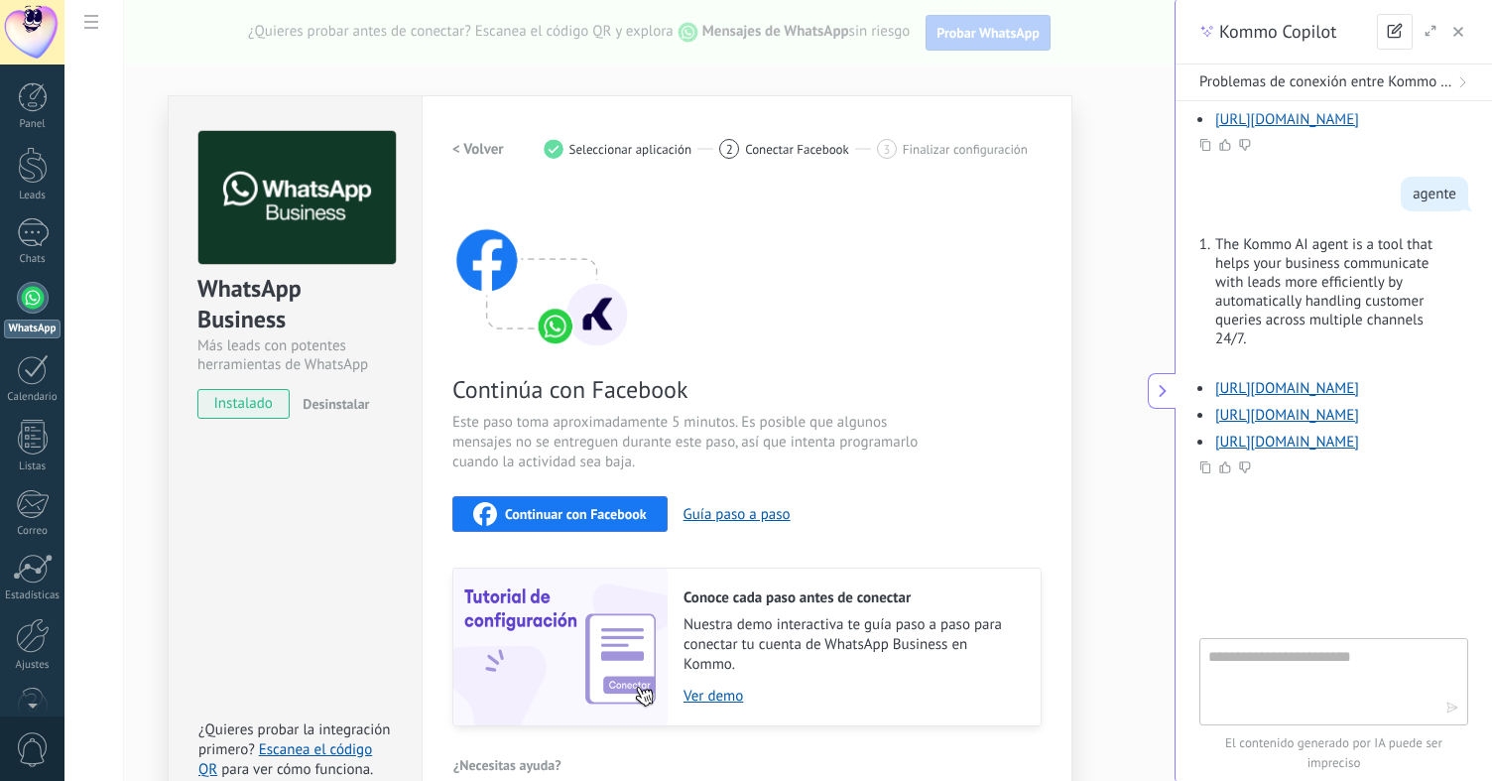
scroll to position [34, 0]
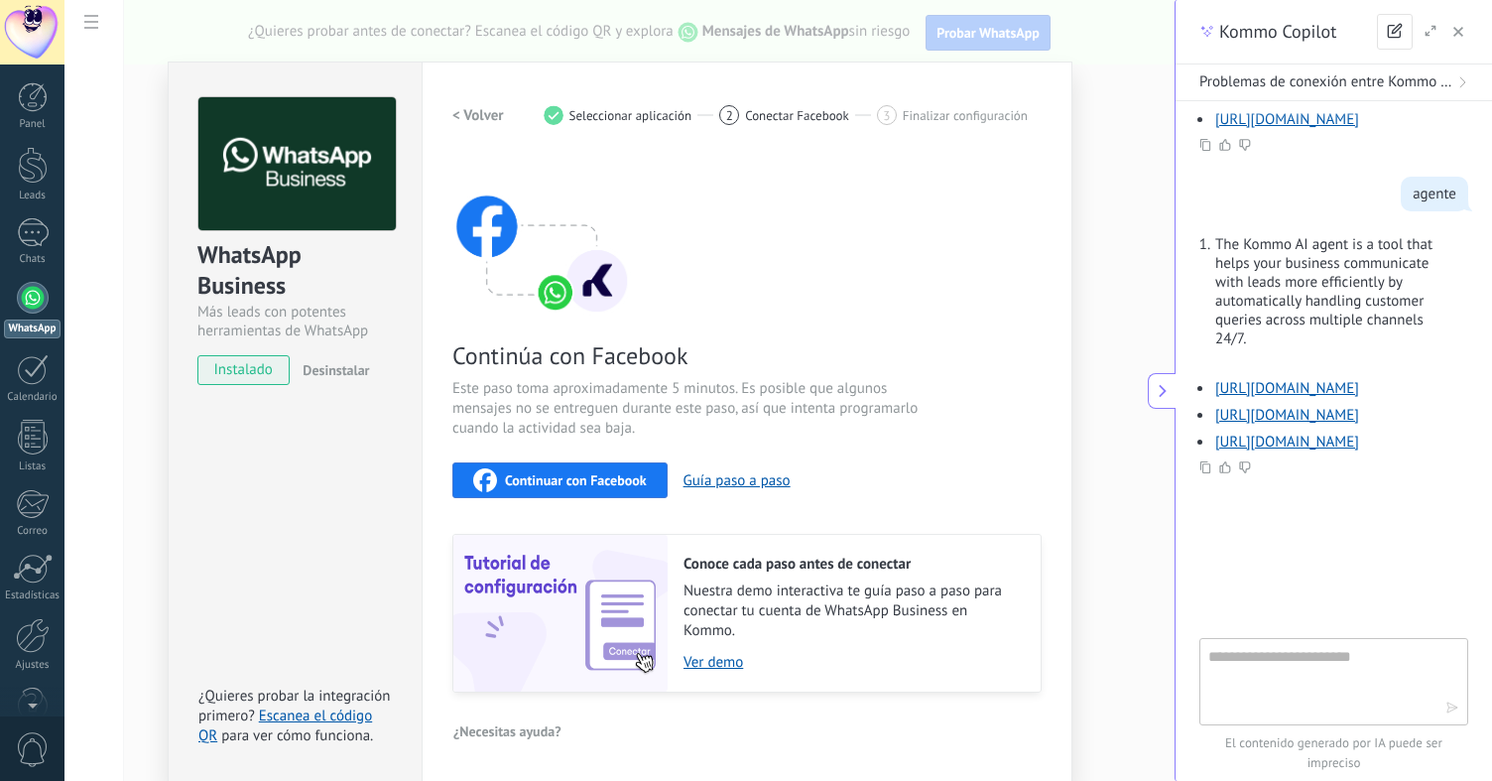
click at [607, 477] on span "Continuar con Facebook" at bounding box center [576, 480] width 142 height 14
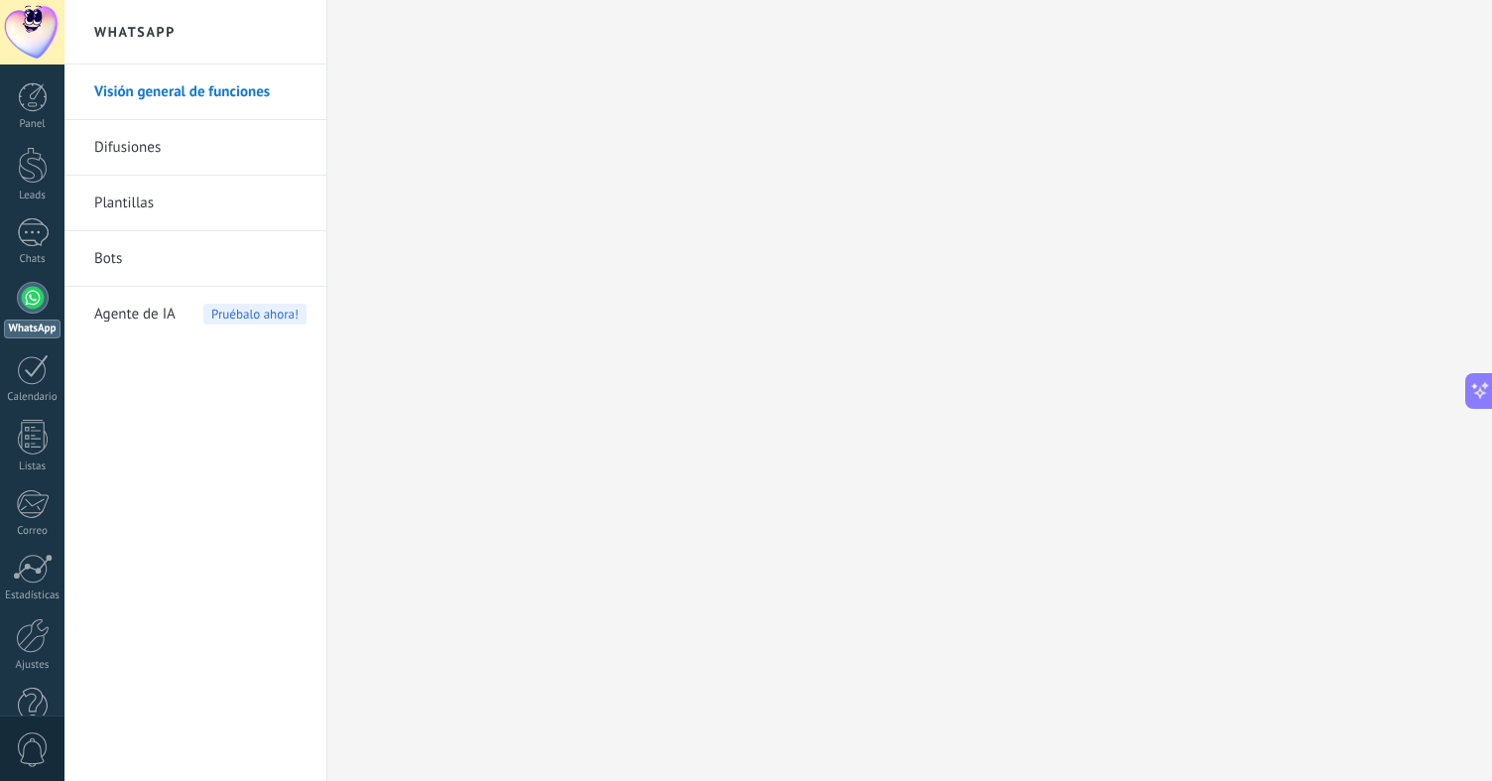
scroll to position [2376, 0]
click at [37, 230] on div "1" at bounding box center [33, 232] width 32 height 29
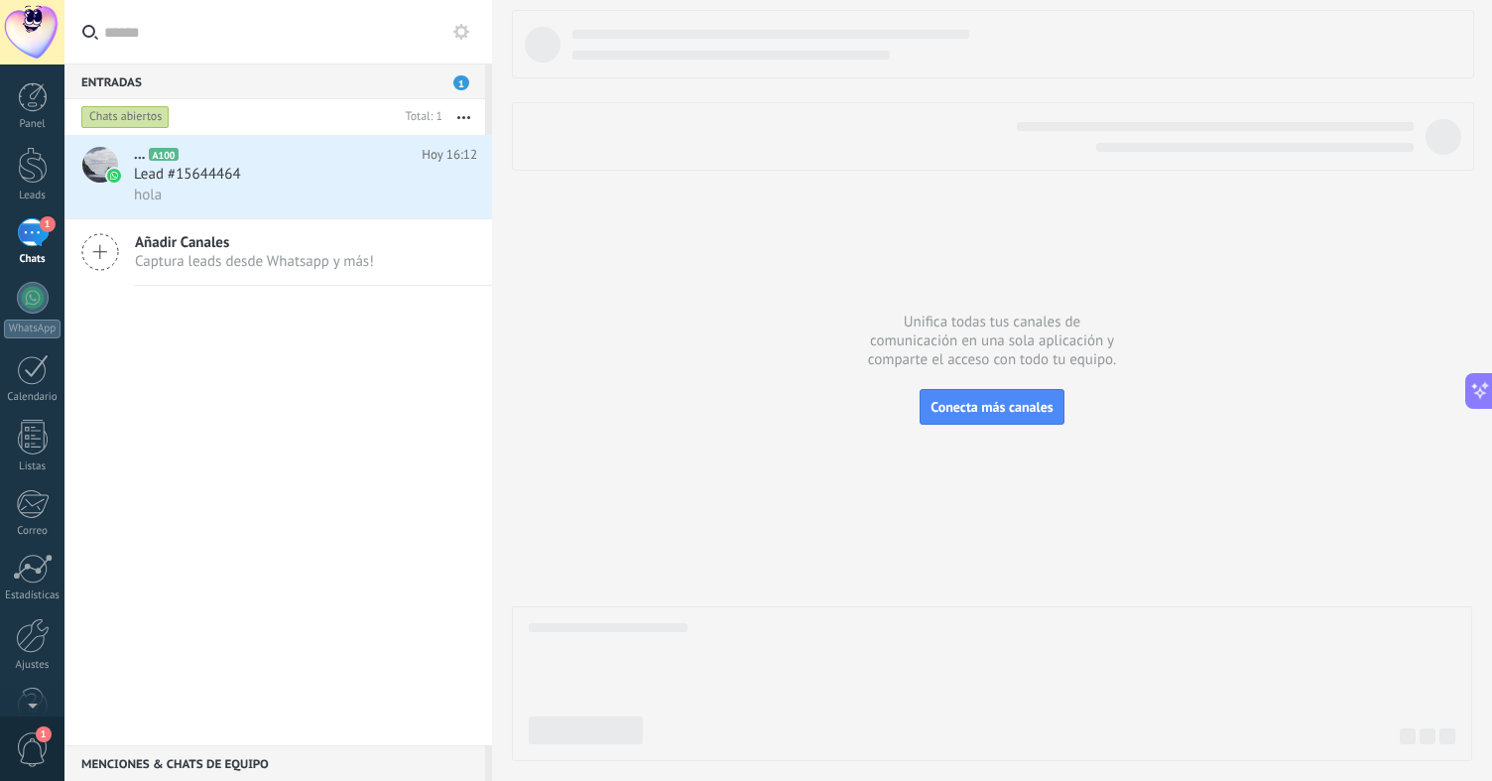
click at [444, 223] on div "Añadir Canales Captura leads desde Whatsapp y más!" at bounding box center [278, 252] width 428 height 66
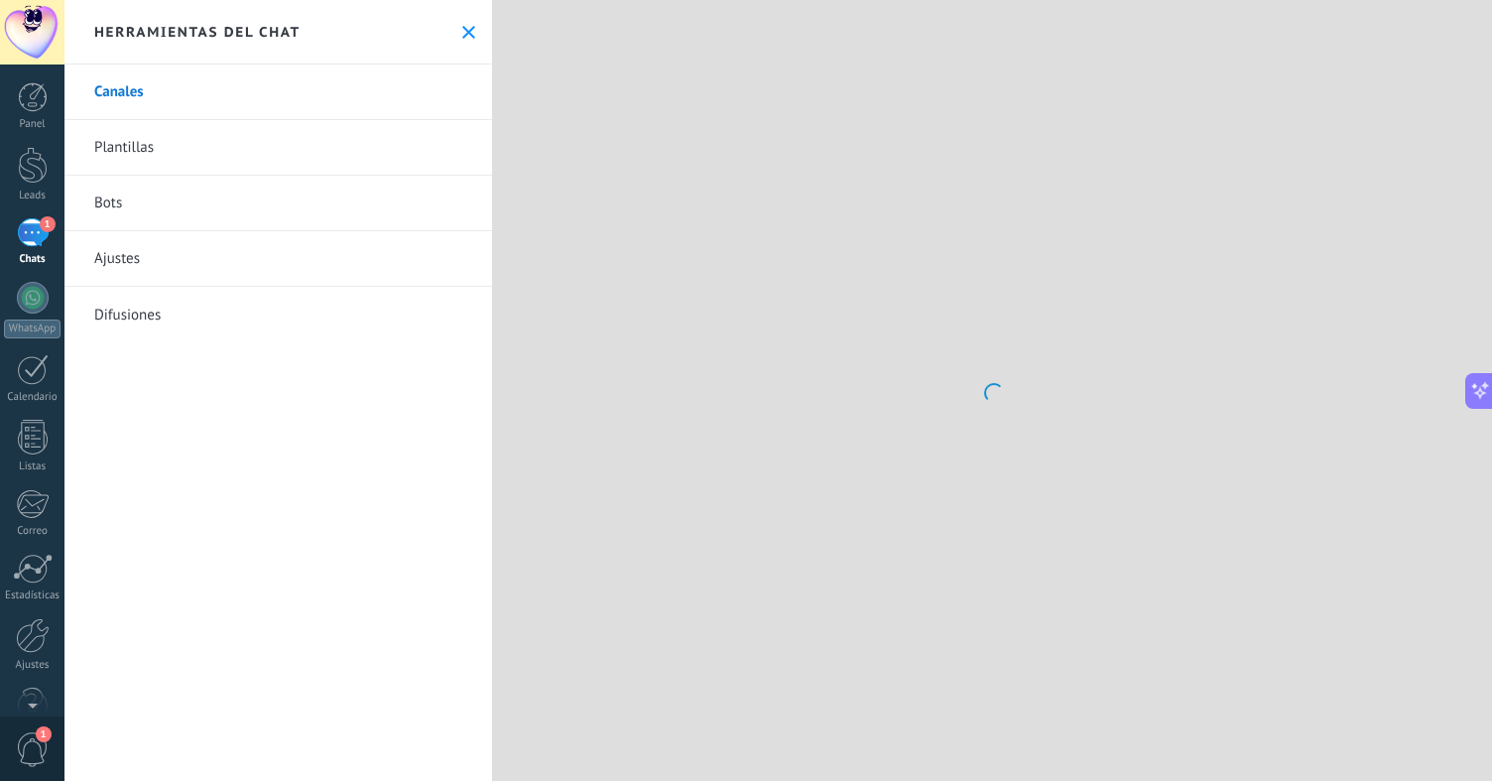
click at [295, 177] on link "Bots" at bounding box center [278, 204] width 428 height 56
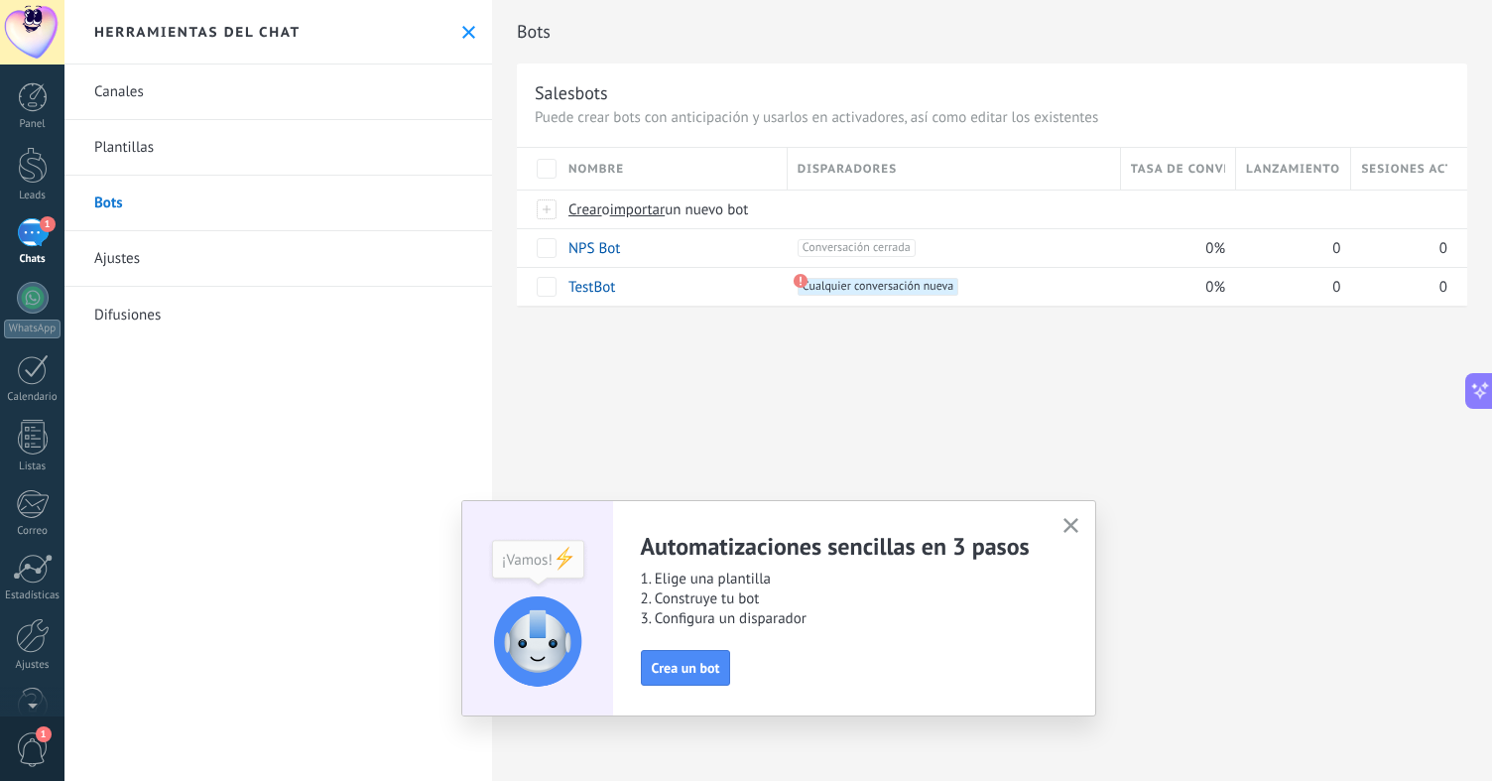
click at [462, 26] on icon at bounding box center [468, 32] width 13 height 13
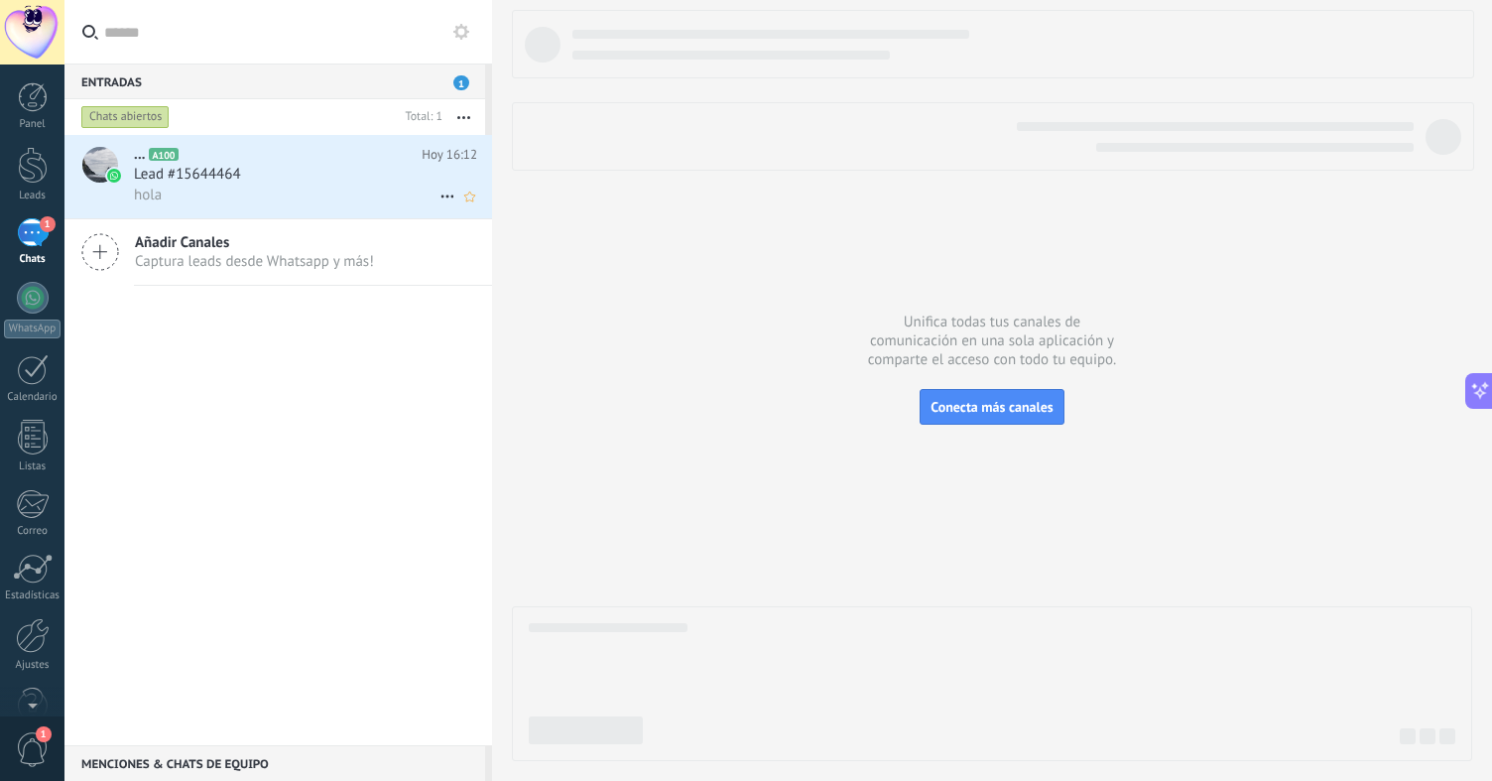
click at [246, 191] on div "hola" at bounding box center [305, 195] width 343 height 21
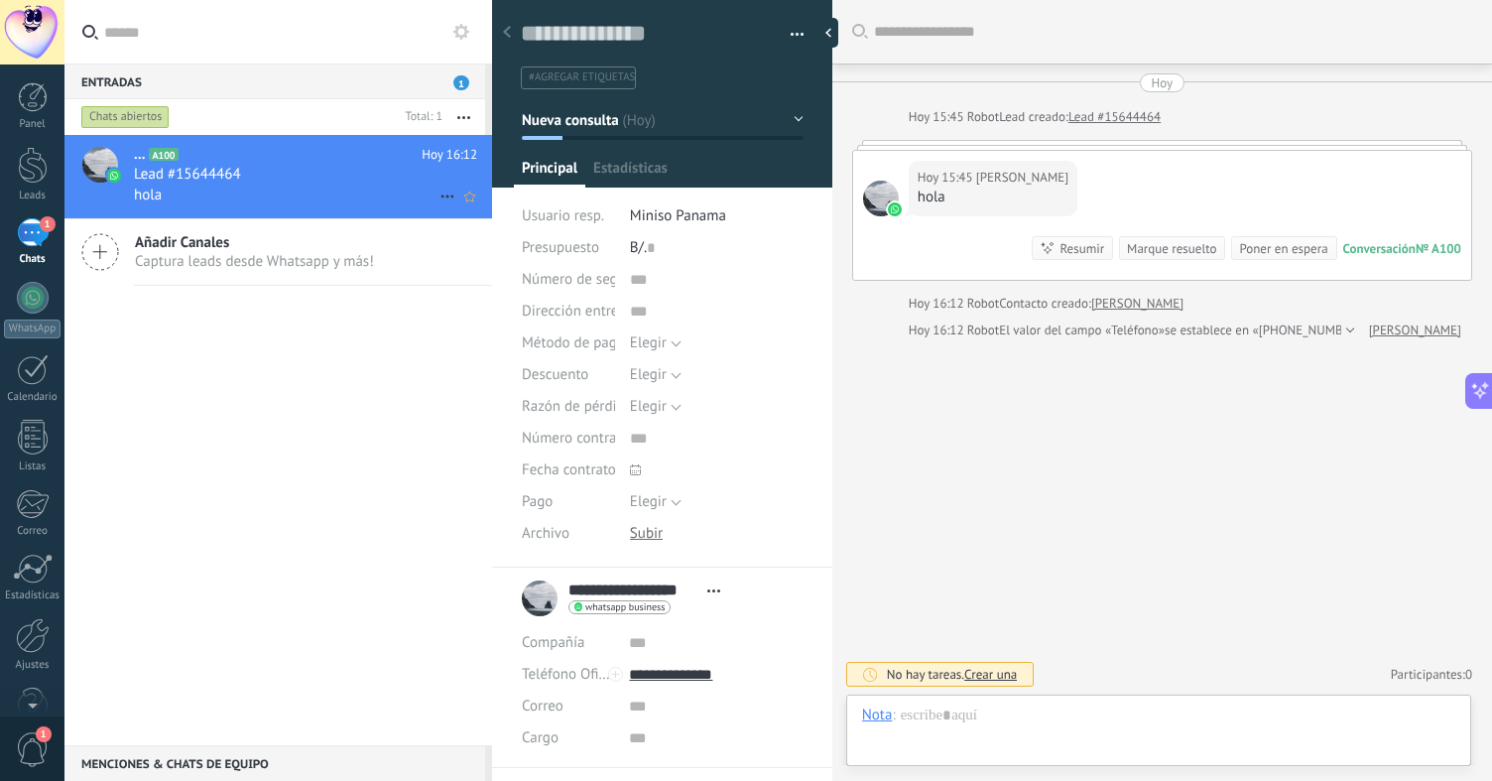
scroll to position [30, 0]
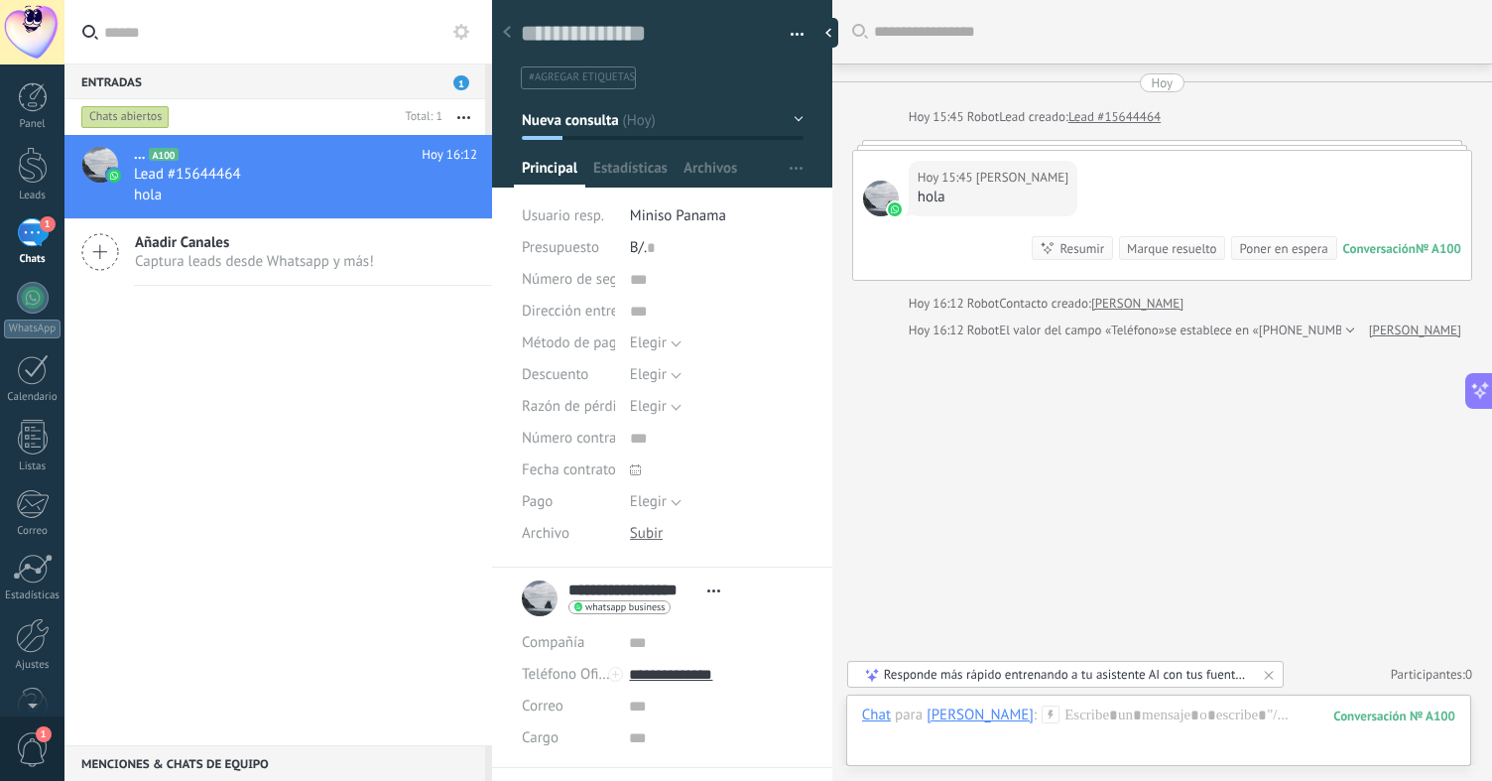
click at [537, 600] on div "**********" at bounding box center [626, 599] width 208 height 50
click at [492, 34] on div at bounding box center [492, 390] width 0 height 781
click at [506, 34] on use at bounding box center [507, 32] width 8 height 12
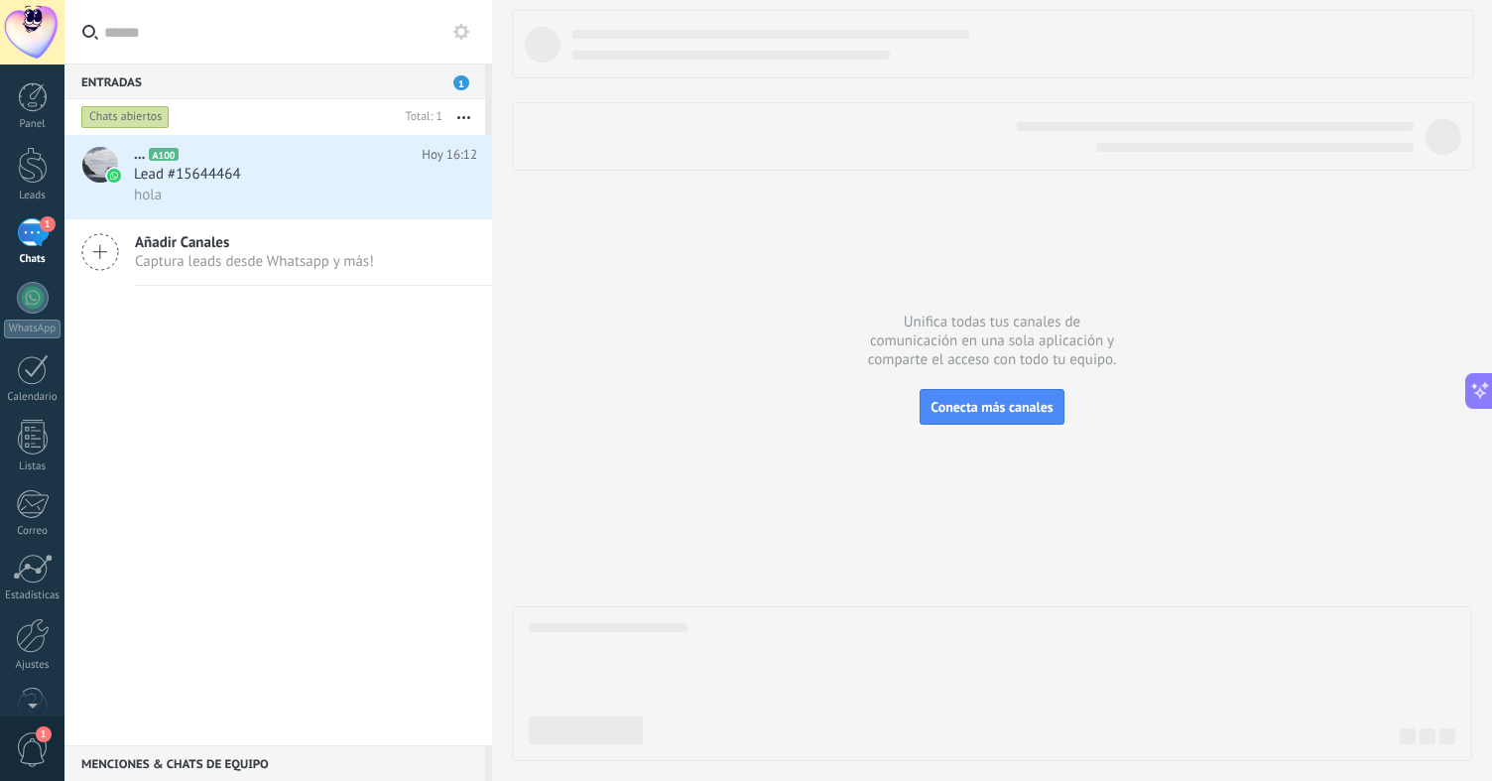
click at [206, 477] on div "... A100 Hoy 16:12 Lead #15644464 hola Añadir Canales Captura leads desde Whats…" at bounding box center [278, 440] width 428 height 610
click at [39, 191] on div "Leads" at bounding box center [33, 196] width 58 height 13
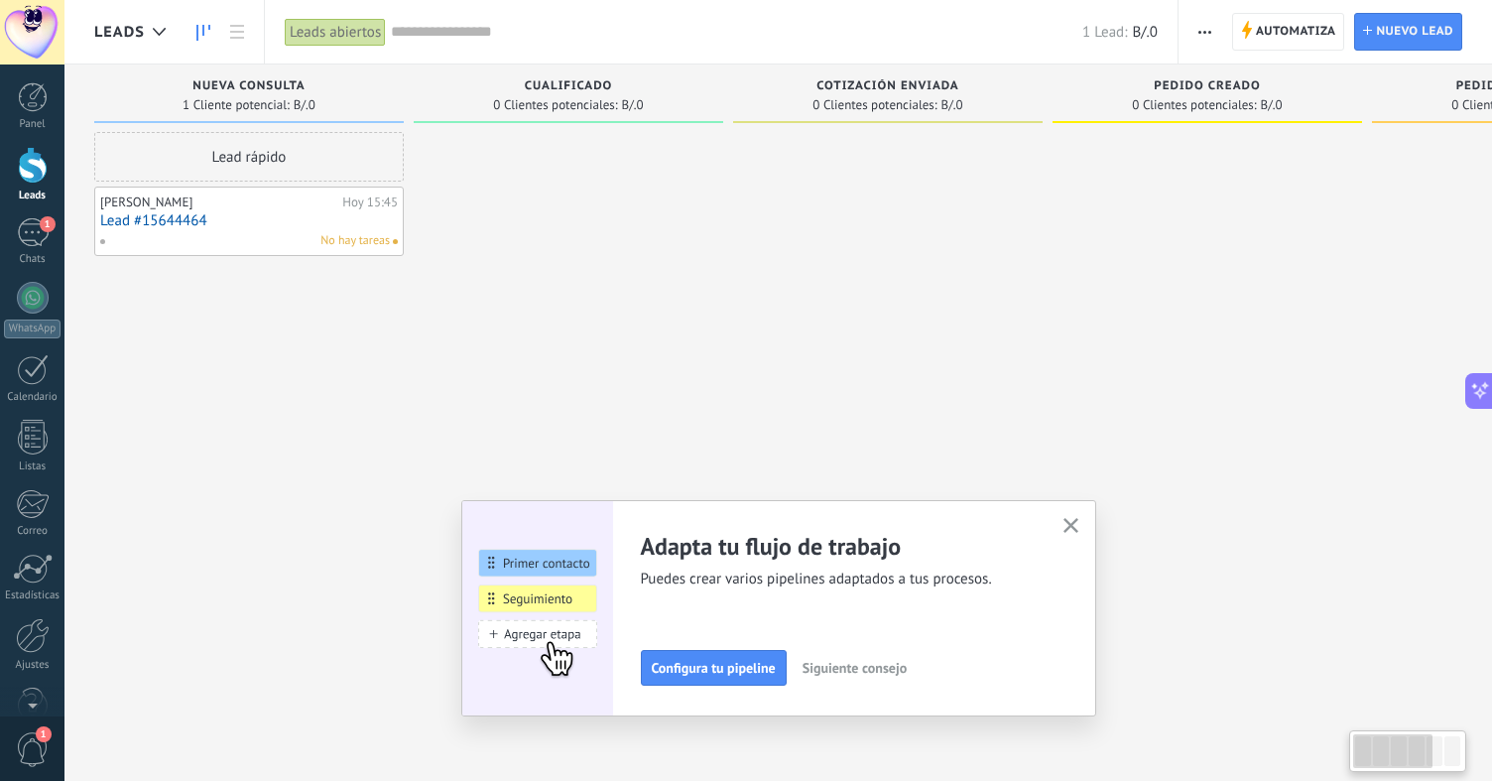
click at [29, 74] on div "Panel Leads 1 Chats WhatsApp Clientes" at bounding box center [64, 390] width 129 height 652
click at [42, 230] on span "1" at bounding box center [48, 224] width 16 height 16
